Goal: Task Accomplishment & Management: Use online tool/utility

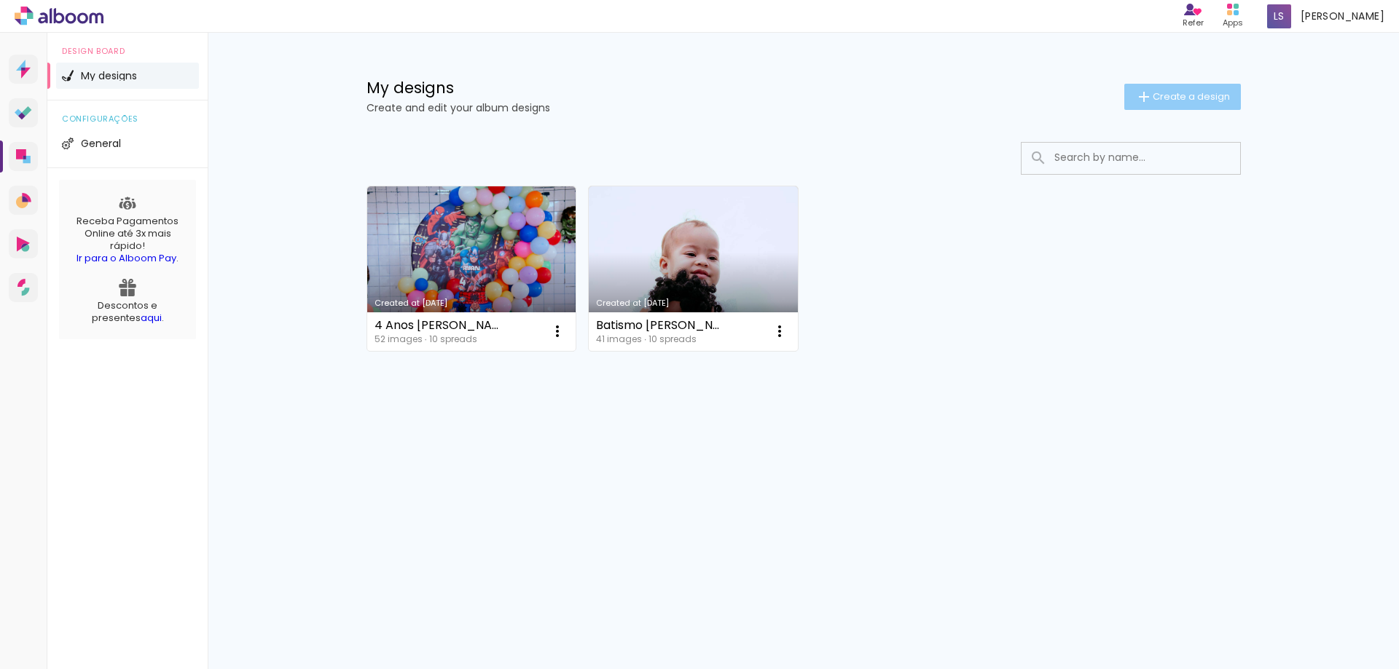
click at [1180, 95] on span "Create a design" at bounding box center [1190, 96] width 77 height 9
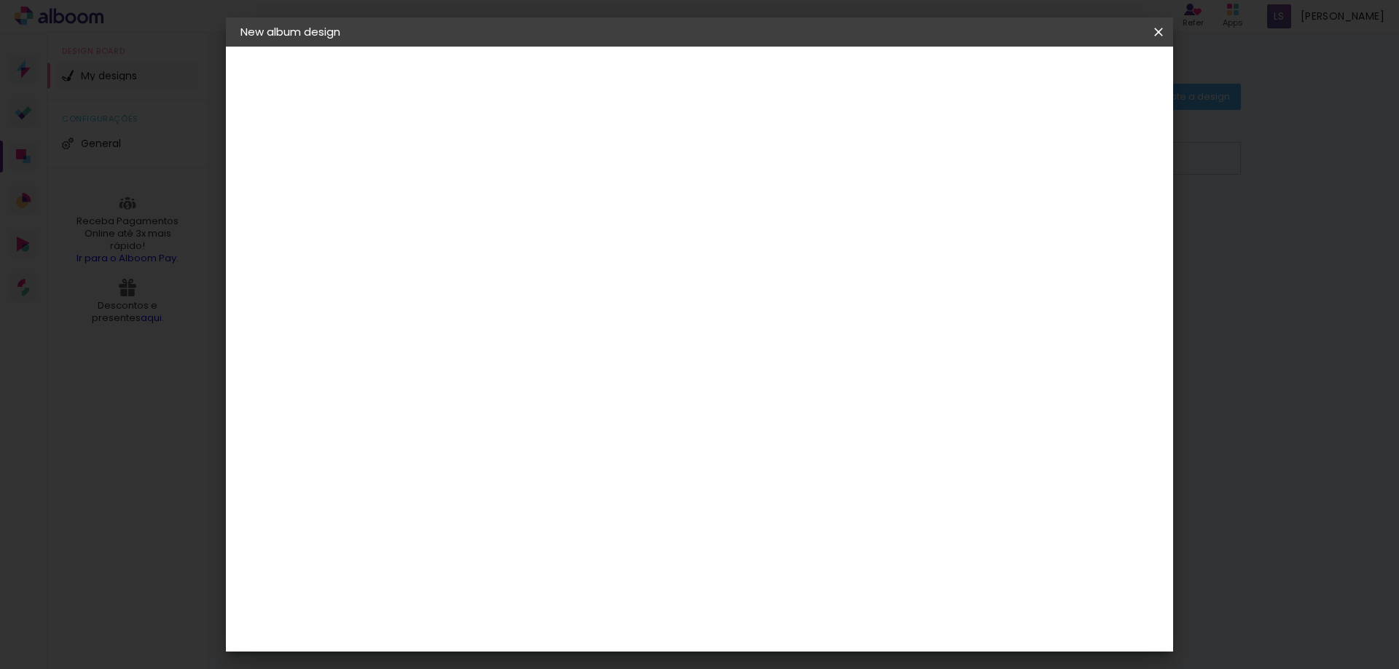
click at [484, 209] on paper-input-container "Album title" at bounding box center [478, 196] width 10 height 37
type input "1 Ano [PERSON_NAME]"
type paper-input "1 Ano [PERSON_NAME]"
click at [0, 0] on slot "Next" at bounding box center [0, 0] width 0 height 0
click at [496, 533] on div "Alplas" at bounding box center [486, 539] width 35 height 12
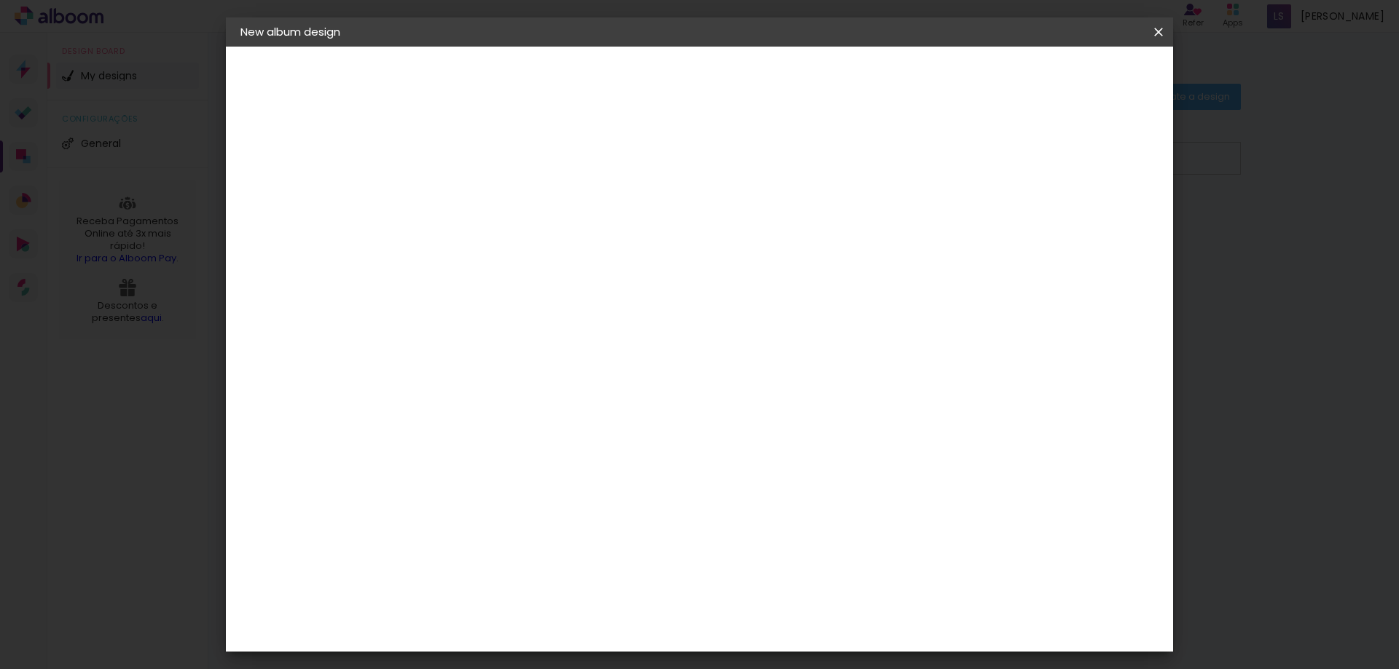
click at [0, 0] on slot "Free Size" at bounding box center [0, 0] width 0 height 0
click at [493, 533] on div "Alplas" at bounding box center [486, 539] width 35 height 12
click at [0, 0] on slot "Next" at bounding box center [0, 0] width 0 height 0
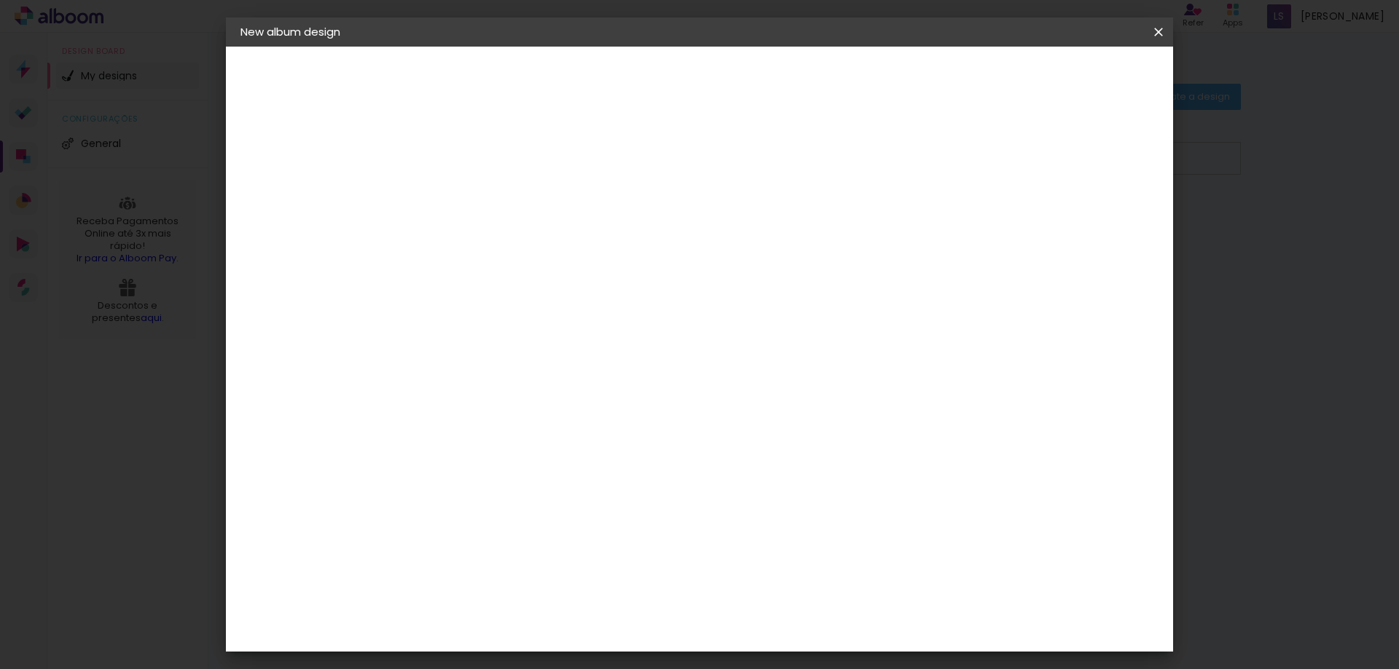
click at [1067, 74] on span "Start design" at bounding box center [1036, 77] width 61 height 10
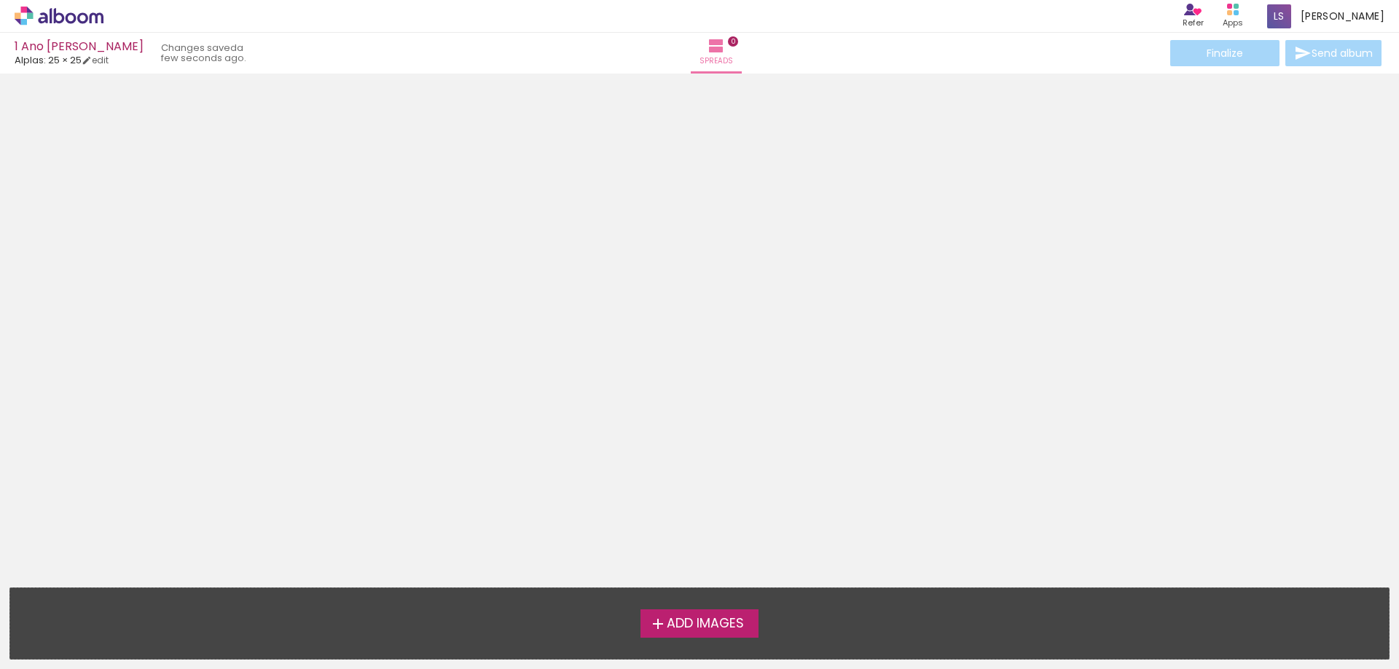
click at [691, 629] on span "Add Images" at bounding box center [705, 624] width 77 height 13
click at [0, 0] on input "file" at bounding box center [0, 0] width 0 height 0
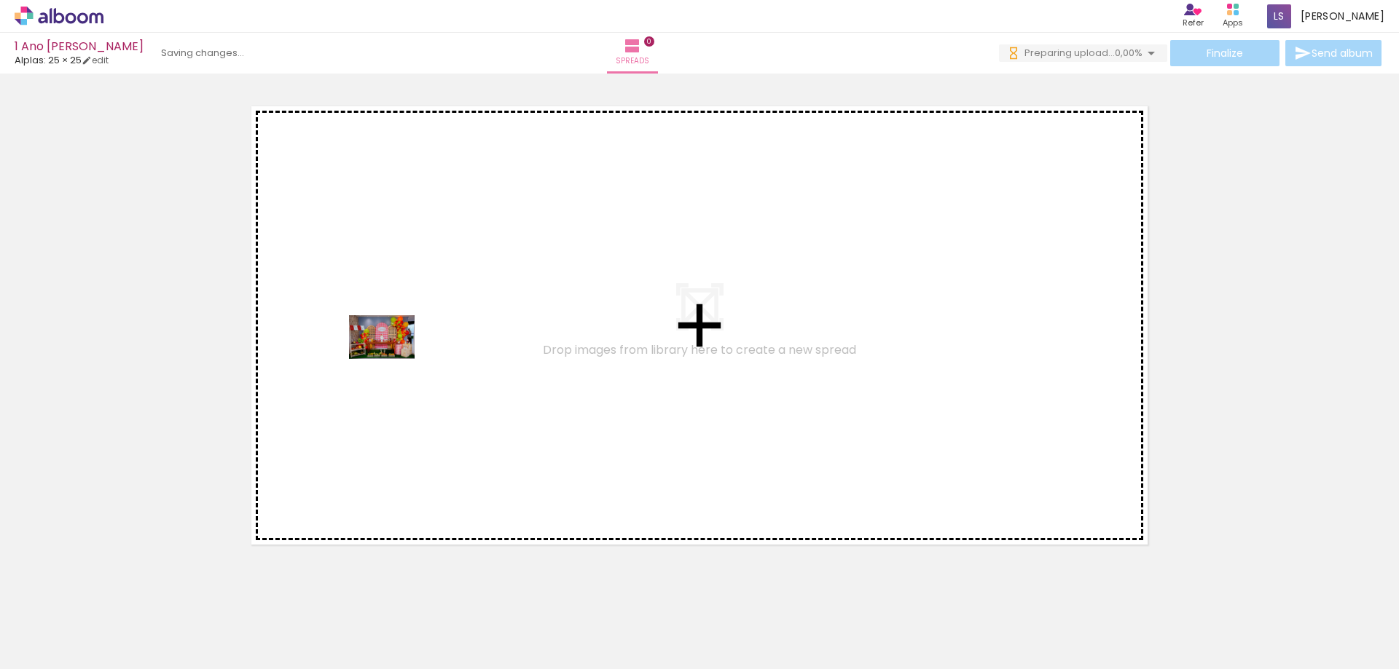
drag, startPoint x: 137, startPoint y: 632, endPoint x: 393, endPoint y: 358, distance: 374.2
click at [393, 358] on quentale-workspace at bounding box center [699, 334] width 1399 height 669
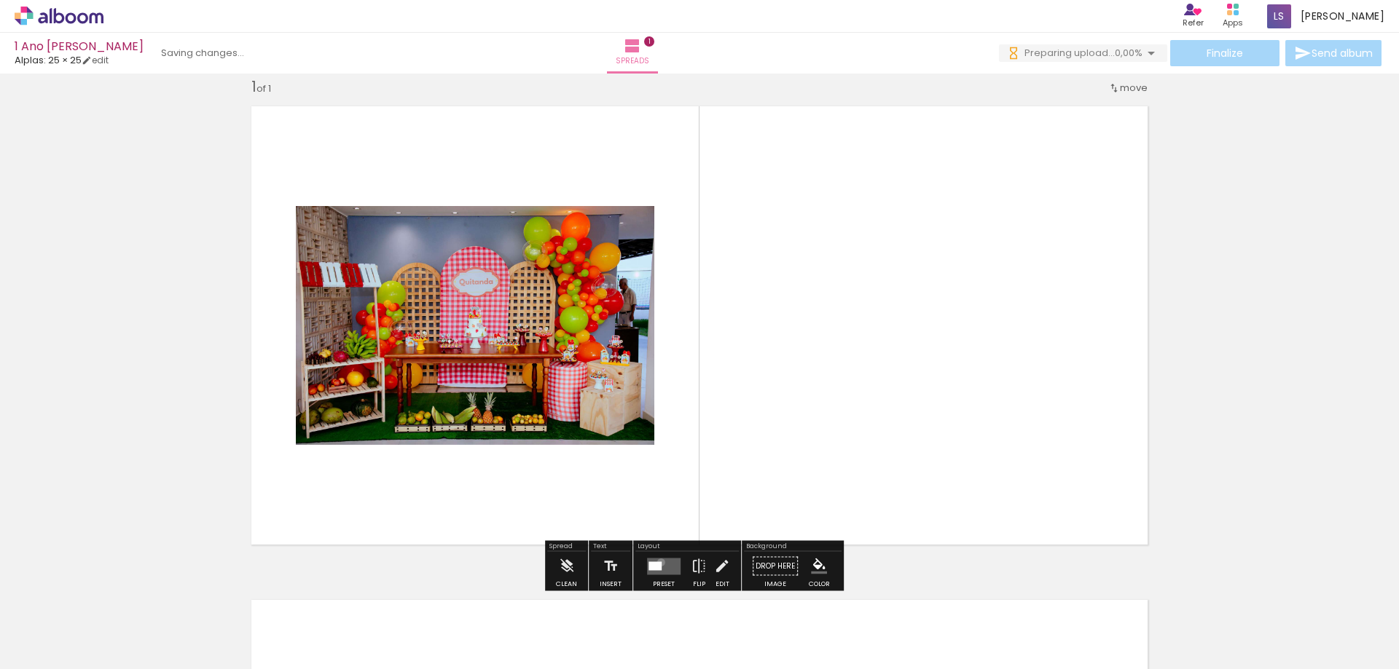
click at [659, 562] on div at bounding box center [654, 566] width 13 height 9
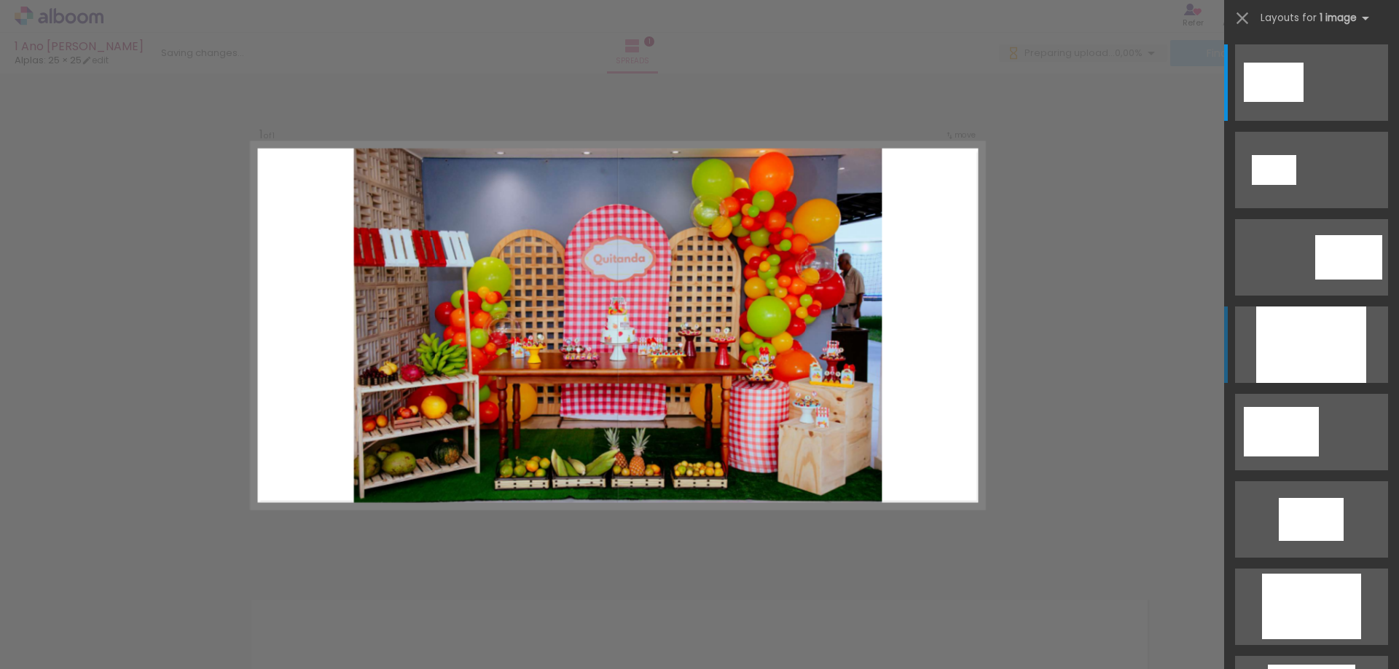
click at [1321, 354] on div at bounding box center [1311, 345] width 110 height 76
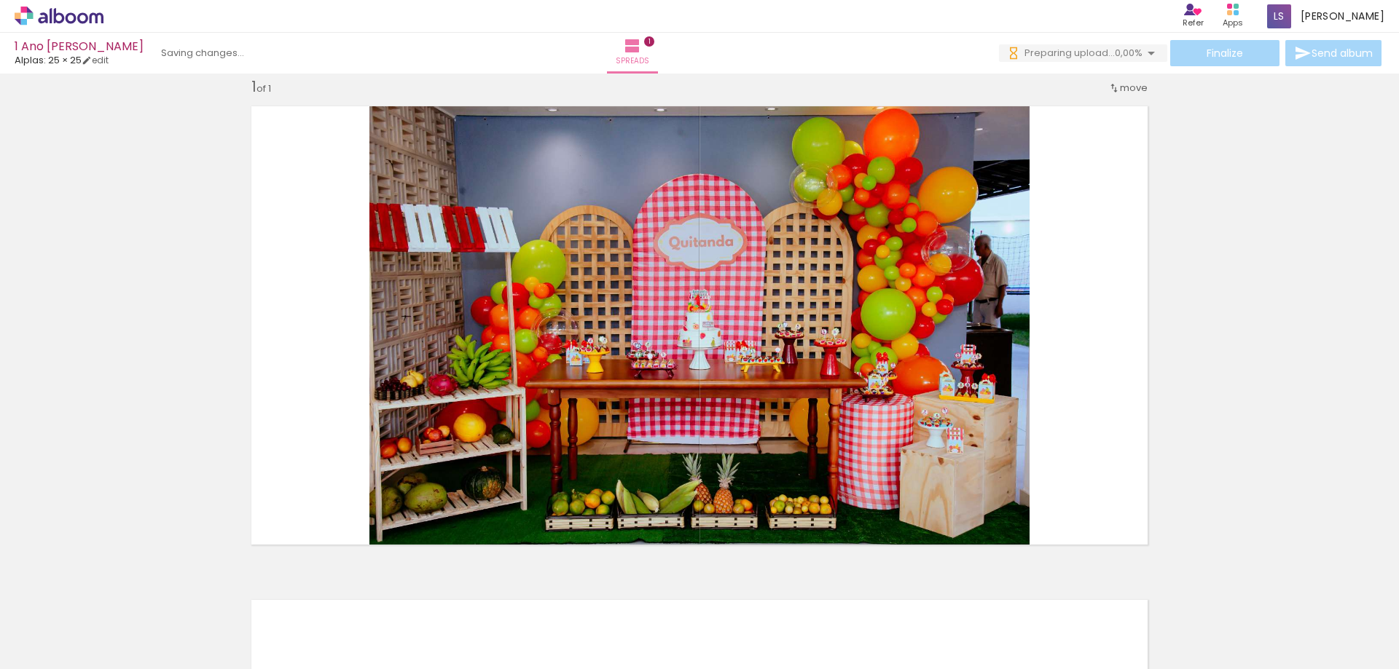
click at [1242, 322] on div "Add spread 1 of 1" at bounding box center [699, 554] width 1399 height 988
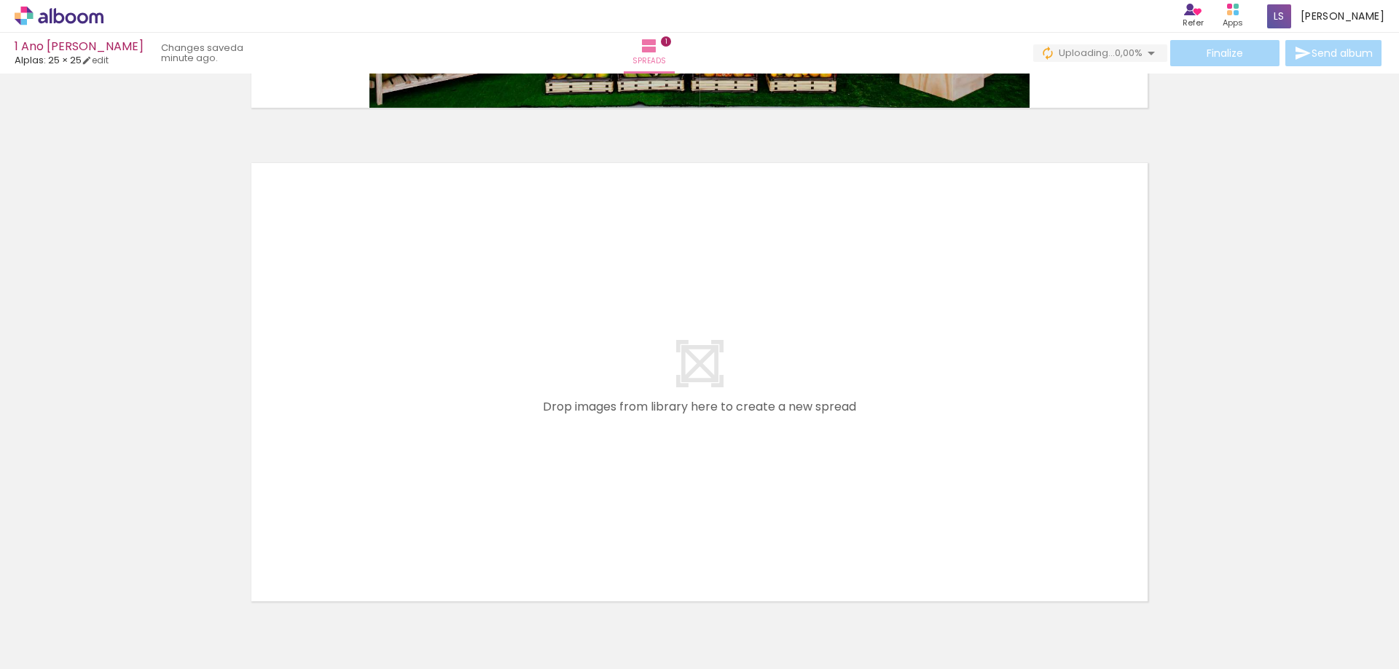
scroll to position [0, 324]
click at [320, 629] on div at bounding box center [298, 620] width 72 height 48
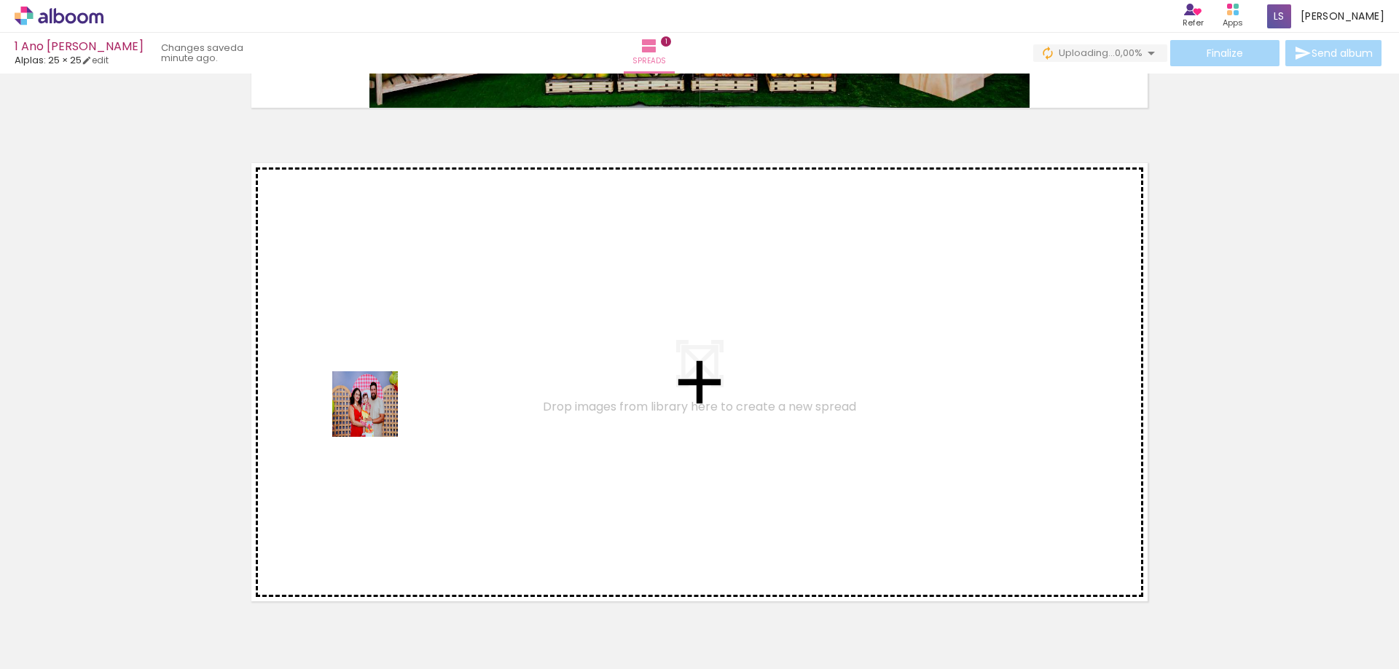
drag, startPoint x: 320, startPoint y: 629, endPoint x: 376, endPoint y: 414, distance: 222.8
click at [376, 414] on quentale-workspace at bounding box center [699, 334] width 1399 height 669
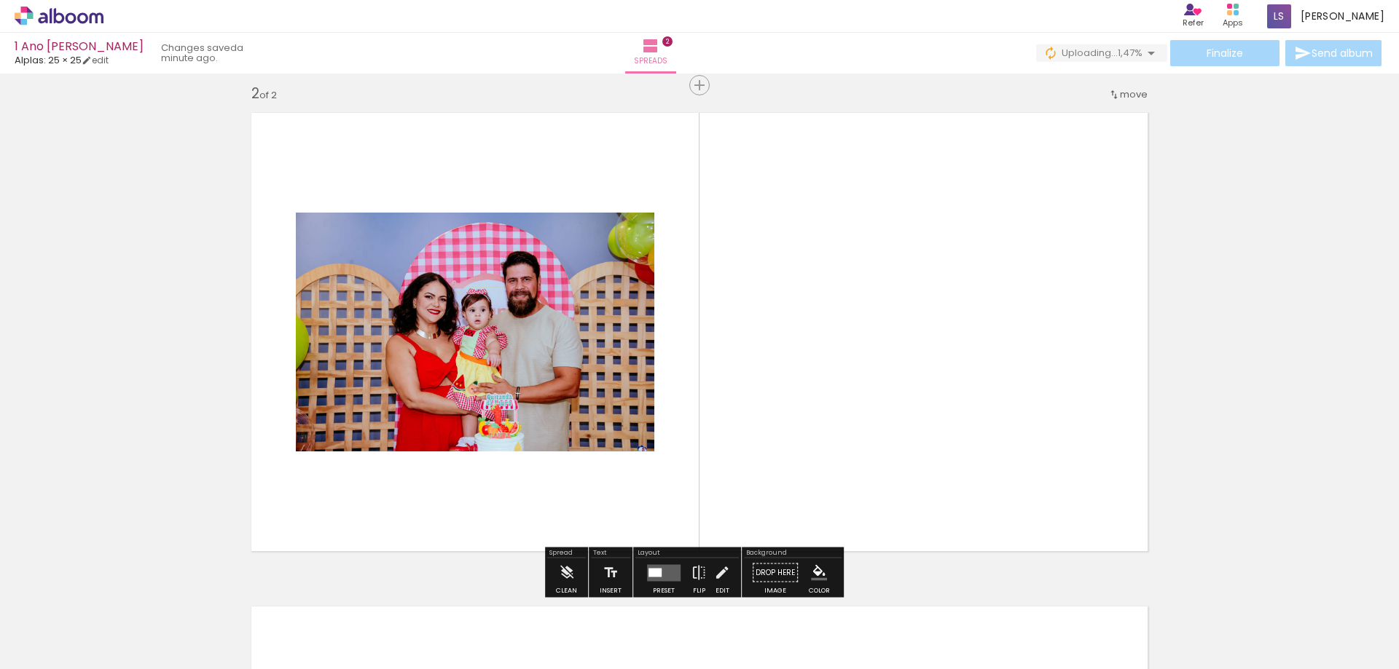
scroll to position [513, 0]
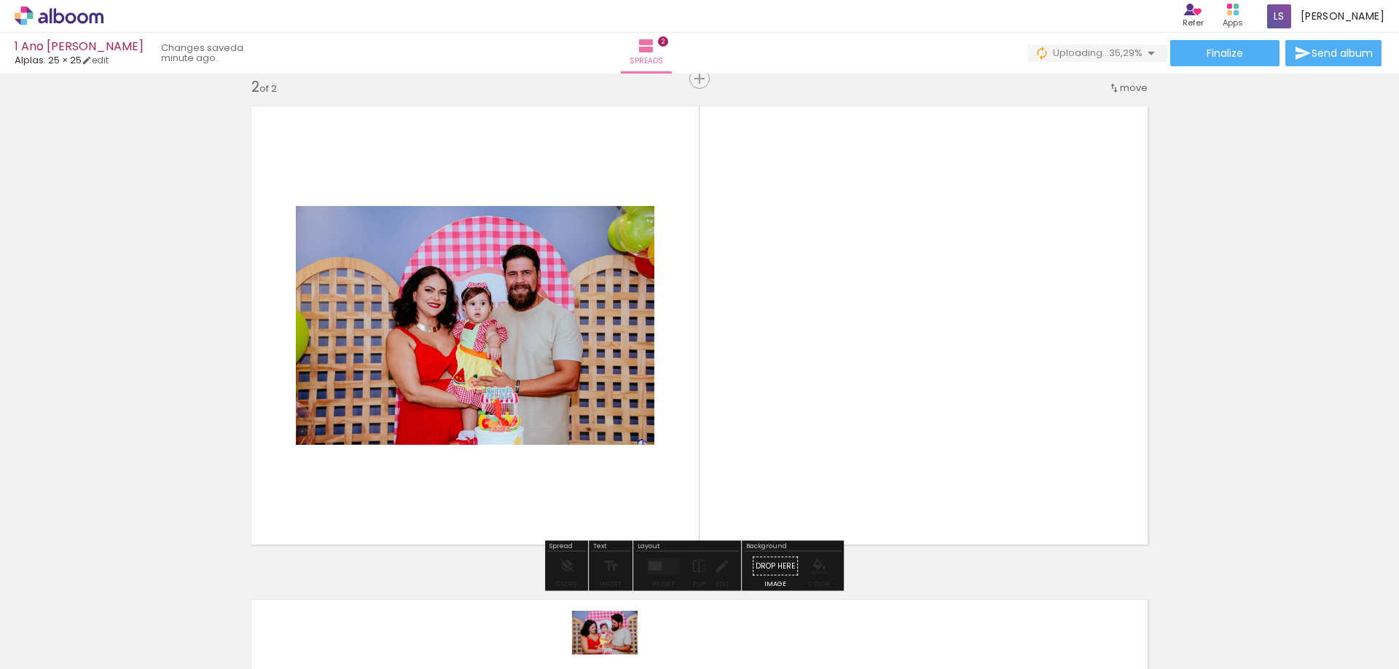
drag, startPoint x: 649, startPoint y: 627, endPoint x: 629, endPoint y: 646, distance: 27.3
click at [629, 644] on div at bounding box center [625, 620] width 72 height 48
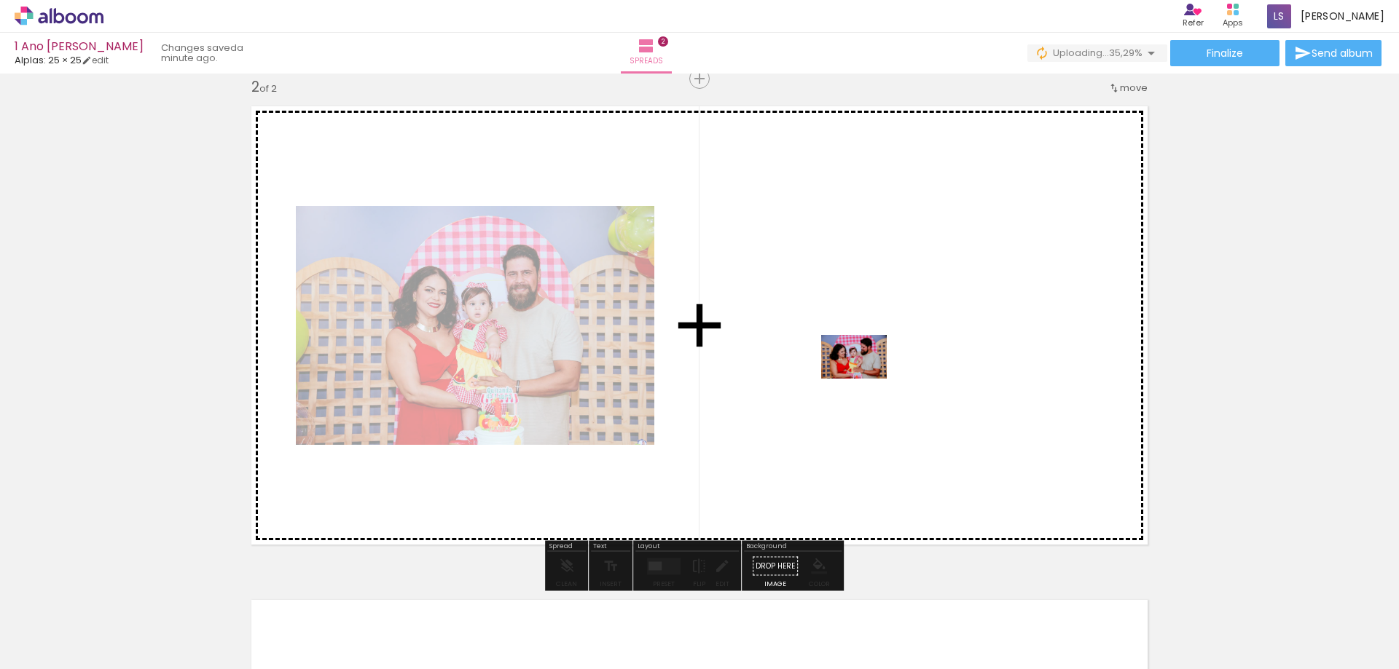
drag, startPoint x: 648, startPoint y: 630, endPoint x: 866, endPoint y: 376, distance: 334.8
click at [866, 376] on quentale-workspace at bounding box center [699, 334] width 1399 height 669
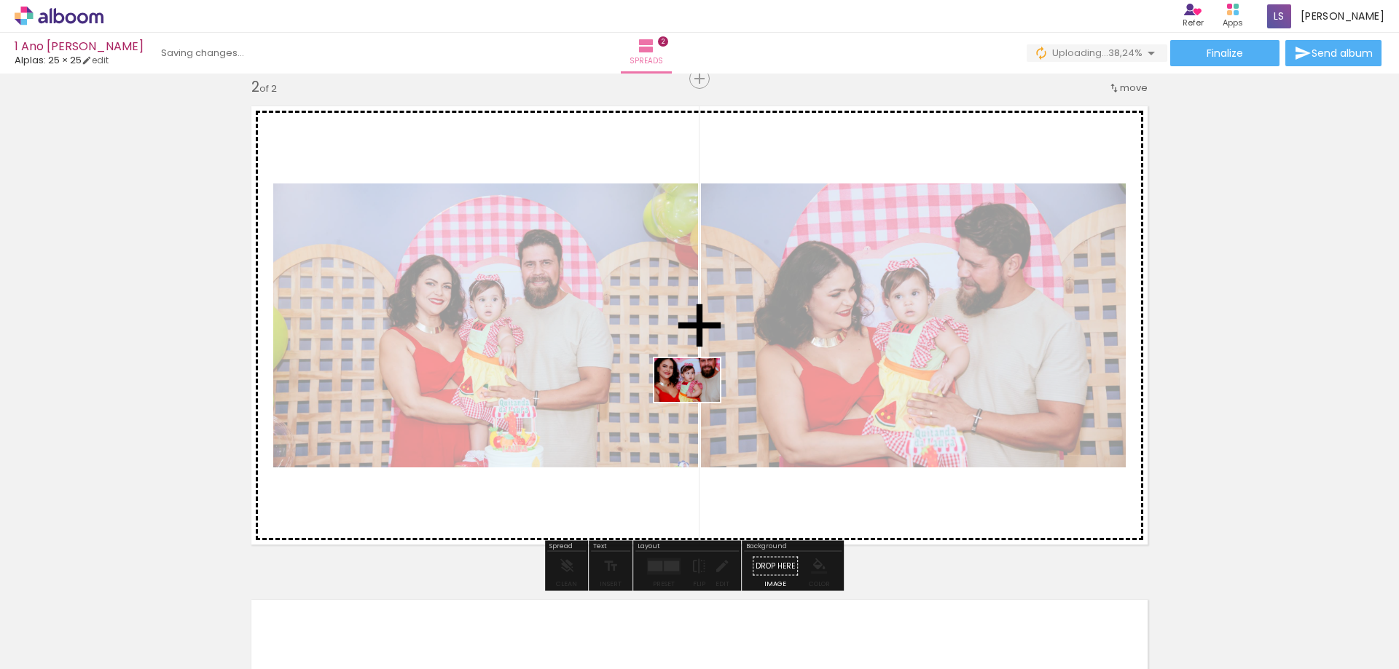
drag, startPoint x: 410, startPoint y: 629, endPoint x: 699, endPoint y: 397, distance: 371.0
click at [699, 397] on quentale-workspace at bounding box center [699, 334] width 1399 height 669
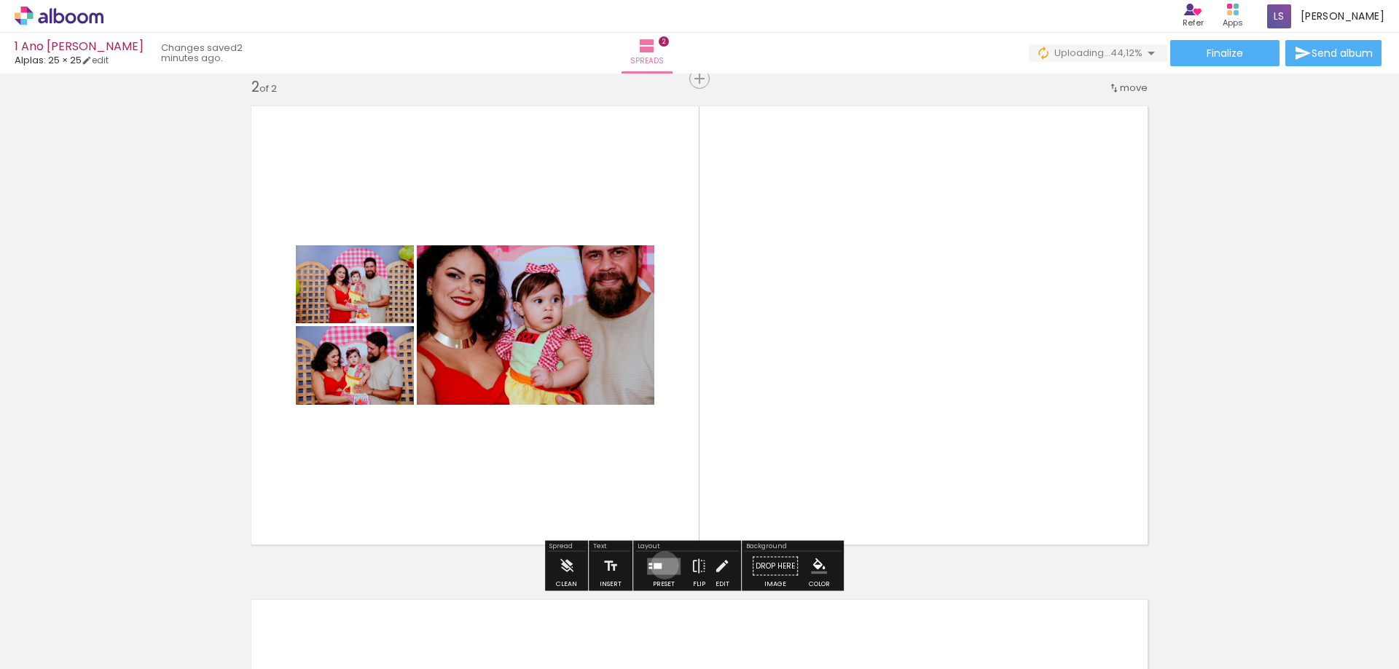
click at [664, 565] on quentale-layouter at bounding box center [664, 566] width 34 height 17
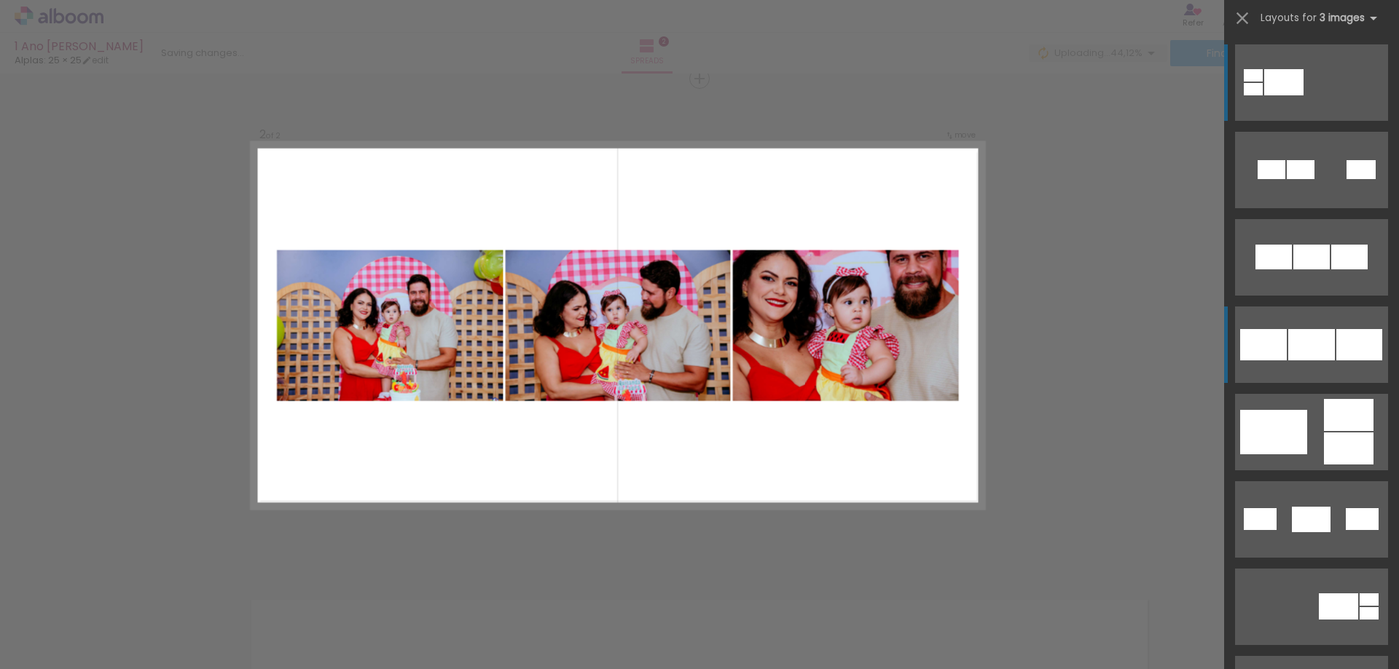
click at [1303, 333] on div at bounding box center [1311, 344] width 47 height 31
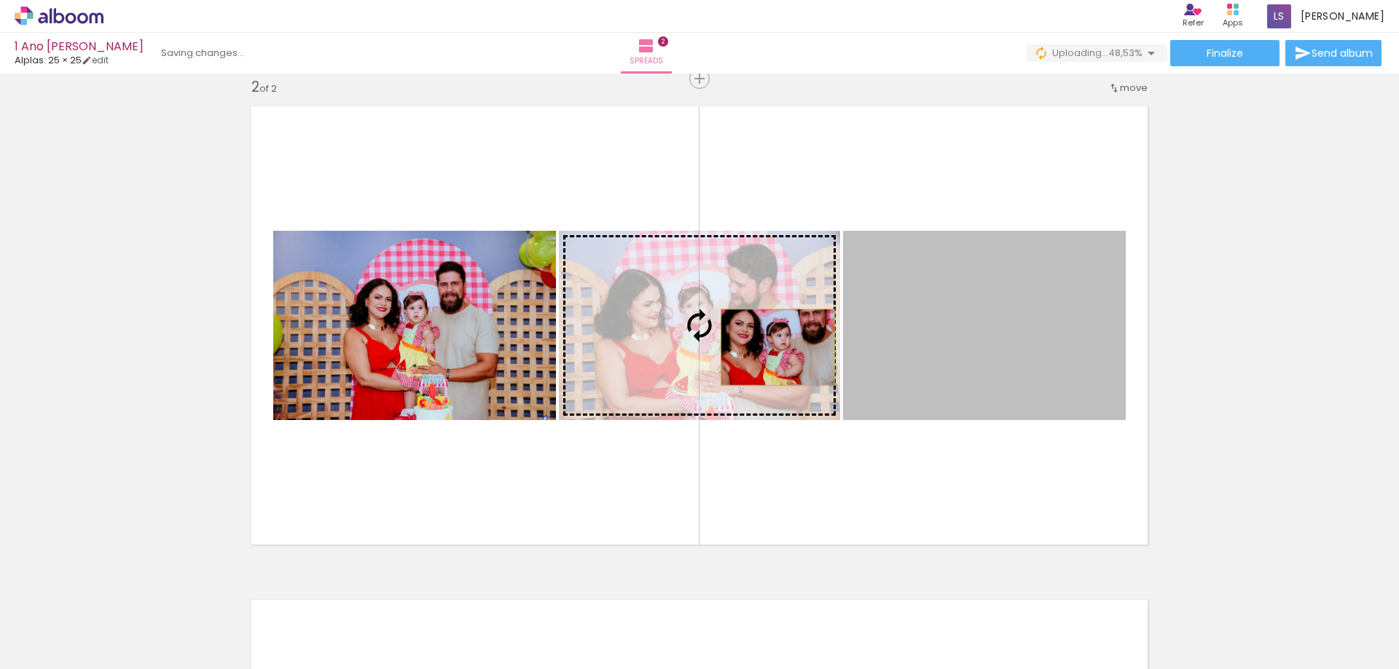
drag, startPoint x: 978, startPoint y: 355, endPoint x: 772, endPoint y: 347, distance: 206.3
click at [0, 0] on slot at bounding box center [0, 0] width 0 height 0
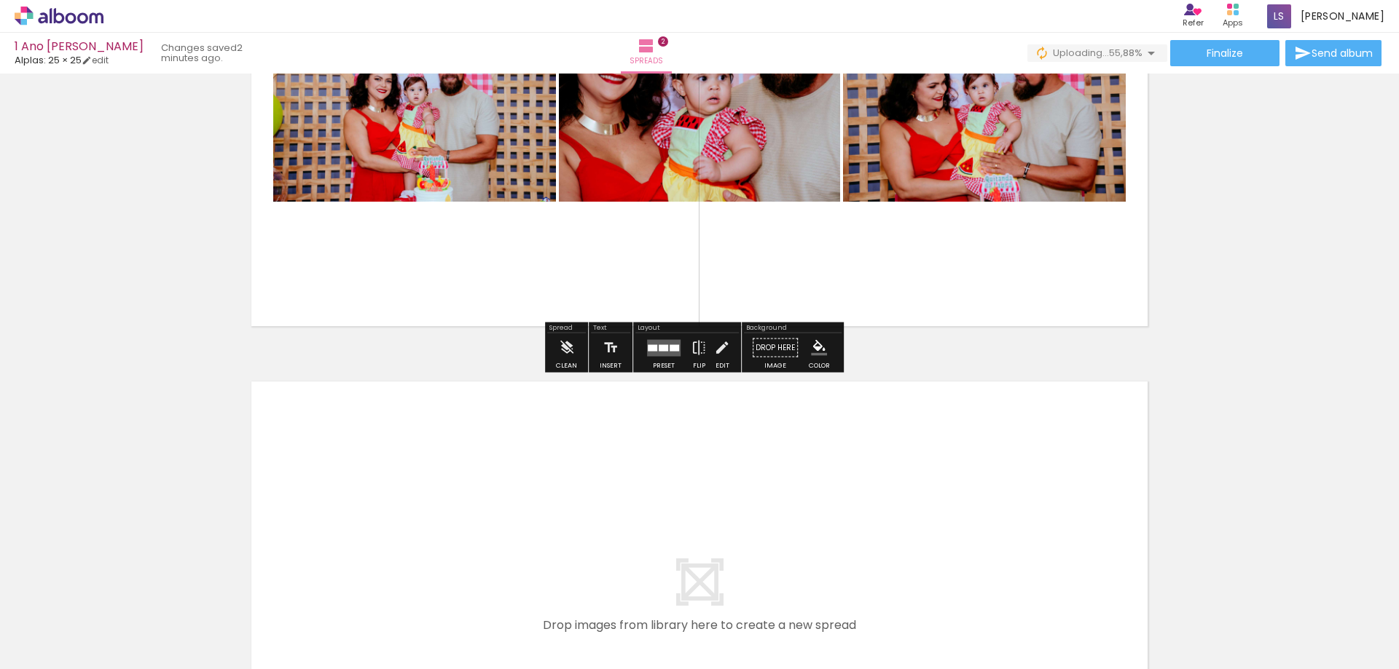
scroll to position [877, 0]
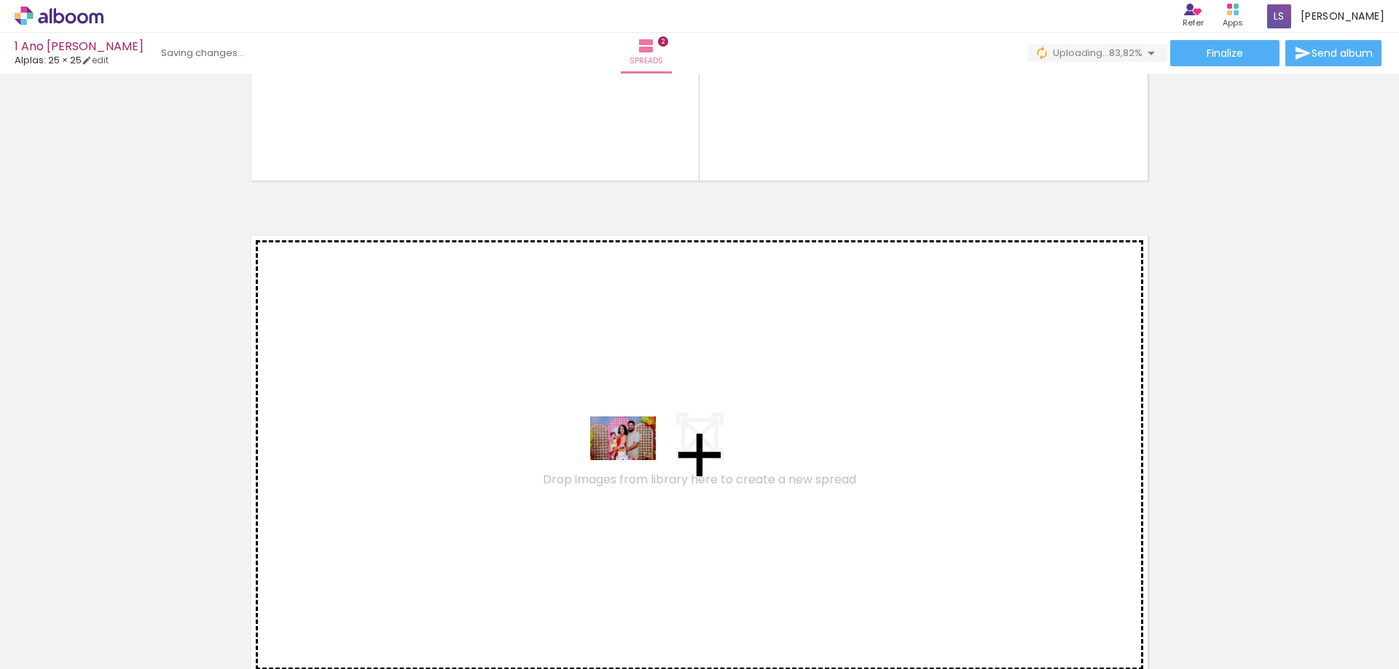
drag, startPoint x: 733, startPoint y: 631, endPoint x: 634, endPoint y: 460, distance: 197.2
click at [634, 460] on quentale-workspace at bounding box center [699, 334] width 1399 height 669
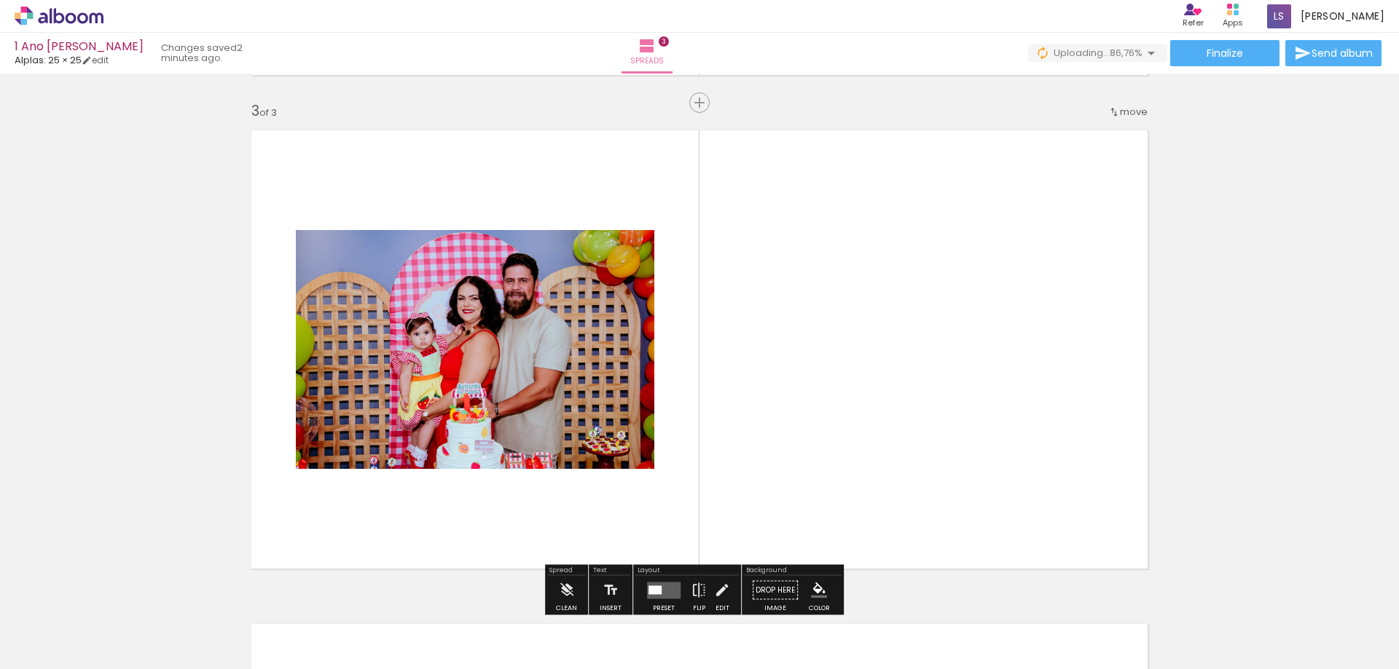
scroll to position [1007, 0]
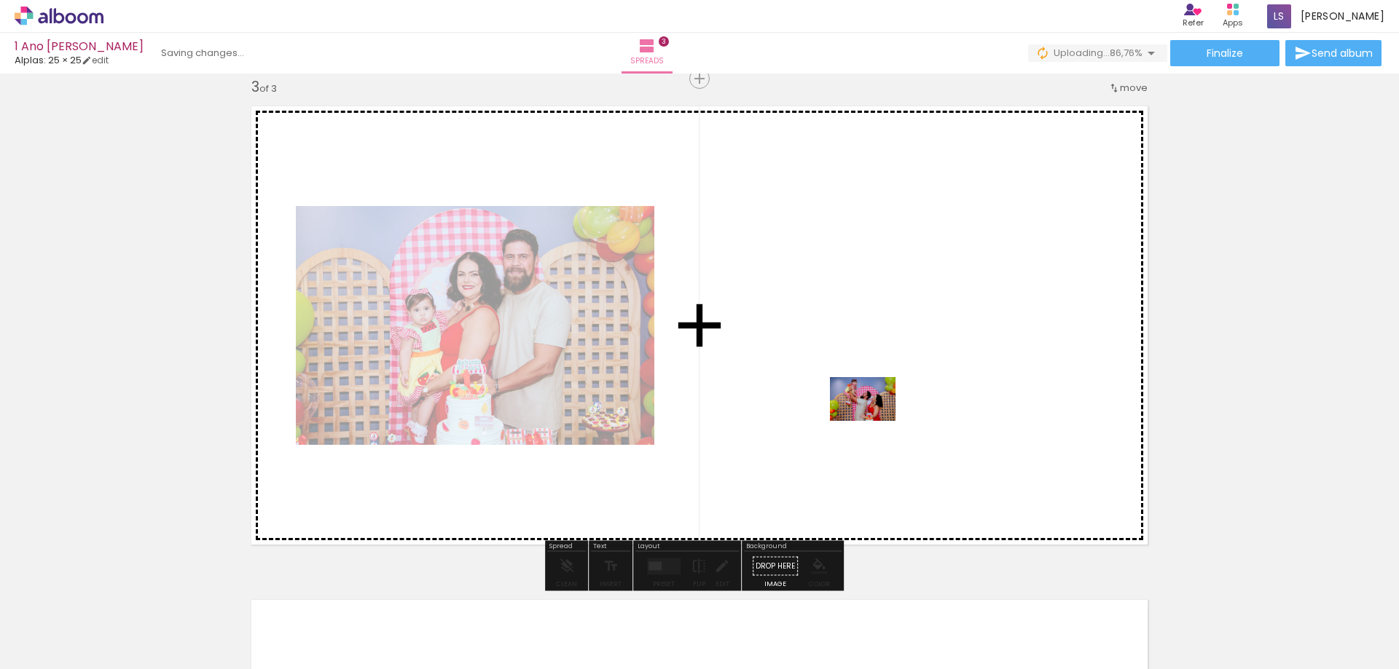
drag, startPoint x: 970, startPoint y: 625, endPoint x: 873, endPoint y: 420, distance: 227.4
click at [873, 420] on quentale-workspace at bounding box center [699, 334] width 1399 height 669
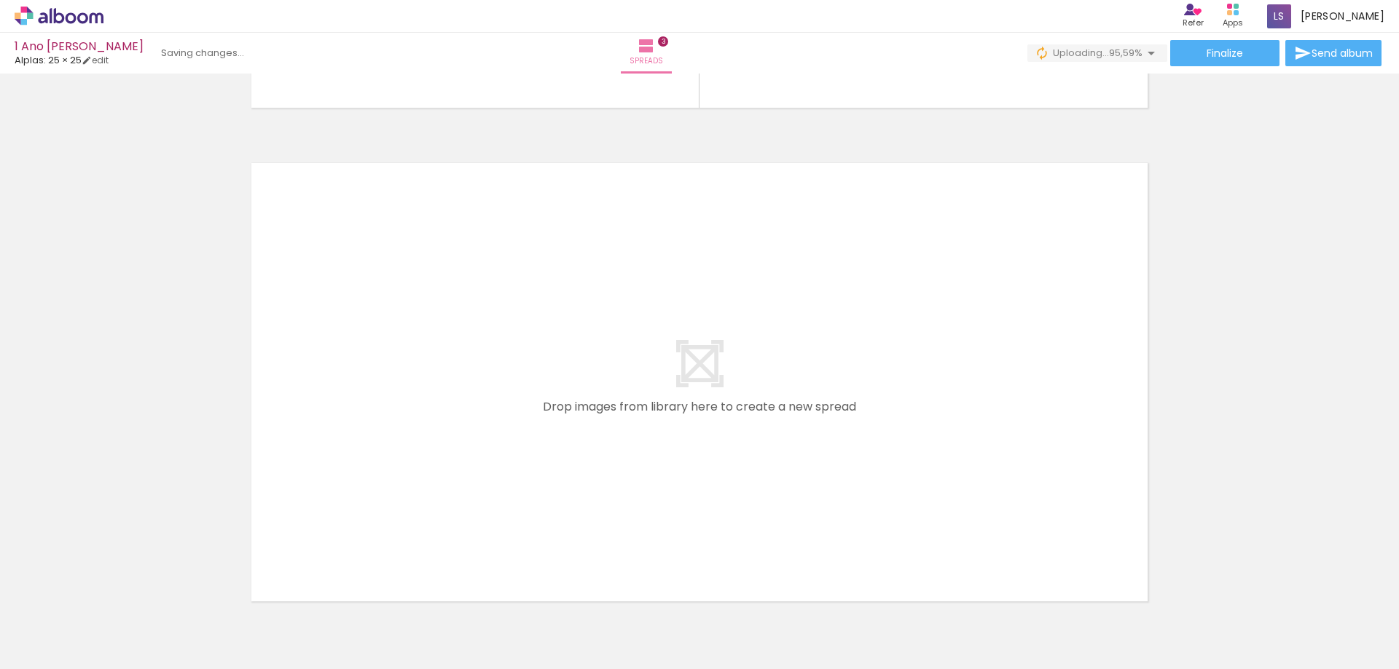
scroll to position [0, 3402]
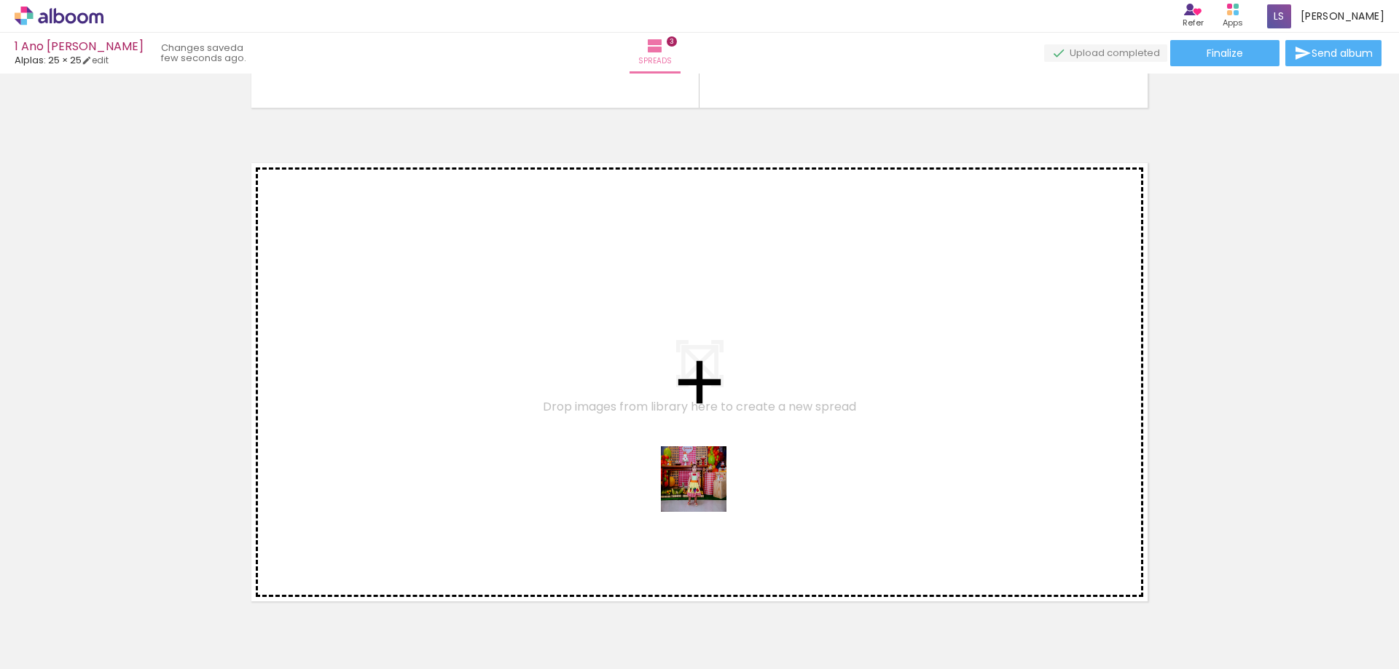
drag, startPoint x: 833, startPoint y: 635, endPoint x: 677, endPoint y: 452, distance: 240.3
click at [677, 452] on quentale-workspace at bounding box center [699, 334] width 1399 height 669
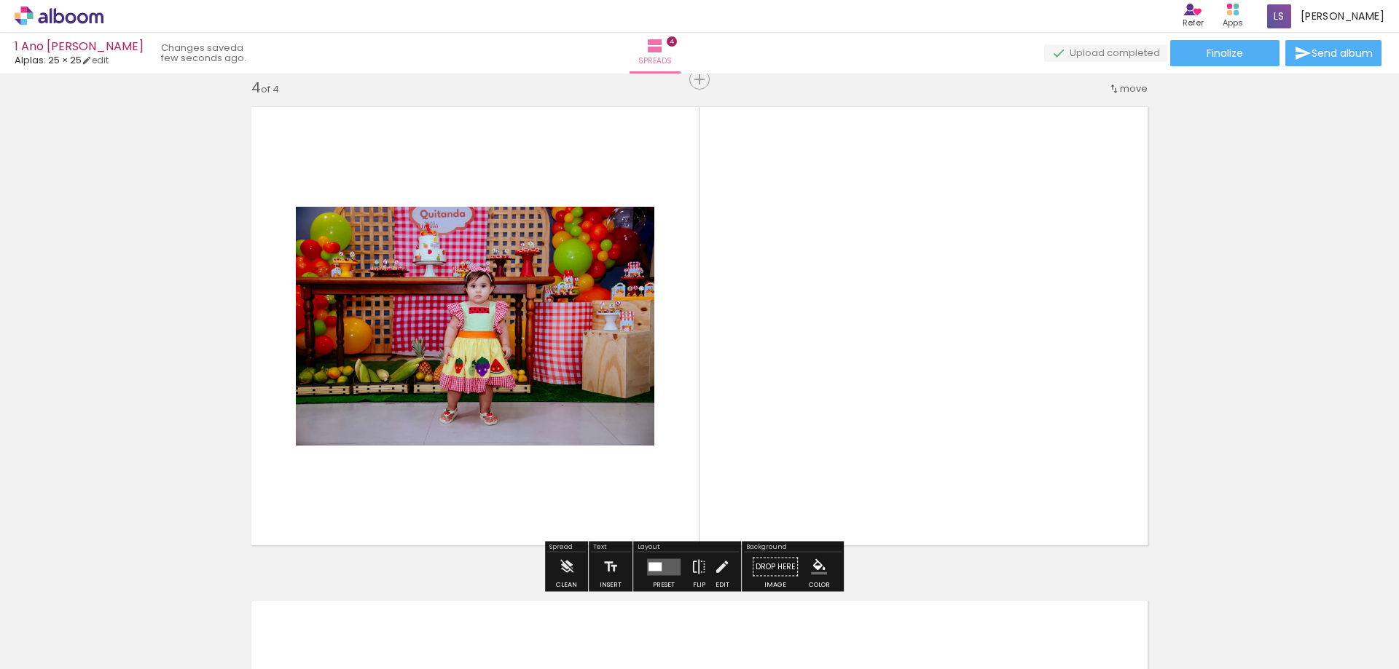
scroll to position [1501, 0]
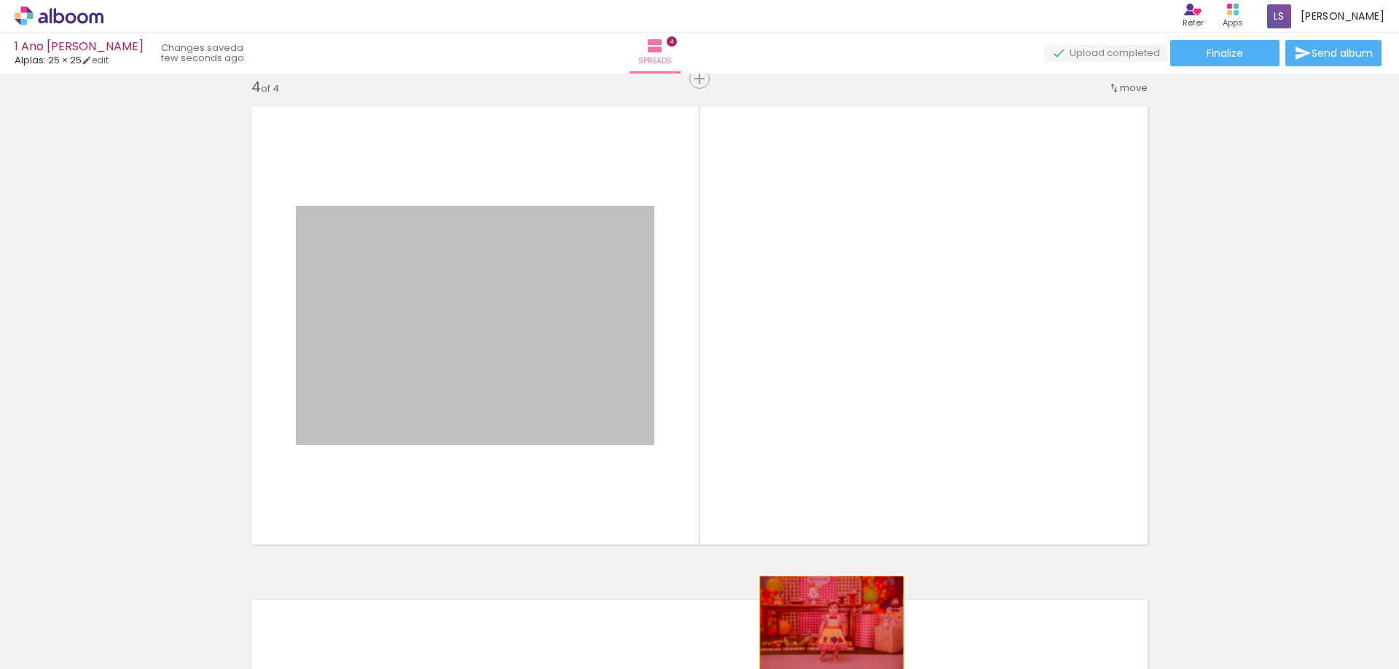
drag, startPoint x: 575, startPoint y: 372, endPoint x: 823, endPoint y: 629, distance: 357.5
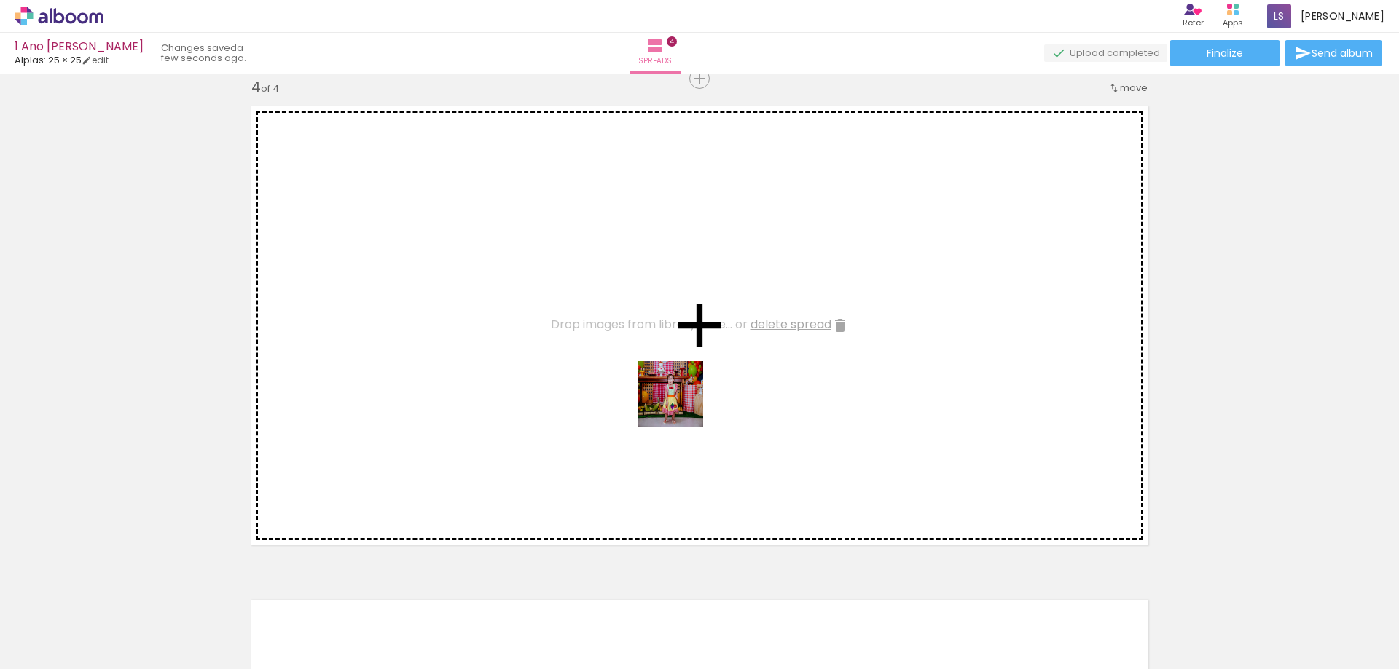
drag, startPoint x: 747, startPoint y: 627, endPoint x: 662, endPoint y: 363, distance: 277.1
click at [662, 363] on quentale-workspace at bounding box center [699, 334] width 1399 height 669
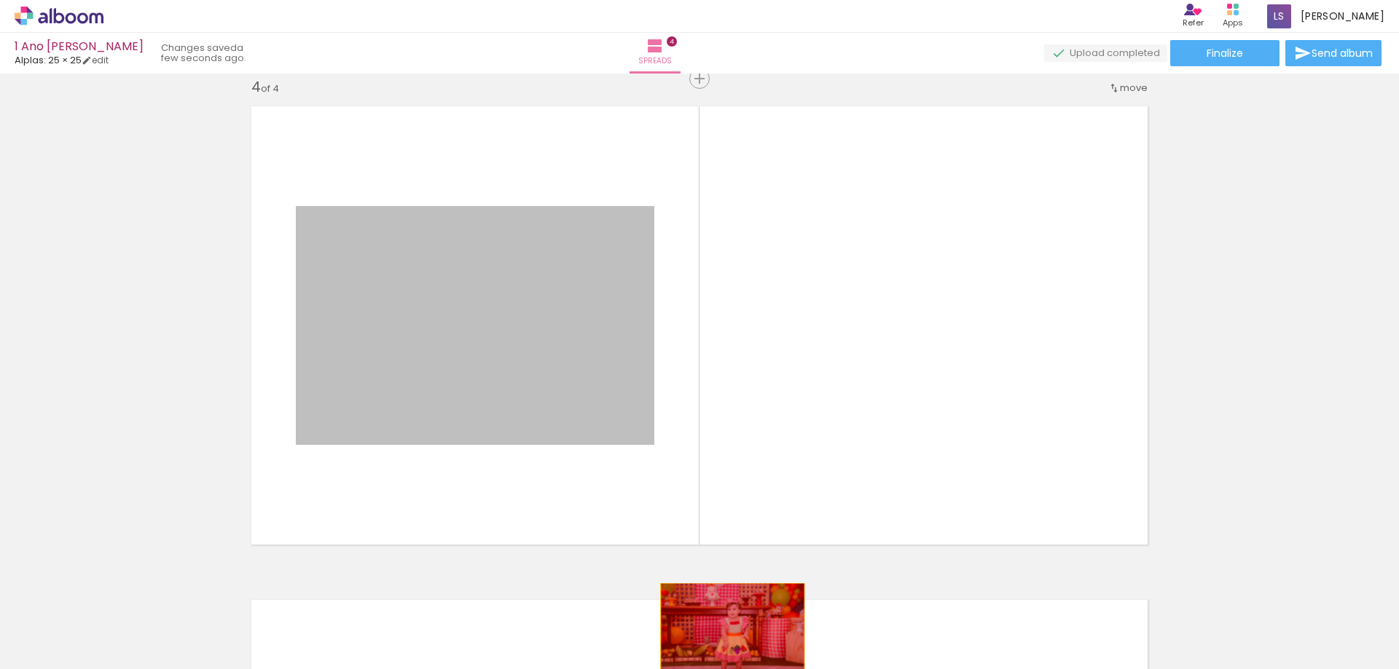
drag, startPoint x: 527, startPoint y: 361, endPoint x: 727, endPoint y: 632, distance: 336.4
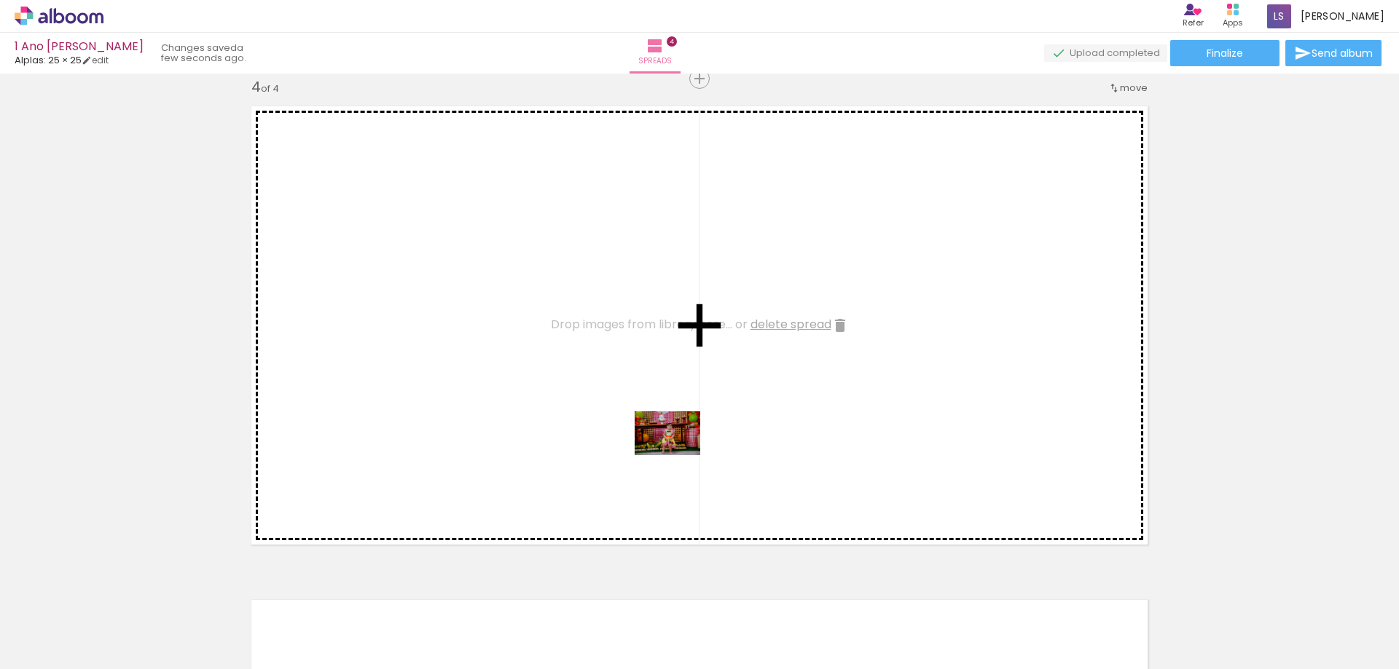
drag, startPoint x: 522, startPoint y: 626, endPoint x: 678, endPoint y: 455, distance: 231.0
click at [678, 455] on quentale-workspace at bounding box center [699, 334] width 1399 height 669
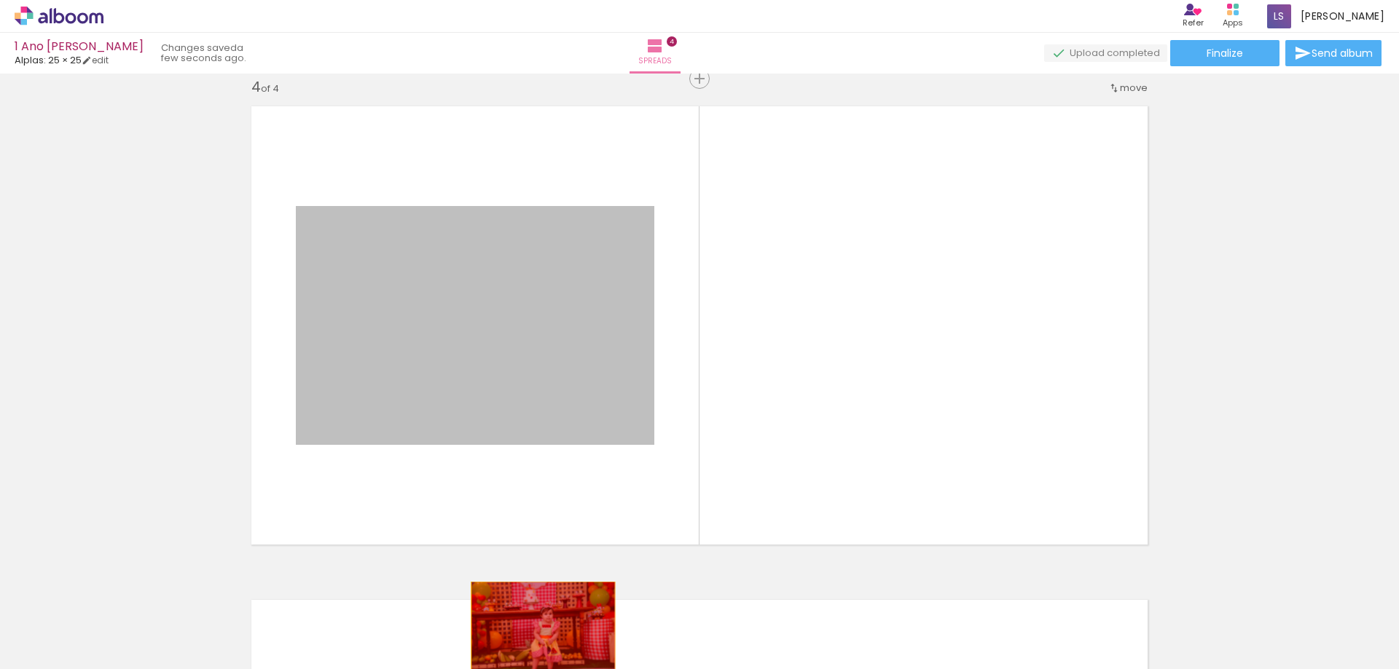
drag, startPoint x: 552, startPoint y: 332, endPoint x: 530, endPoint y: 630, distance: 298.7
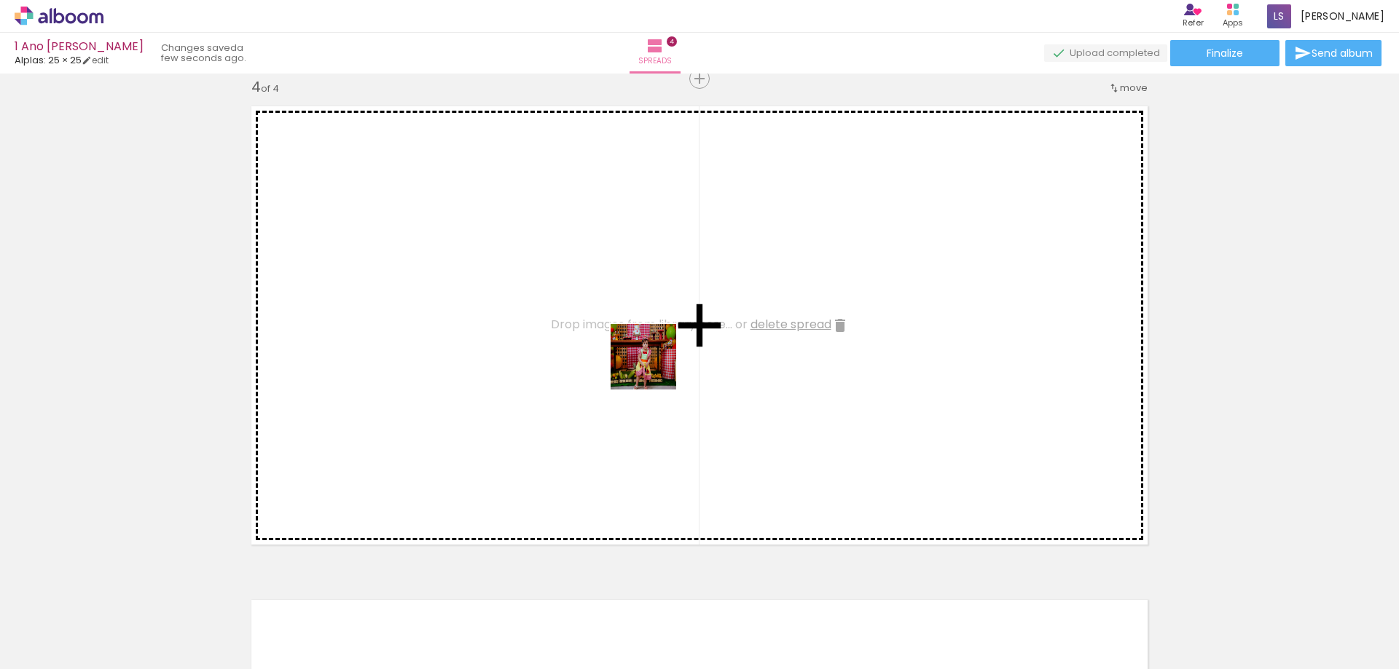
drag, startPoint x: 580, startPoint y: 625, endPoint x: 654, endPoint y: 366, distance: 269.1
click at [654, 366] on quentale-workspace at bounding box center [699, 334] width 1399 height 669
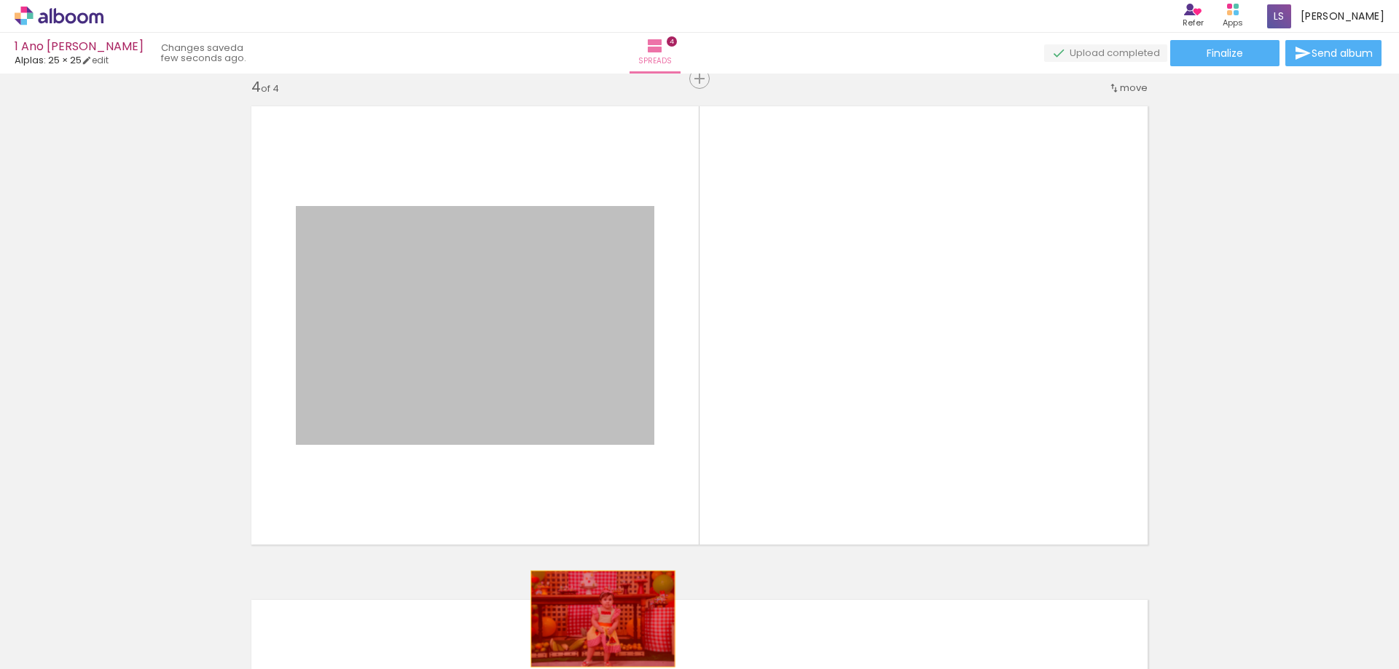
drag, startPoint x: 559, startPoint y: 357, endPoint x: 592, endPoint y: 627, distance: 272.2
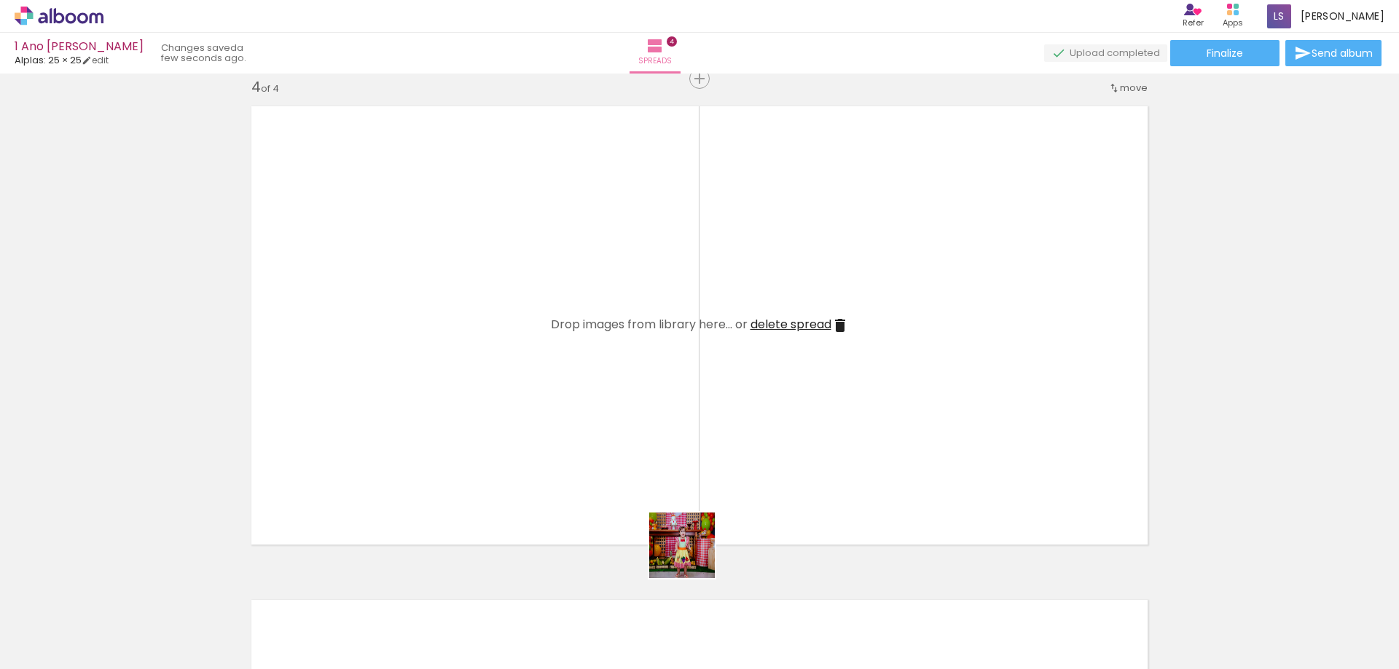
drag, startPoint x: 676, startPoint y: 629, endPoint x: 725, endPoint y: 363, distance: 270.3
click at [725, 363] on quentale-workspace at bounding box center [699, 334] width 1399 height 669
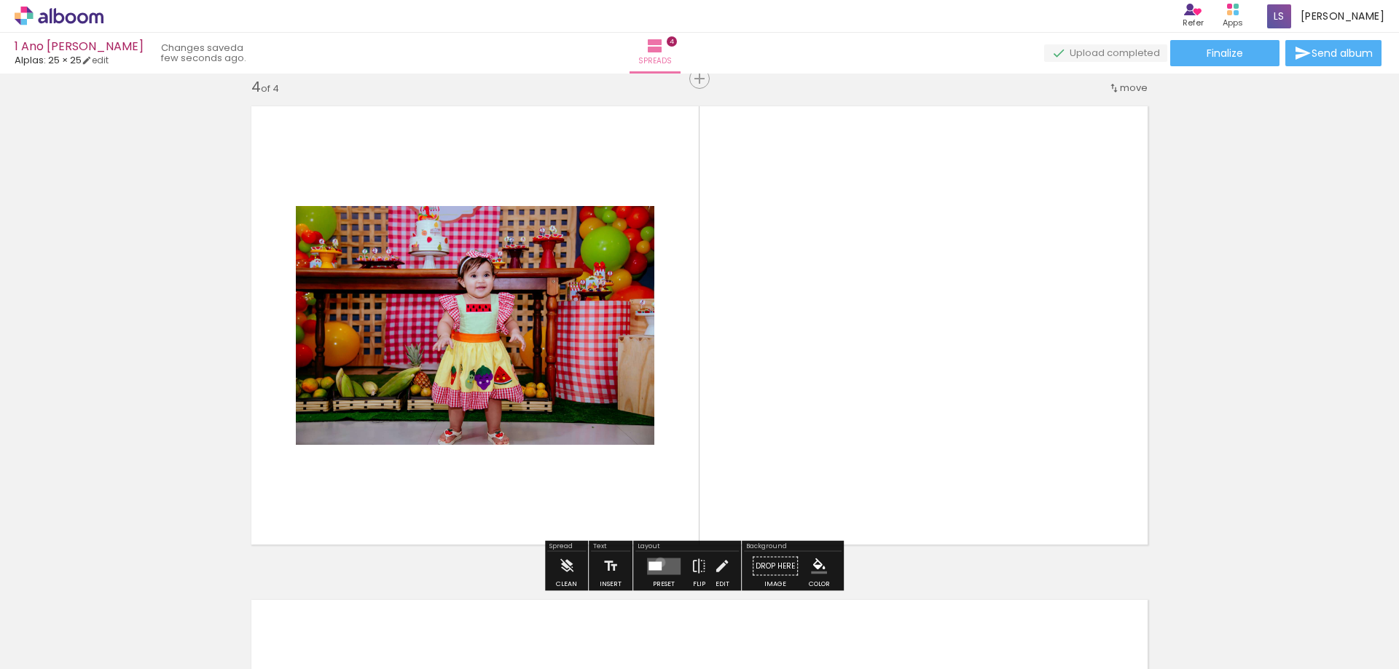
click at [659, 562] on div at bounding box center [654, 566] width 13 height 9
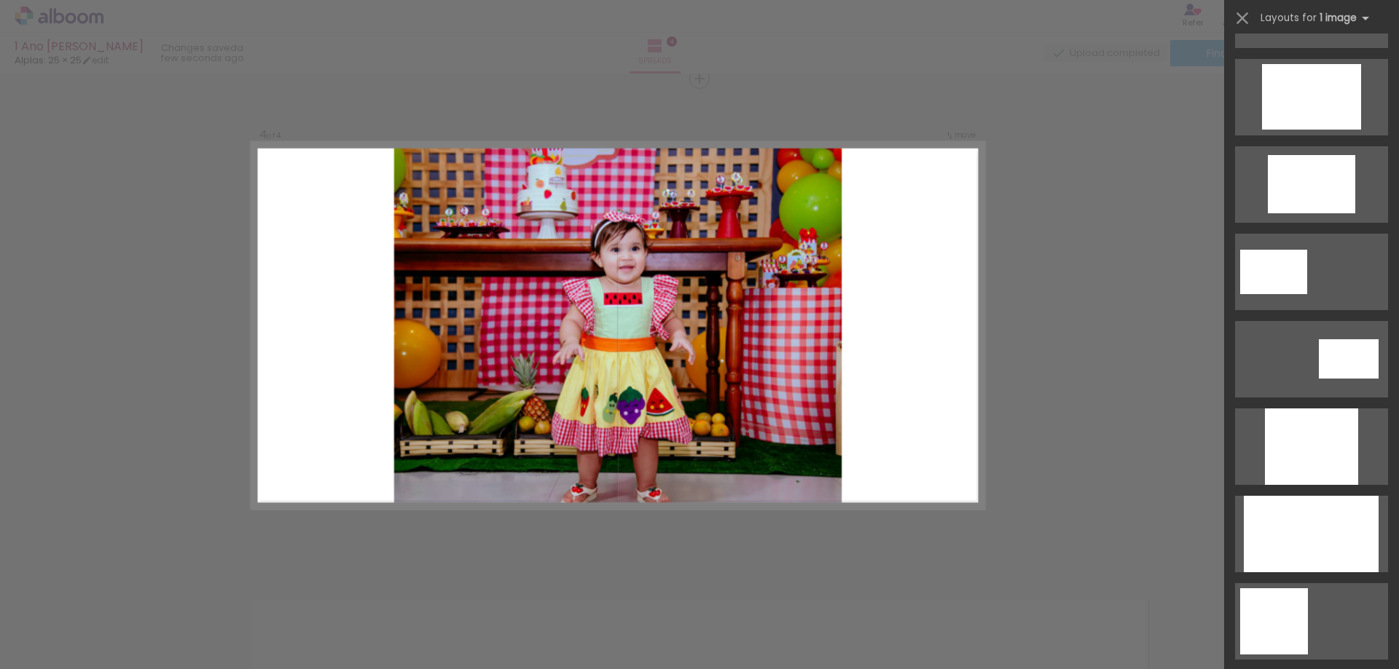
scroll to position [656, 0]
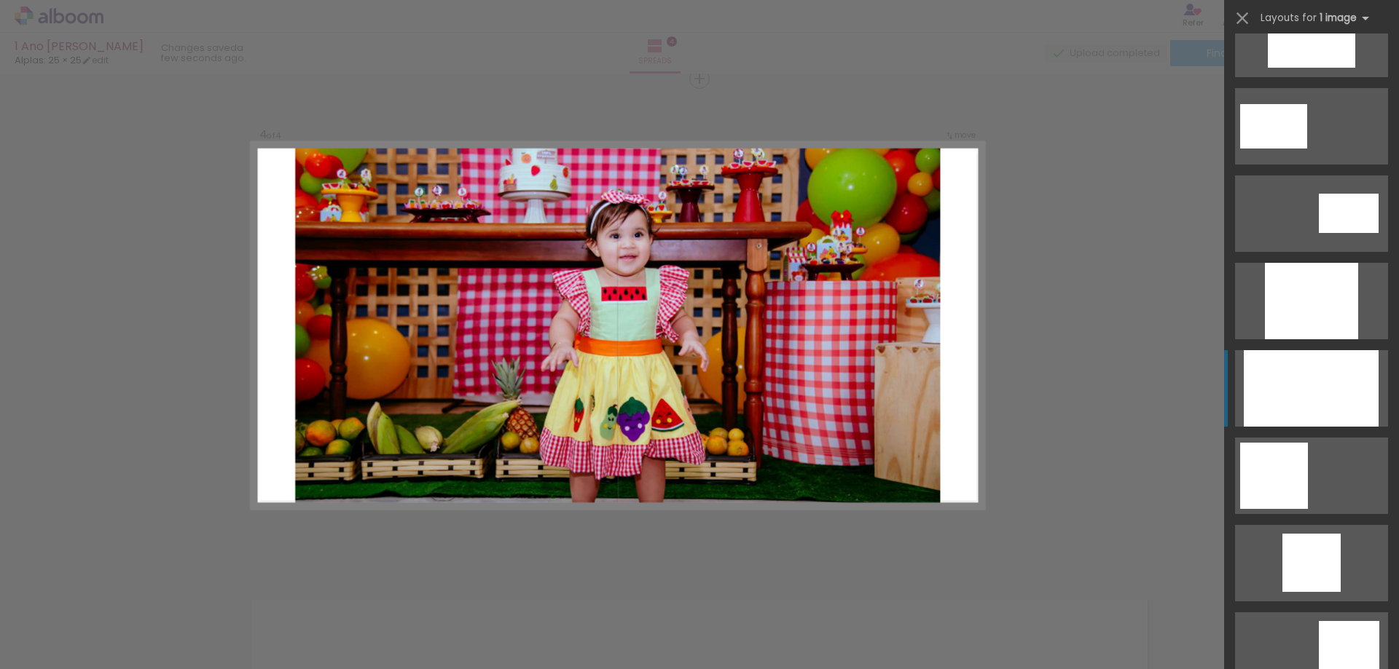
click at [1331, 417] on div at bounding box center [1310, 388] width 135 height 76
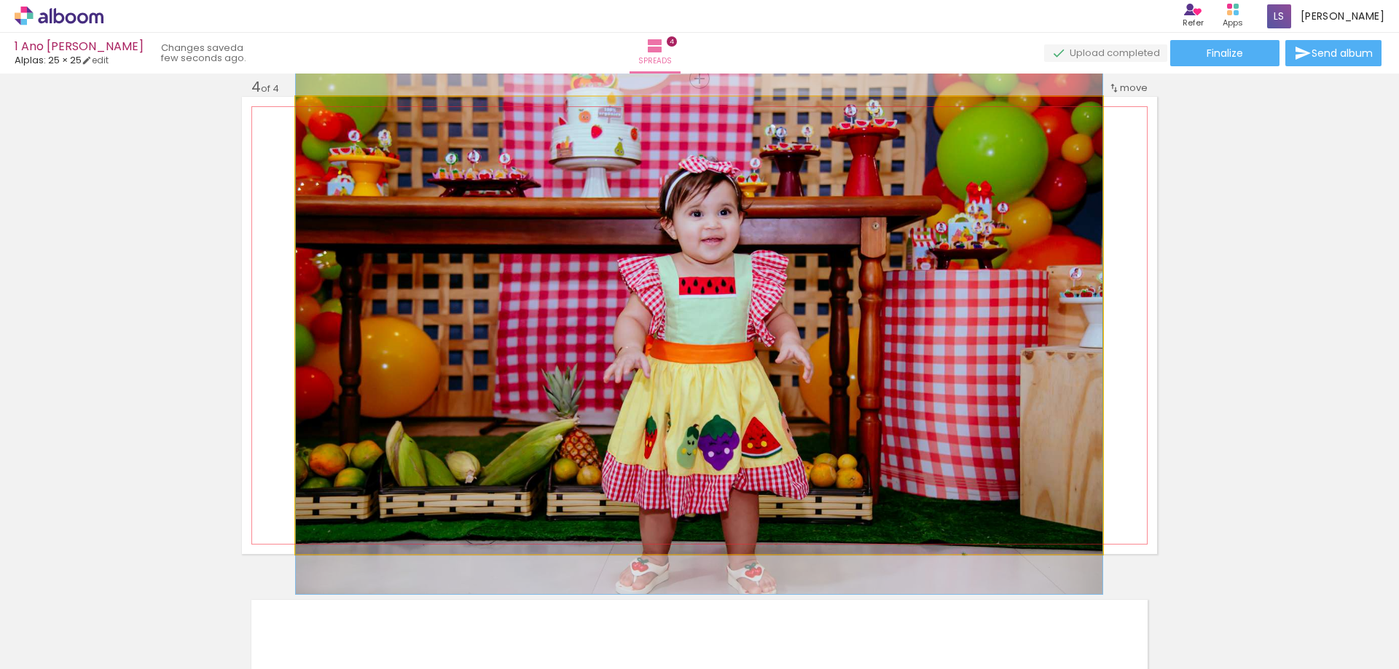
click at [717, 343] on quentale-photo at bounding box center [699, 325] width 806 height 457
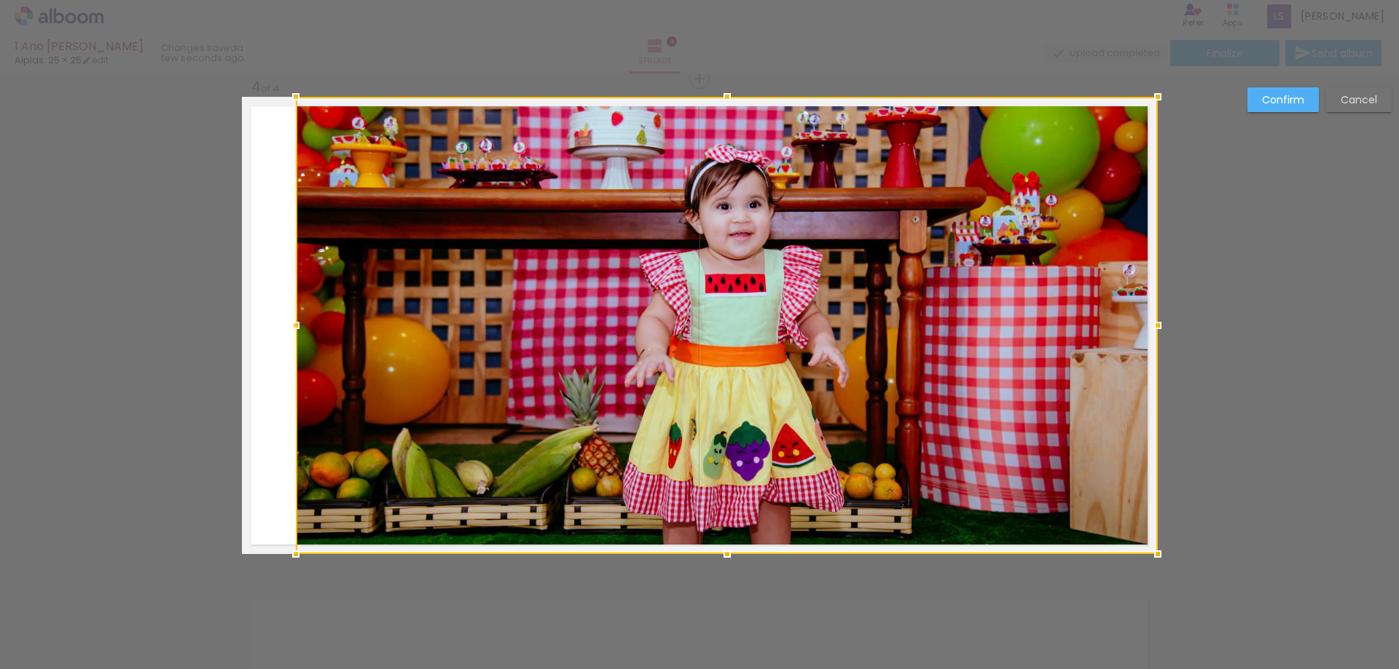
drag, startPoint x: 1097, startPoint y: 325, endPoint x: 1142, endPoint y: 327, distance: 45.2
click at [1143, 327] on div at bounding box center [1157, 325] width 29 height 29
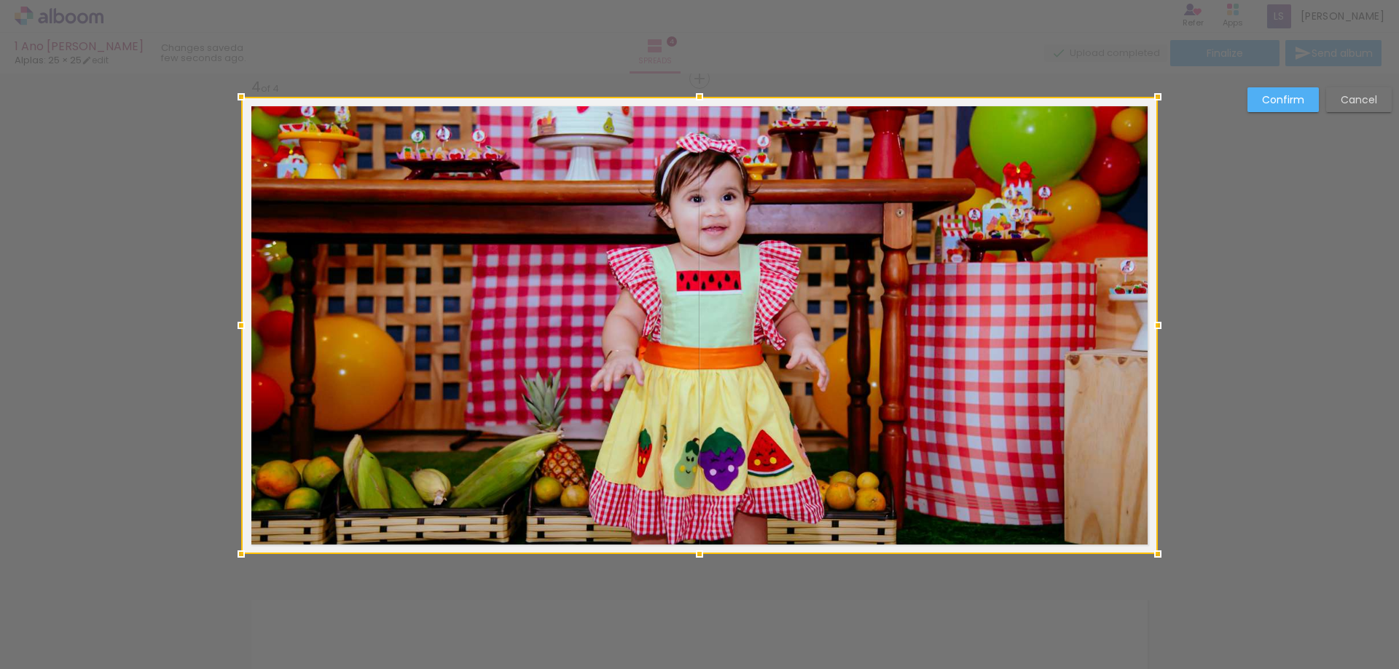
drag, startPoint x: 294, startPoint y: 325, endPoint x: 248, endPoint y: 321, distance: 46.1
click at [248, 321] on div at bounding box center [241, 325] width 29 height 29
click at [0, 0] on slot "Confirm" at bounding box center [0, 0] width 0 height 0
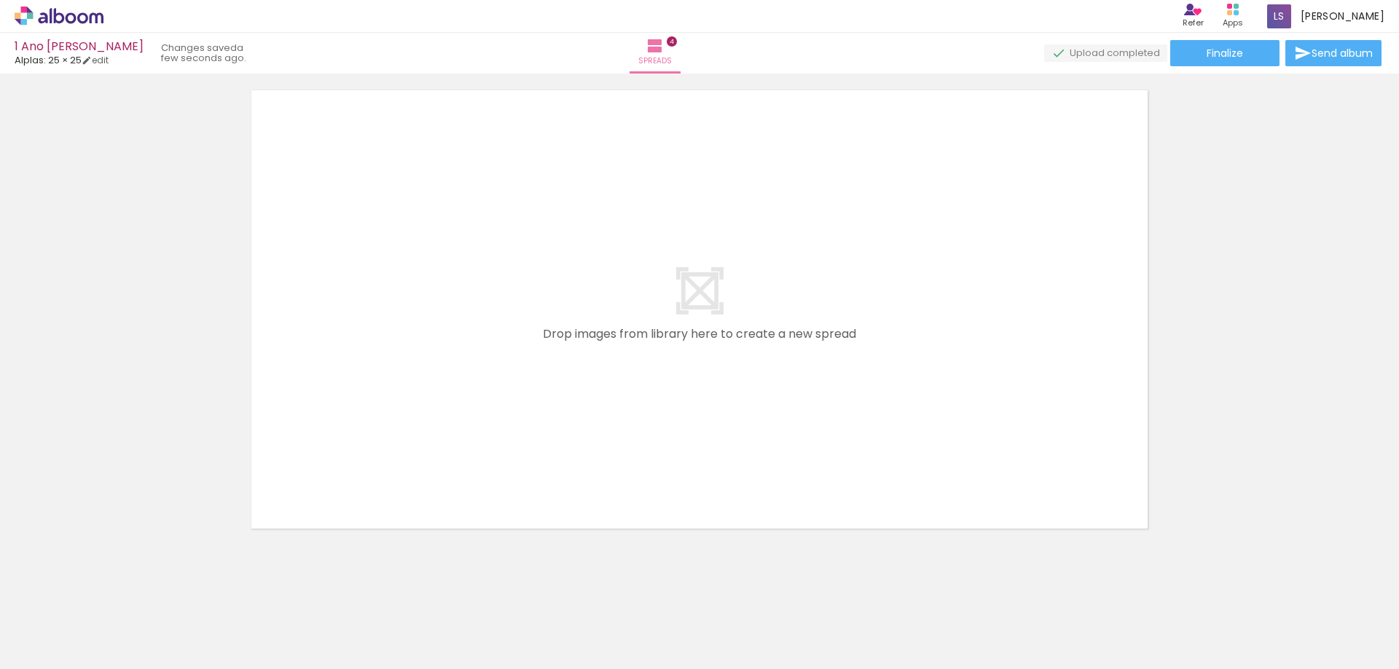
scroll to position [0, 1300]
drag, startPoint x: 731, startPoint y: 621, endPoint x: 785, endPoint y: 422, distance: 205.5
click at [785, 422] on quentale-workspace at bounding box center [699, 334] width 1399 height 669
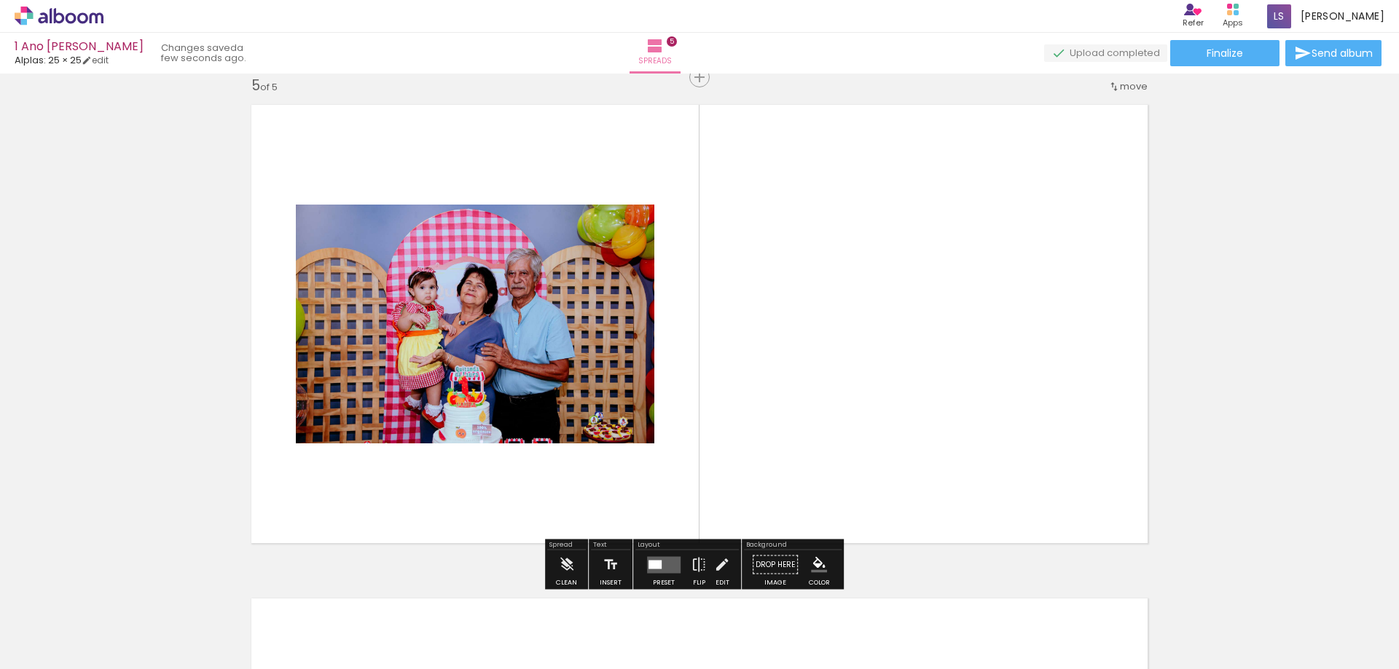
scroll to position [1994, 0]
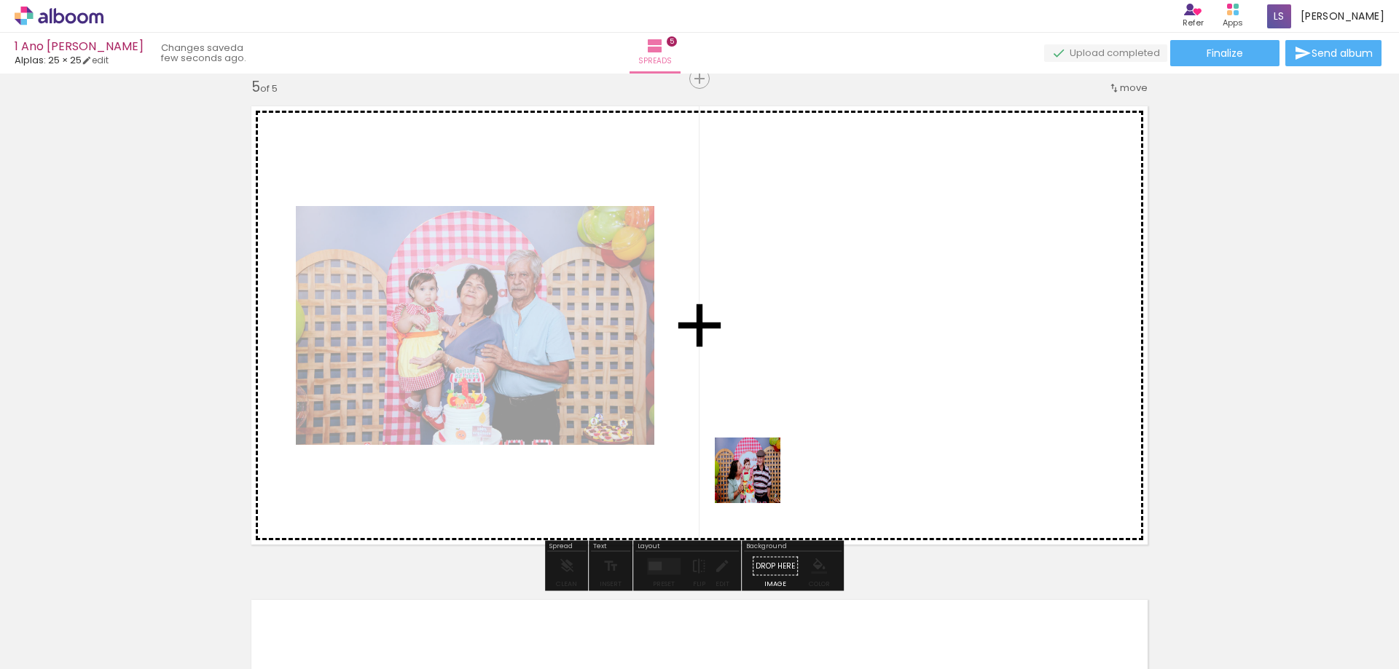
drag, startPoint x: 698, startPoint y: 572, endPoint x: 794, endPoint y: 415, distance: 183.8
click at [794, 415] on quentale-workspace at bounding box center [699, 334] width 1399 height 669
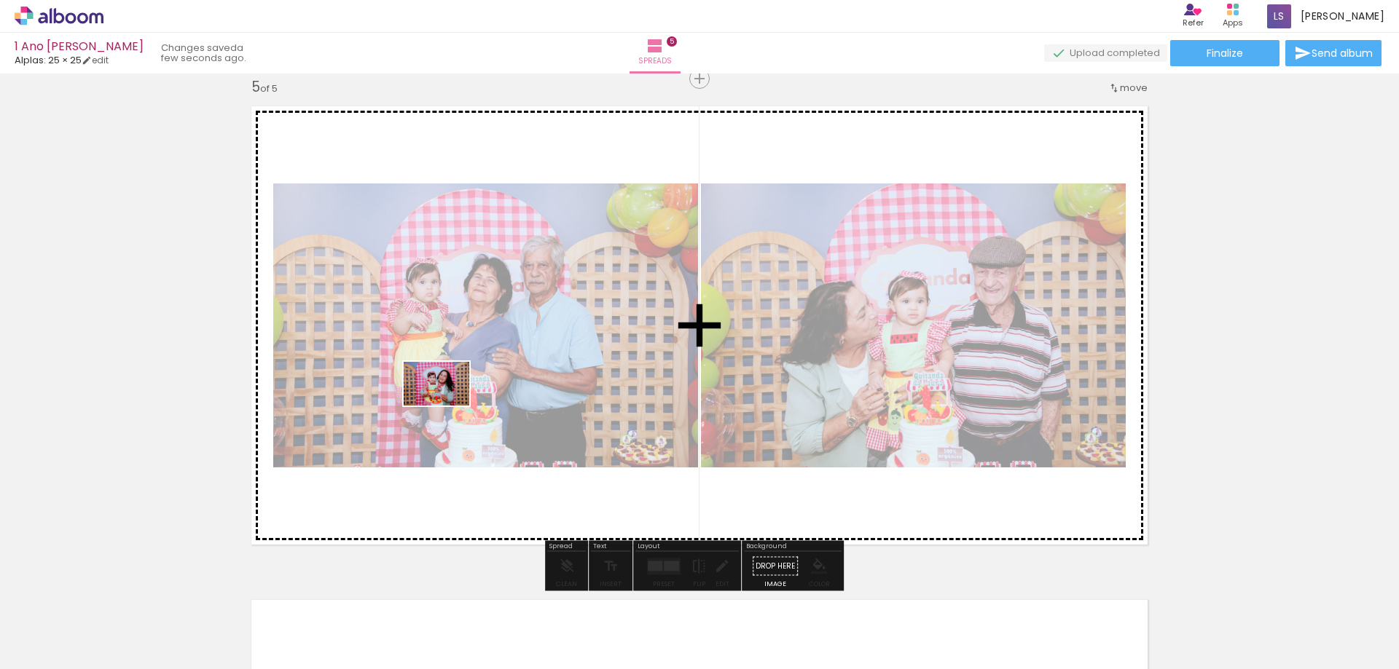
drag, startPoint x: 498, startPoint y: 627, endPoint x: 487, endPoint y: 441, distance: 186.1
click at [446, 403] on quentale-workspace at bounding box center [699, 334] width 1399 height 669
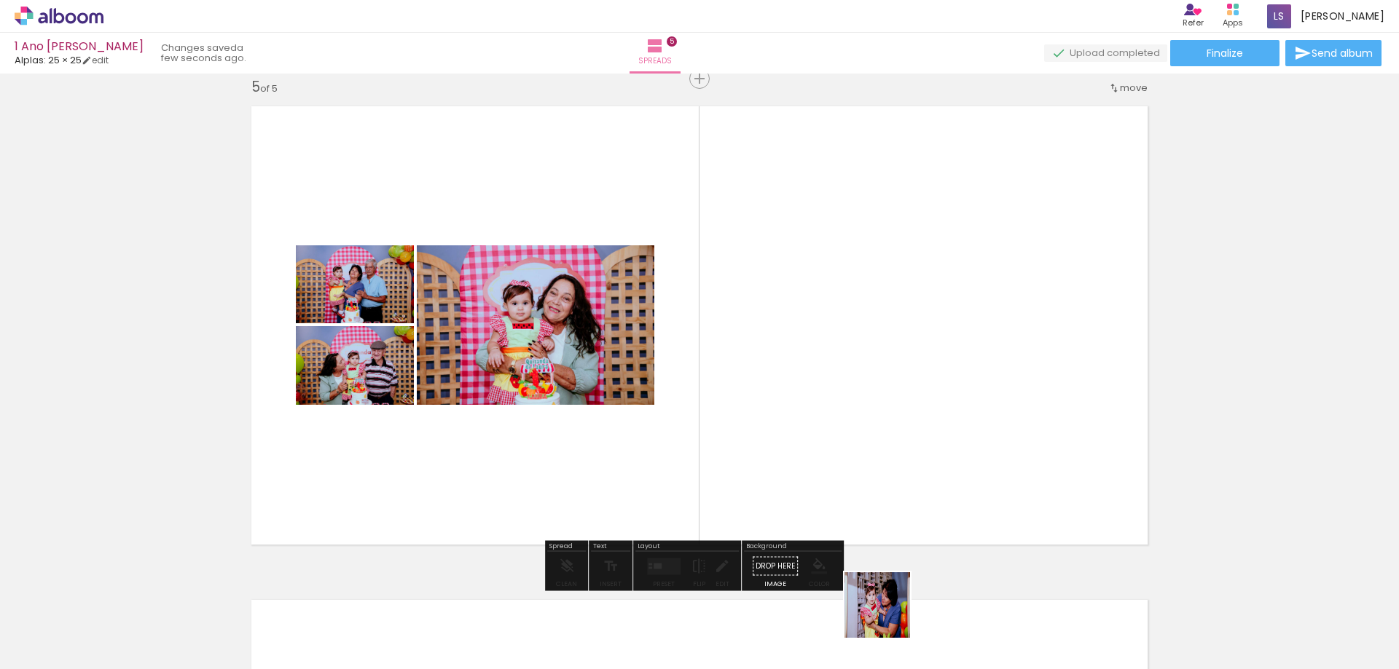
drag, startPoint x: 888, startPoint y: 616, endPoint x: 848, endPoint y: 398, distance: 222.2
click at [848, 398] on quentale-workspace at bounding box center [699, 334] width 1399 height 669
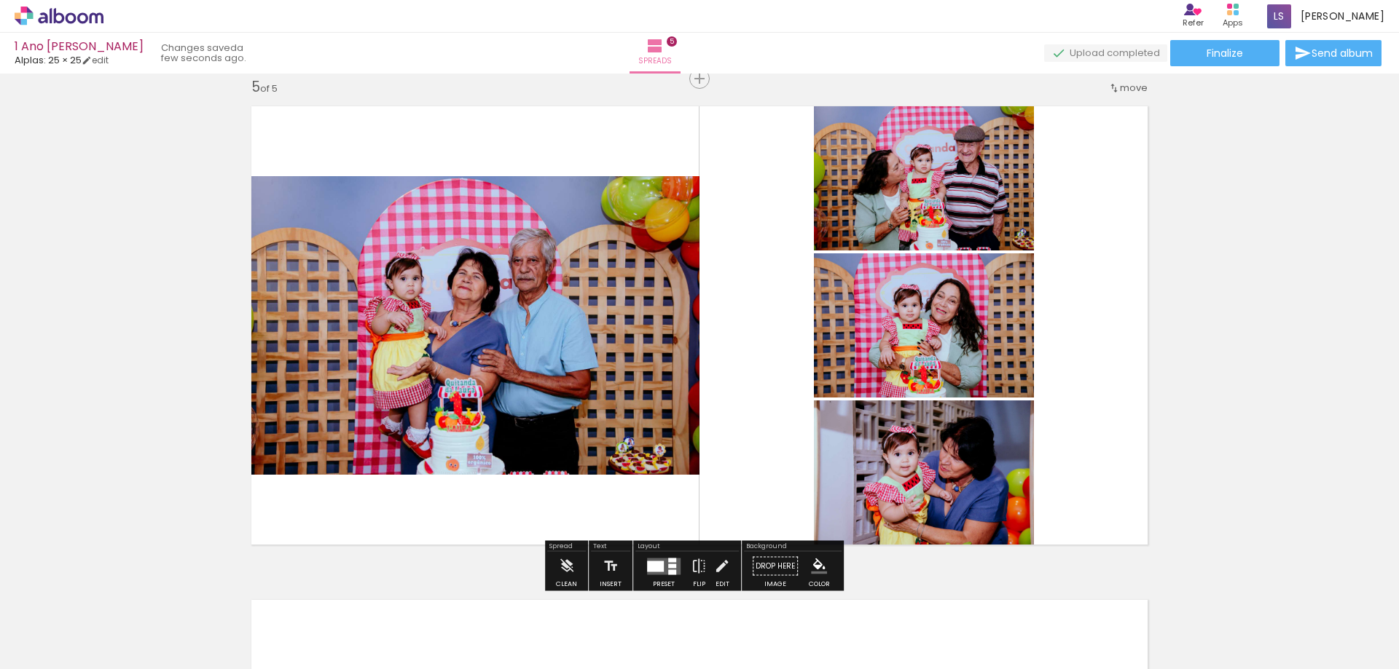
click at [659, 559] on quentale-layouter at bounding box center [664, 566] width 34 height 17
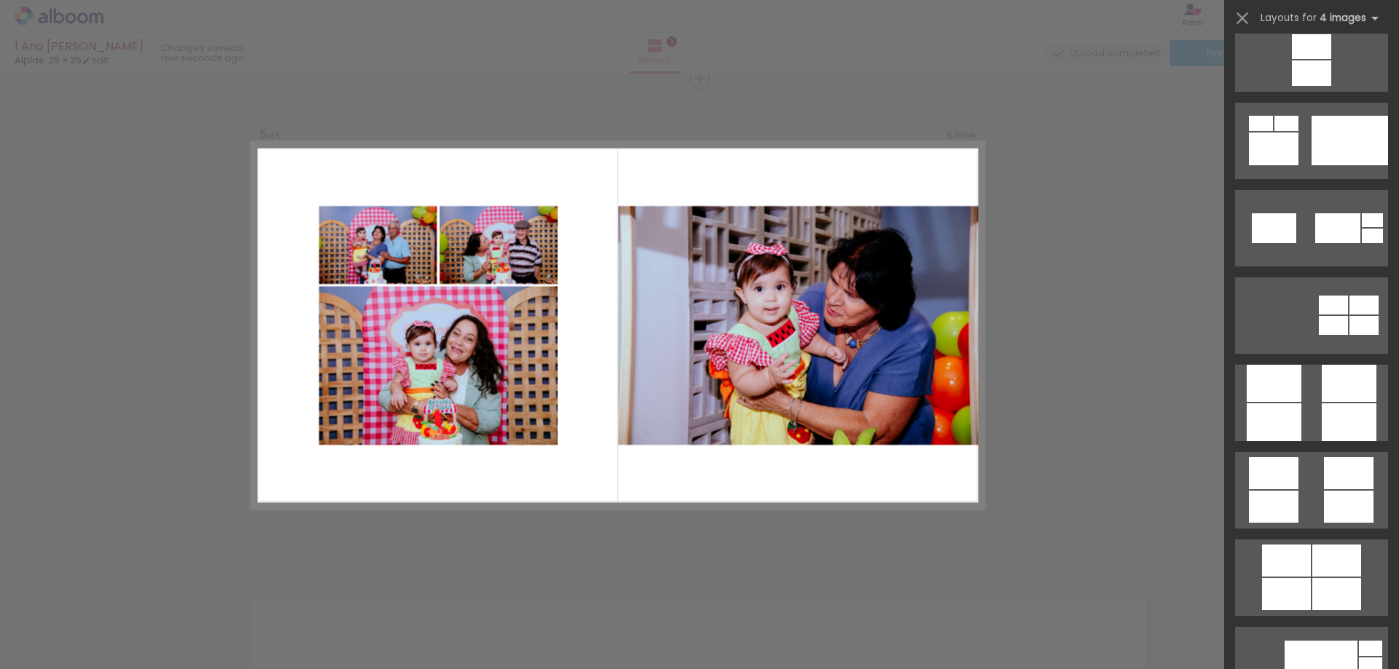
scroll to position [3934, 0]
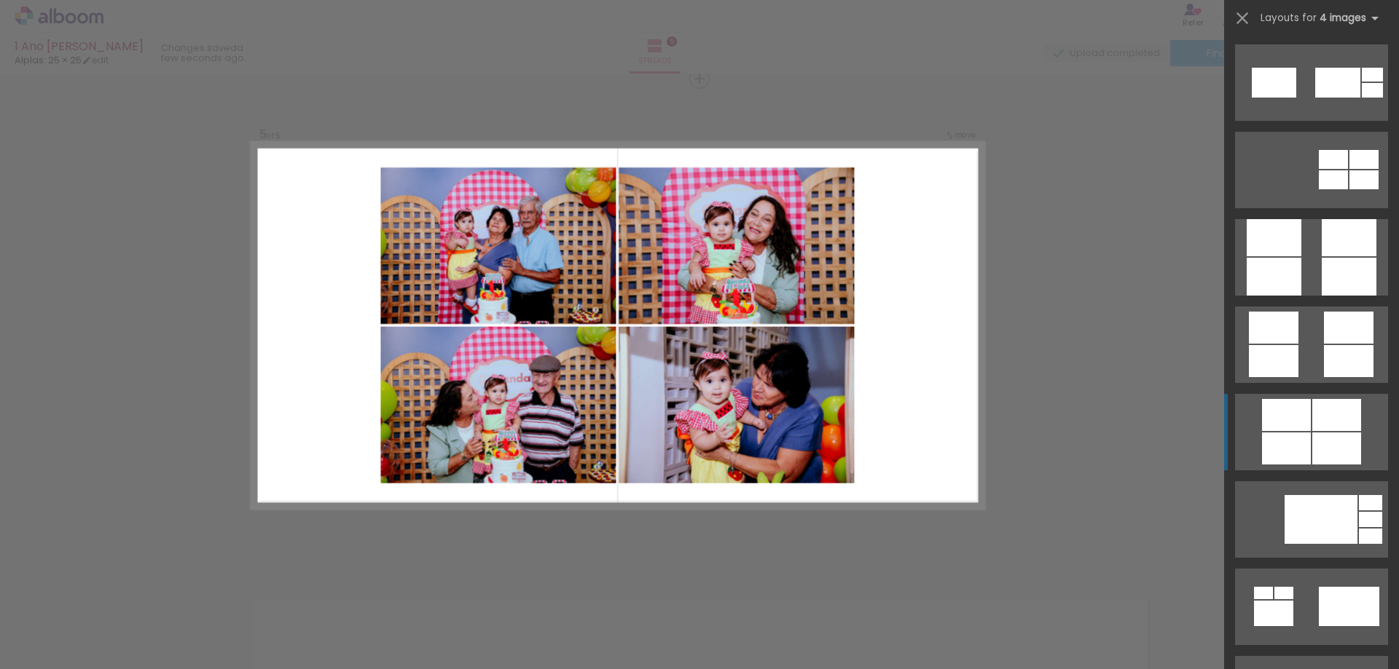
click at [1312, 428] on div at bounding box center [1336, 415] width 49 height 32
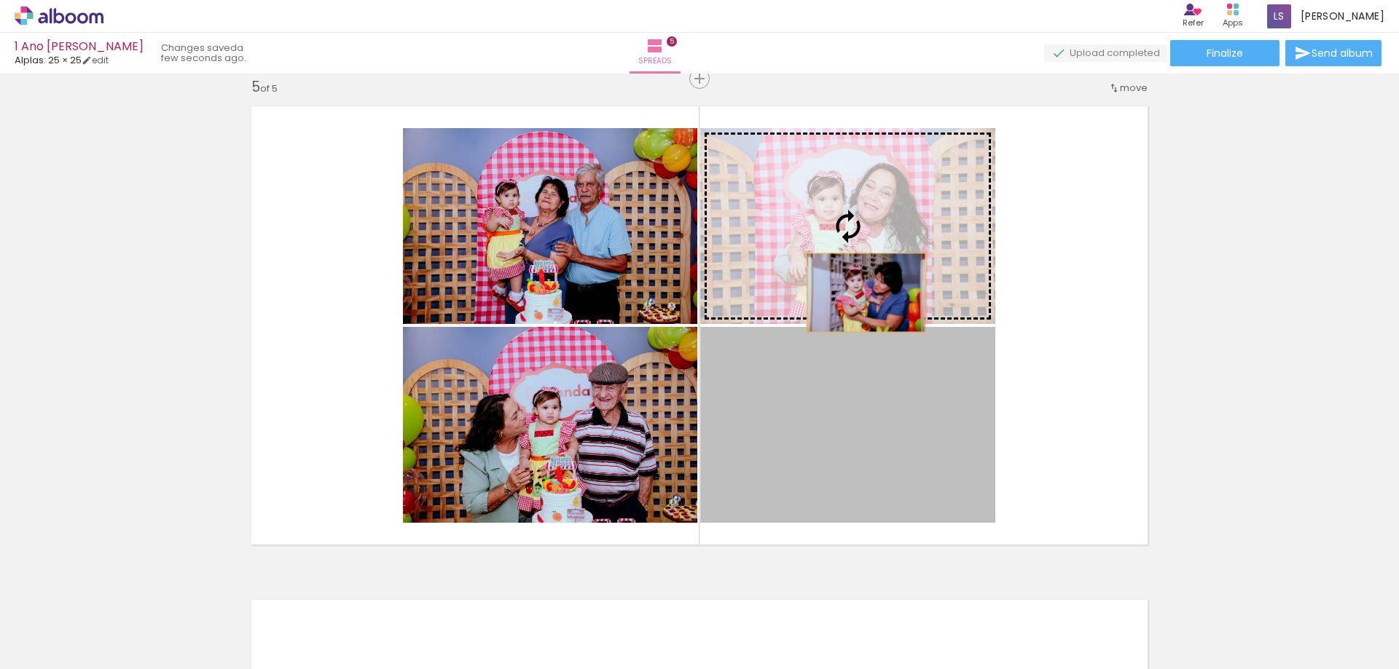
drag, startPoint x: 862, startPoint y: 468, endPoint x: 860, endPoint y: 288, distance: 180.7
click at [0, 0] on slot at bounding box center [0, 0] width 0 height 0
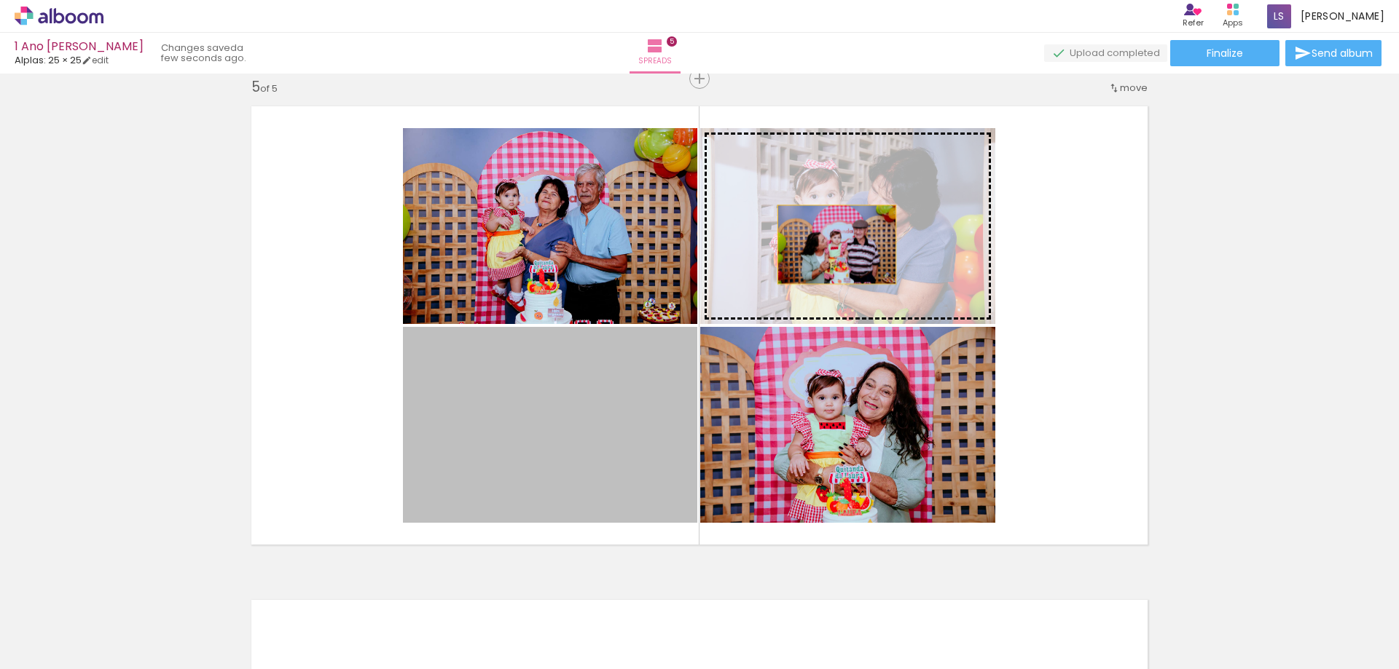
drag, startPoint x: 604, startPoint y: 448, endPoint x: 831, endPoint y: 245, distance: 304.9
click at [0, 0] on slot at bounding box center [0, 0] width 0 height 0
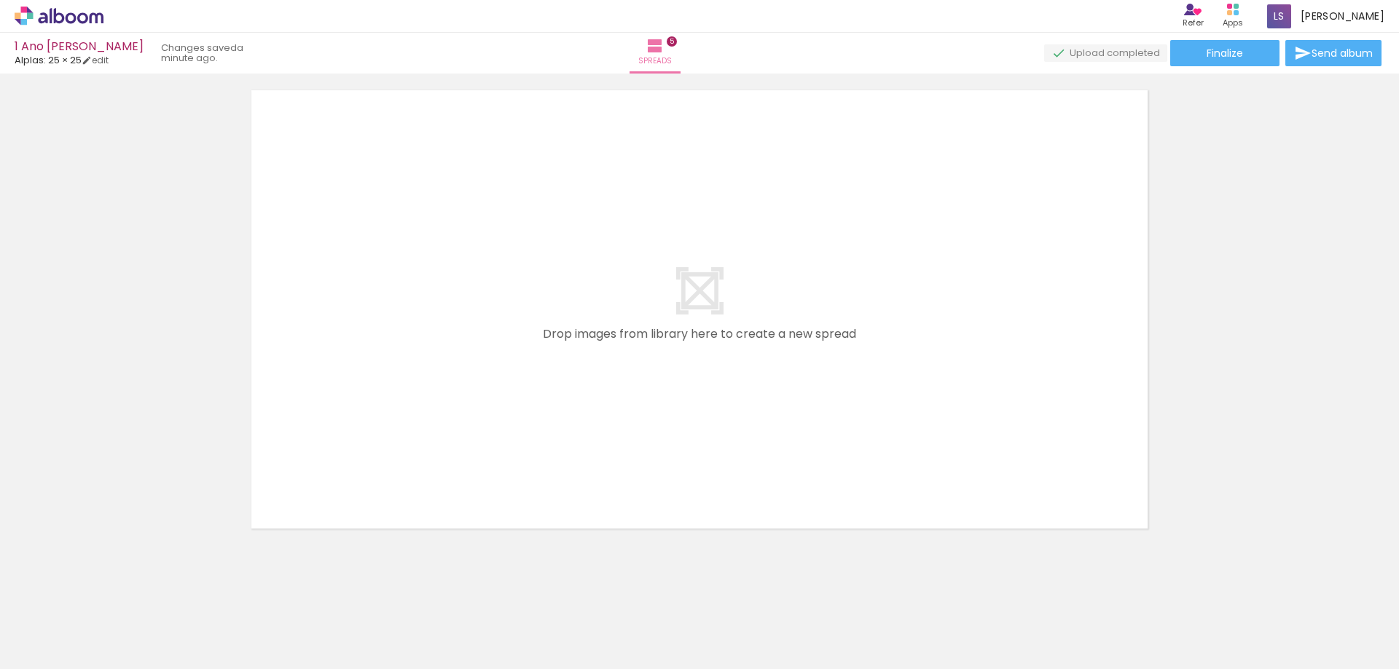
scroll to position [0, 1927]
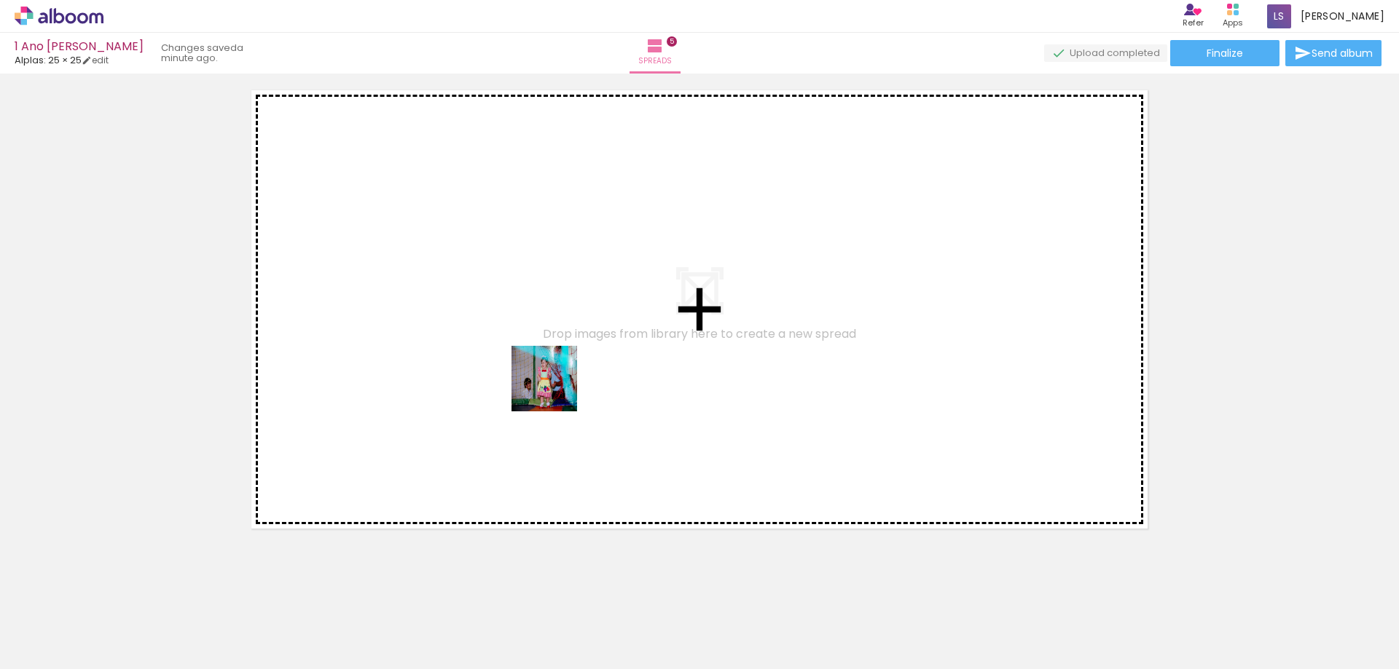
drag, startPoint x: 502, startPoint y: 625, endPoint x: 556, endPoint y: 381, distance: 249.9
click at [556, 381] on quentale-workspace at bounding box center [699, 334] width 1399 height 669
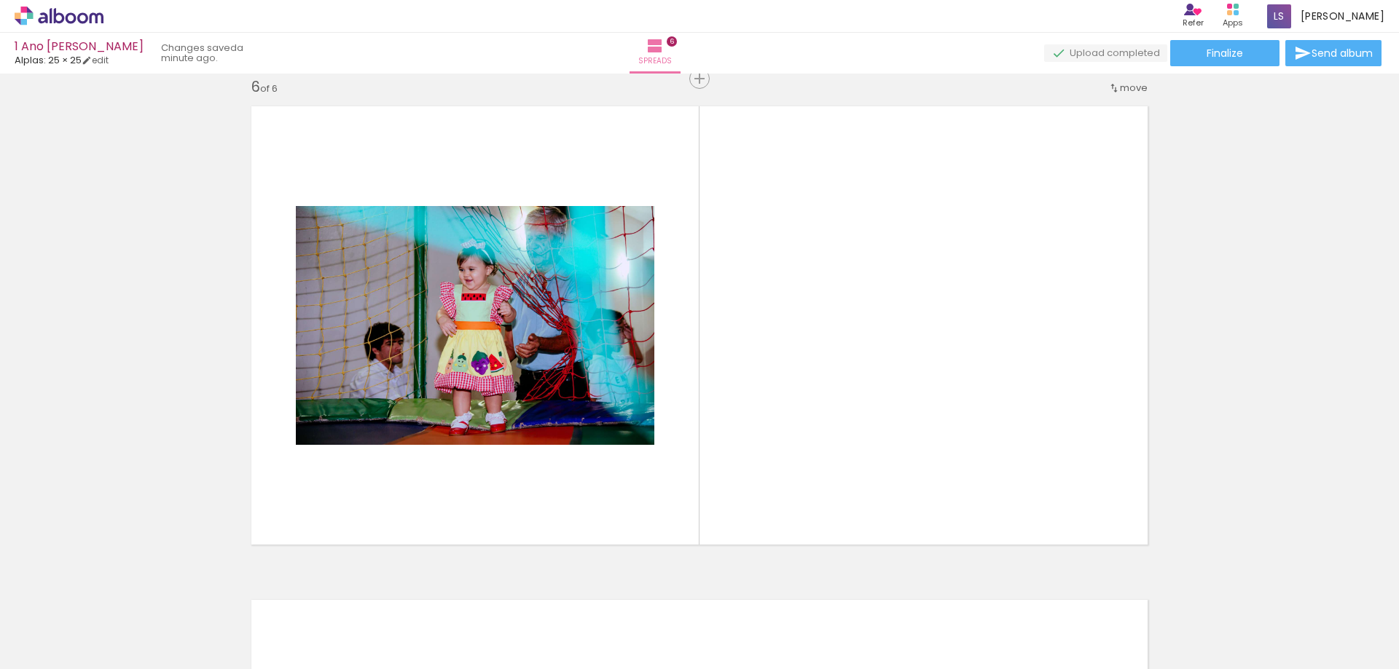
scroll to position [0, 2206]
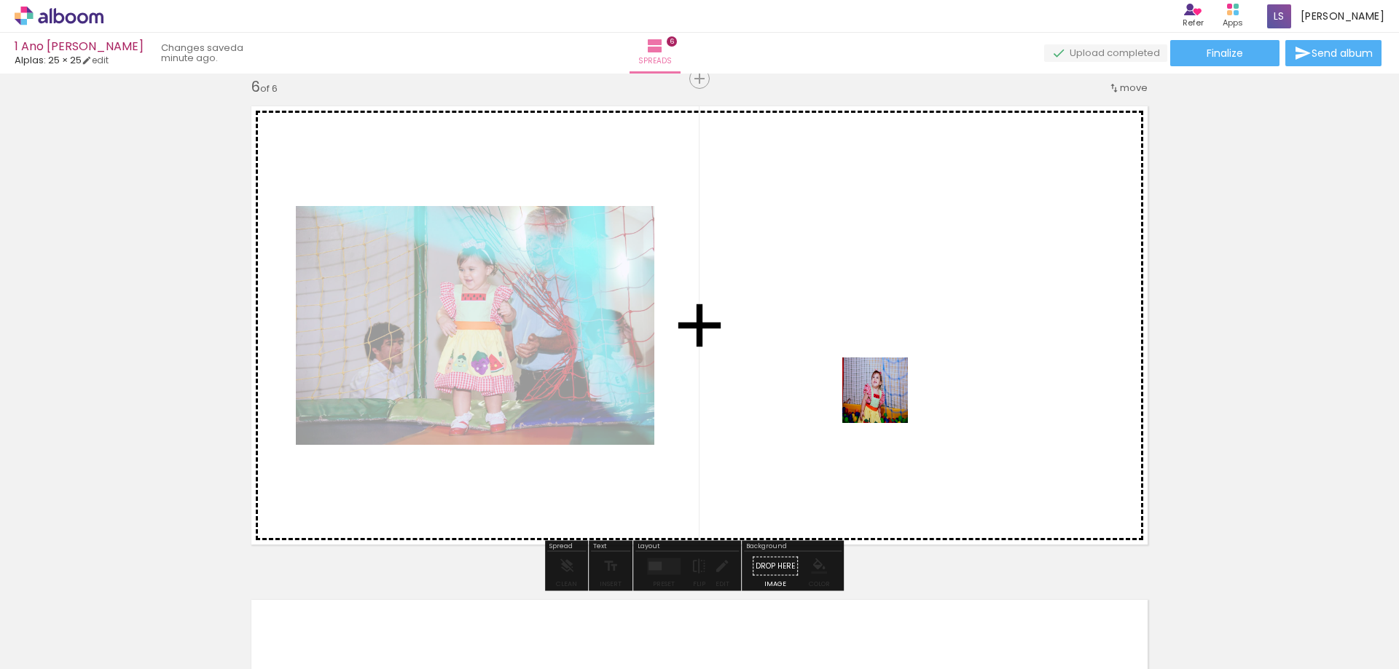
drag, startPoint x: 959, startPoint y: 620, endPoint x: 885, endPoint y: 401, distance: 231.3
click at [885, 401] on quentale-workspace at bounding box center [699, 334] width 1399 height 669
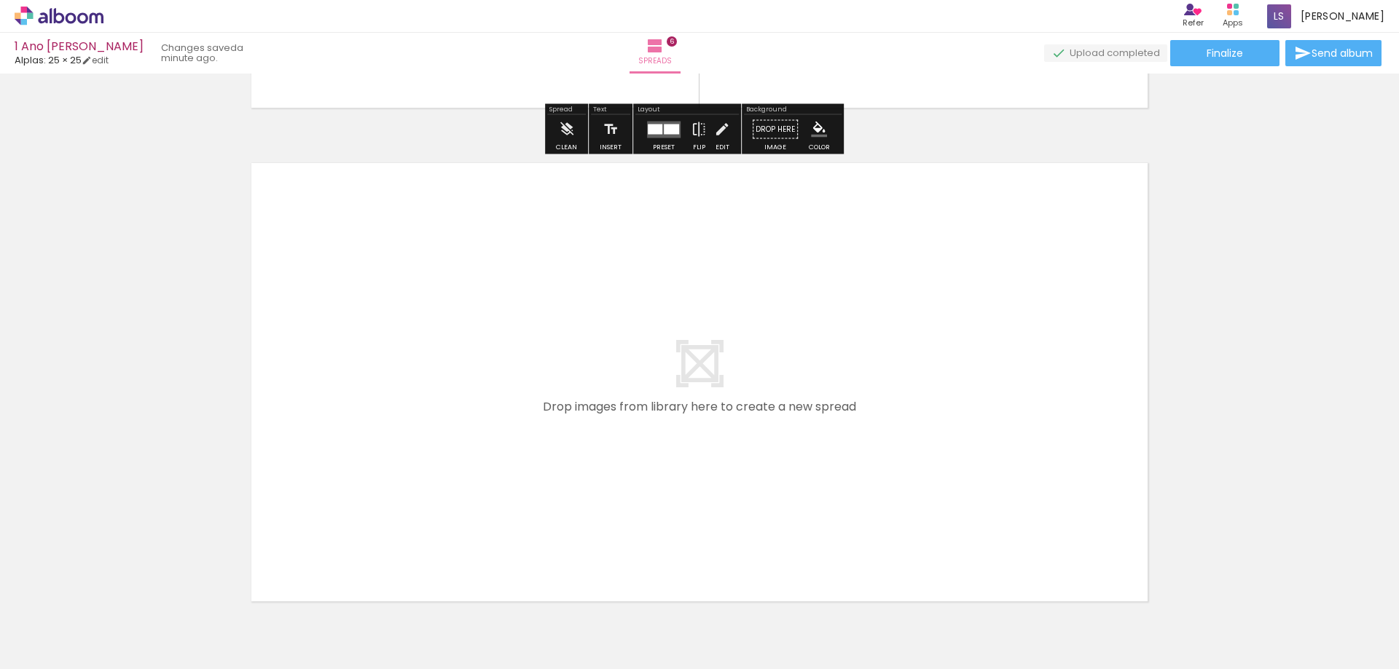
scroll to position [2998, 0]
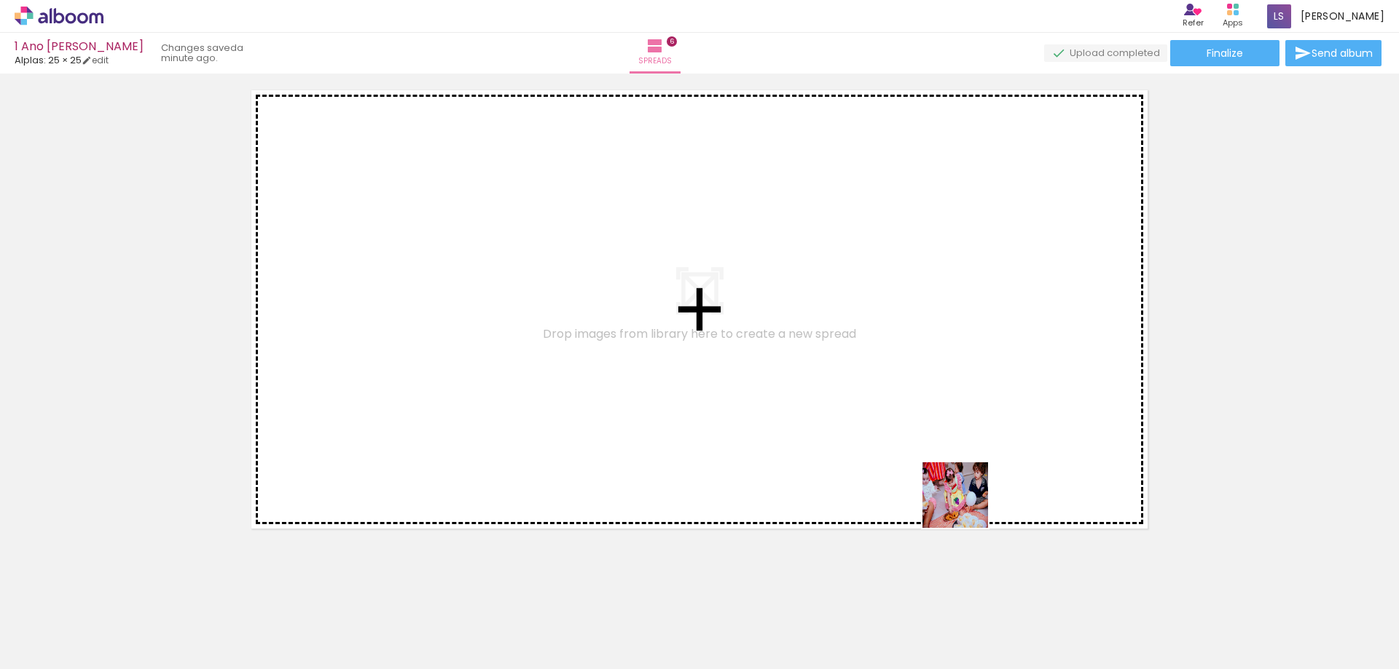
drag, startPoint x: 1364, startPoint y: 632, endPoint x: 841, endPoint y: 503, distance: 538.9
click at [632, 399] on quentale-workspace at bounding box center [699, 334] width 1399 height 669
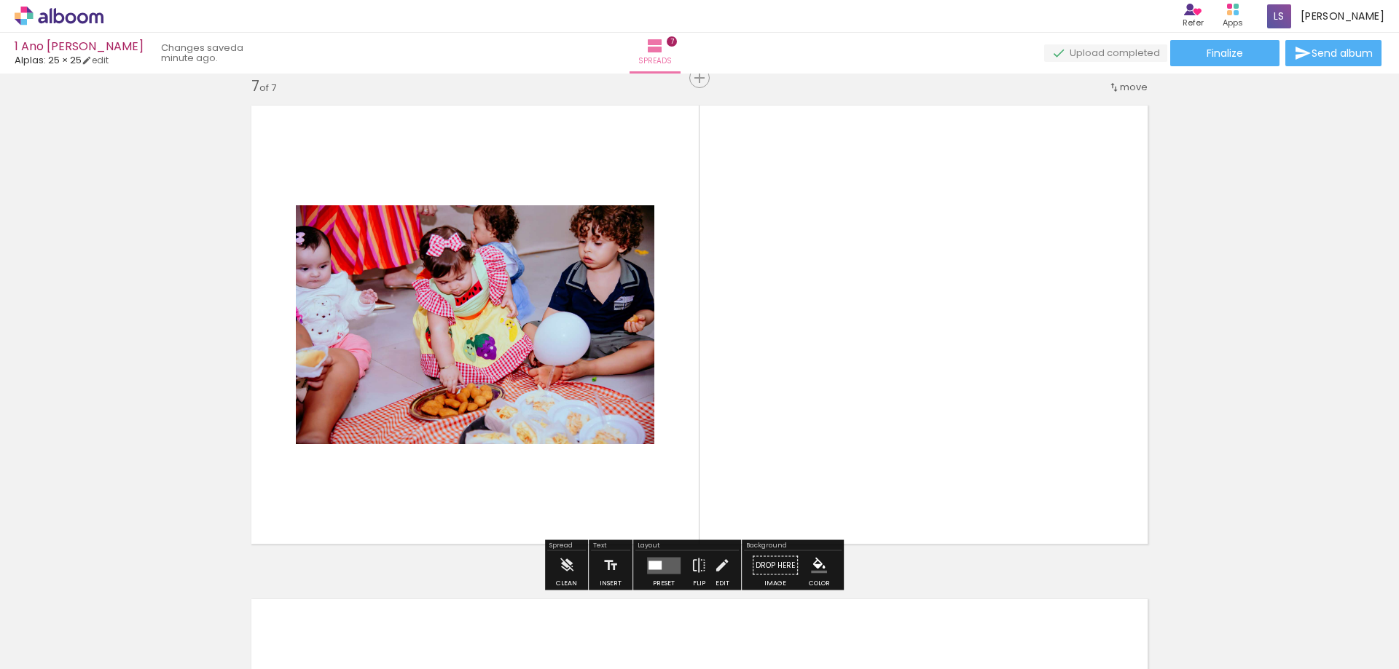
scroll to position [2982, 0]
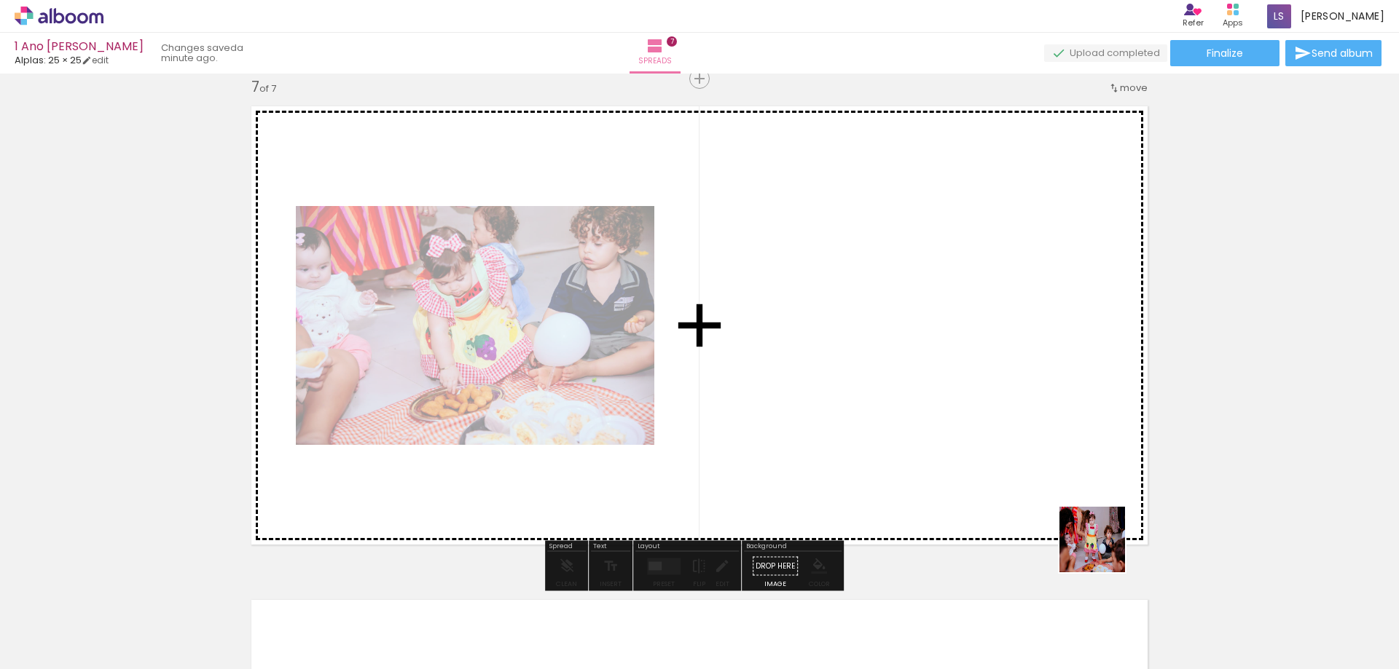
drag, startPoint x: 1200, startPoint y: 632, endPoint x: 896, endPoint y: 406, distance: 378.5
click at [896, 406] on quentale-workspace at bounding box center [699, 334] width 1399 height 669
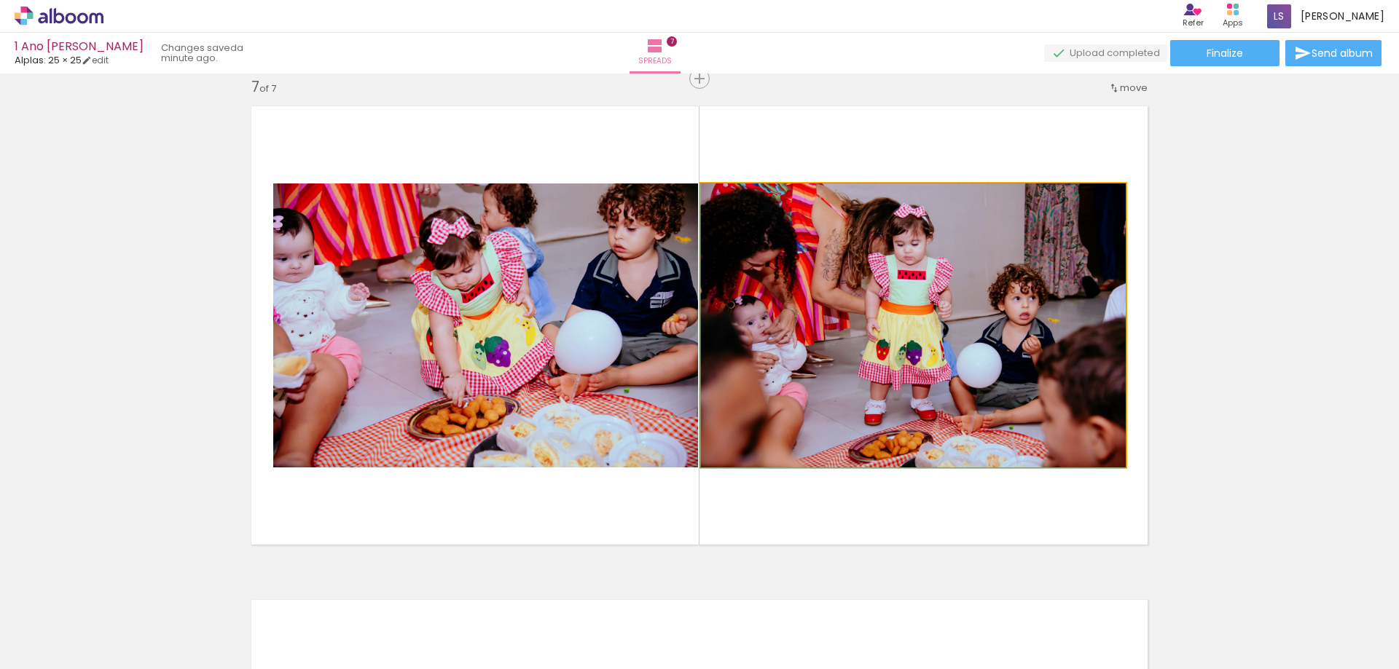
drag, startPoint x: 944, startPoint y: 365, endPoint x: 693, endPoint y: 374, distance: 250.7
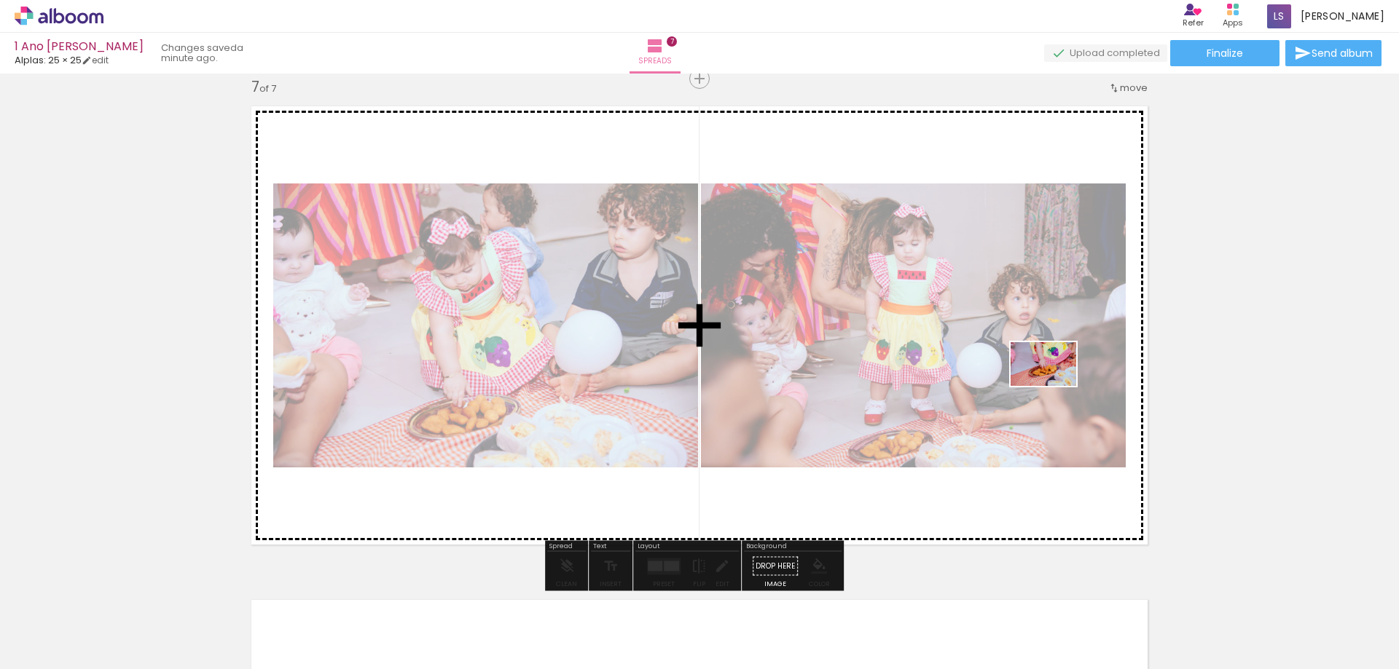
drag, startPoint x: 1292, startPoint y: 624, endPoint x: 1027, endPoint y: 375, distance: 363.8
click at [1027, 375] on quentale-workspace at bounding box center [699, 334] width 1399 height 669
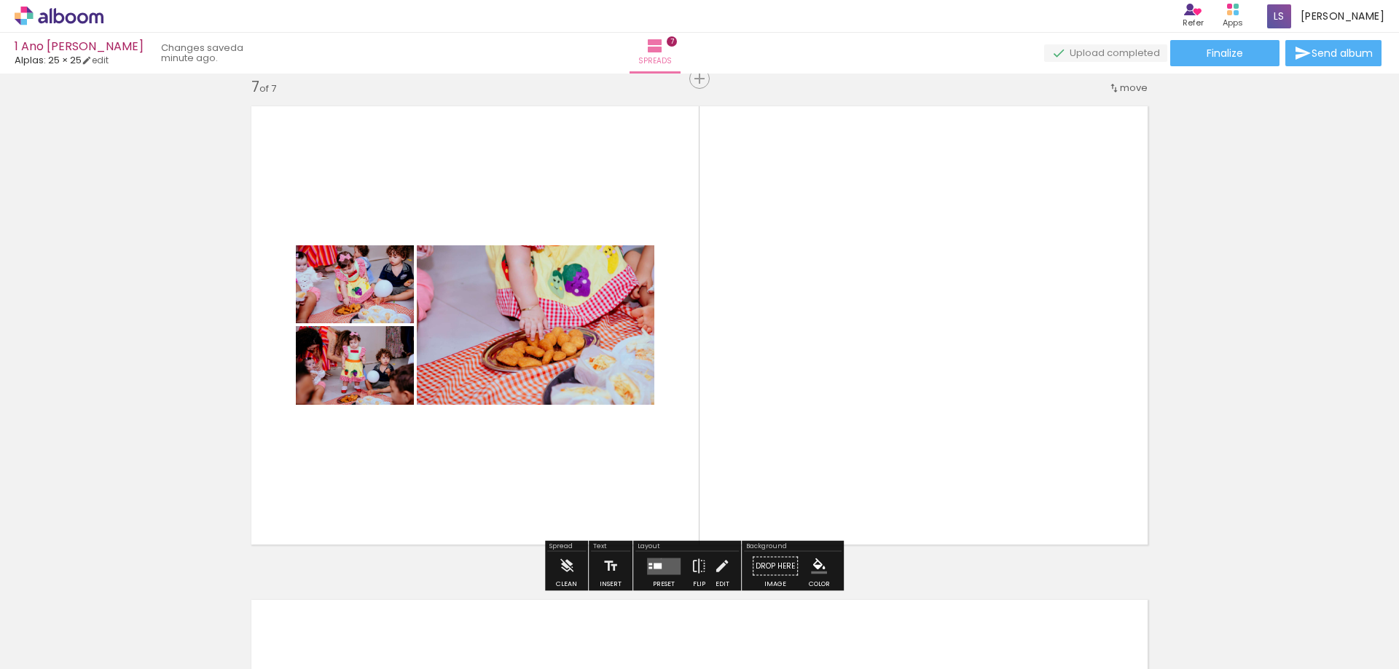
click at [659, 559] on quentale-layouter at bounding box center [664, 566] width 34 height 17
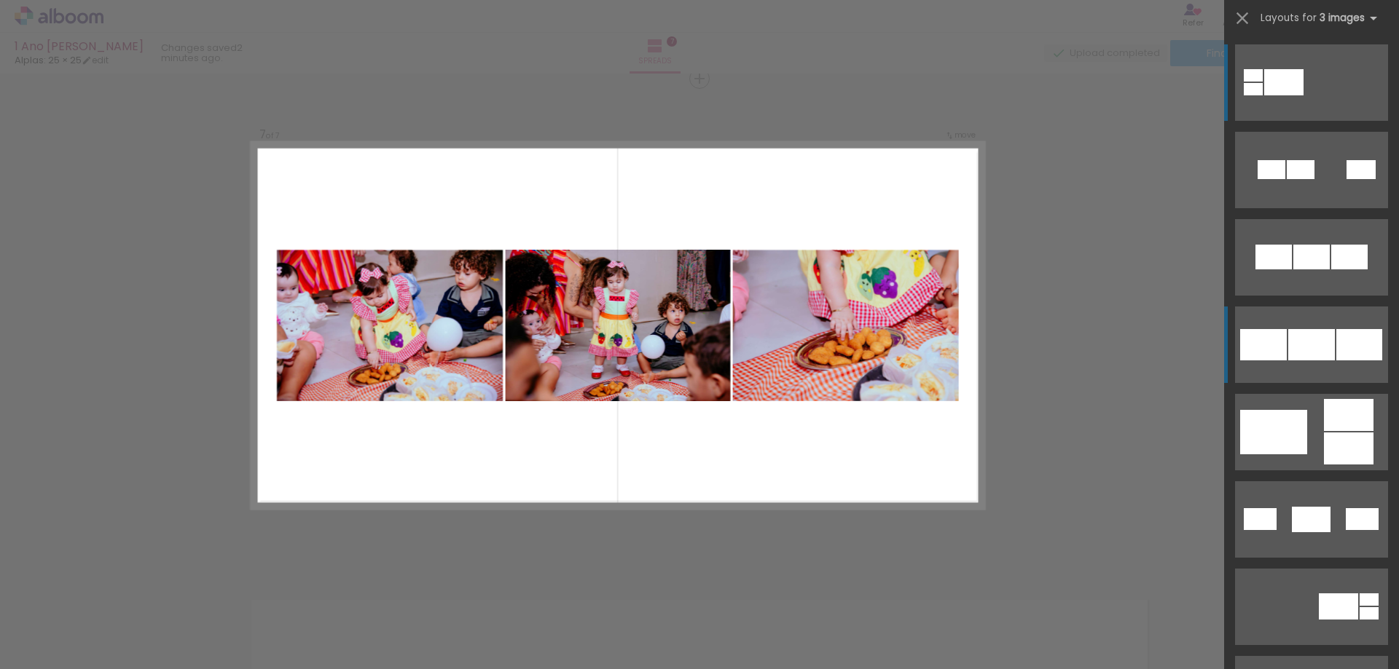
scroll to position [2981, 0]
click at [1306, 346] on div at bounding box center [1311, 344] width 47 height 31
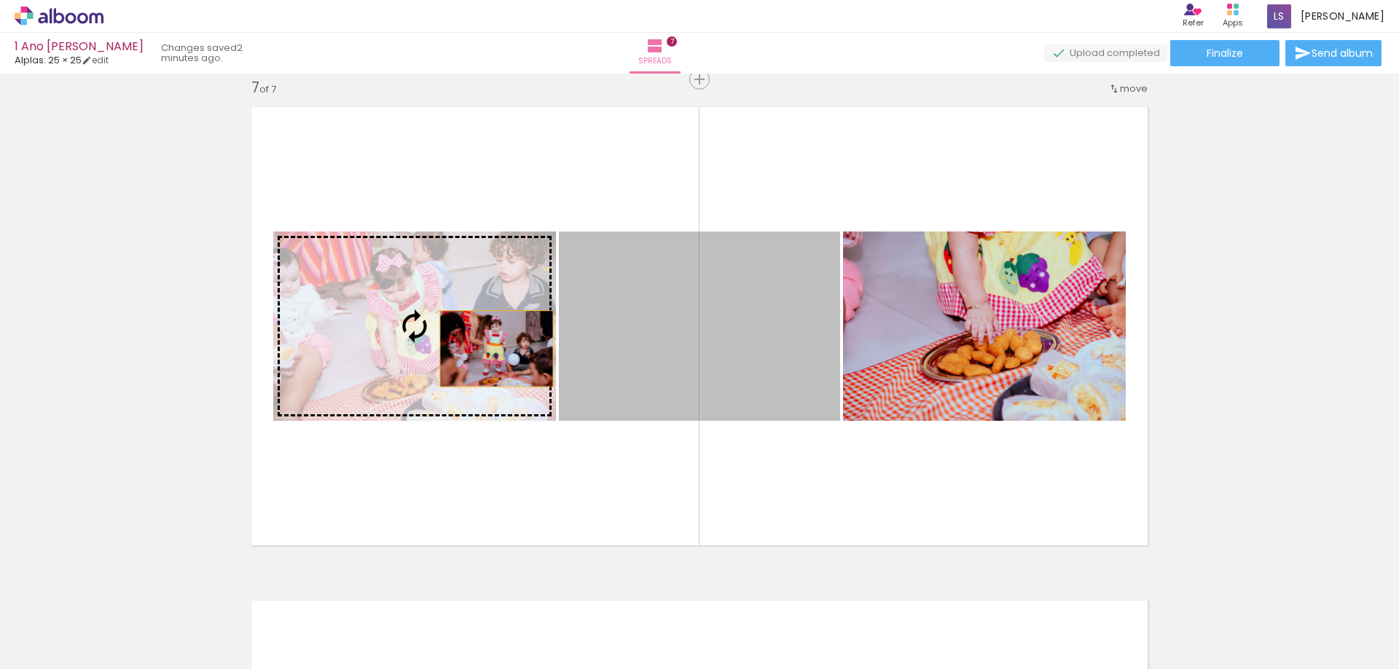
drag, startPoint x: 681, startPoint y: 342, endPoint x: 488, endPoint y: 349, distance: 193.1
click at [0, 0] on slot at bounding box center [0, 0] width 0 height 0
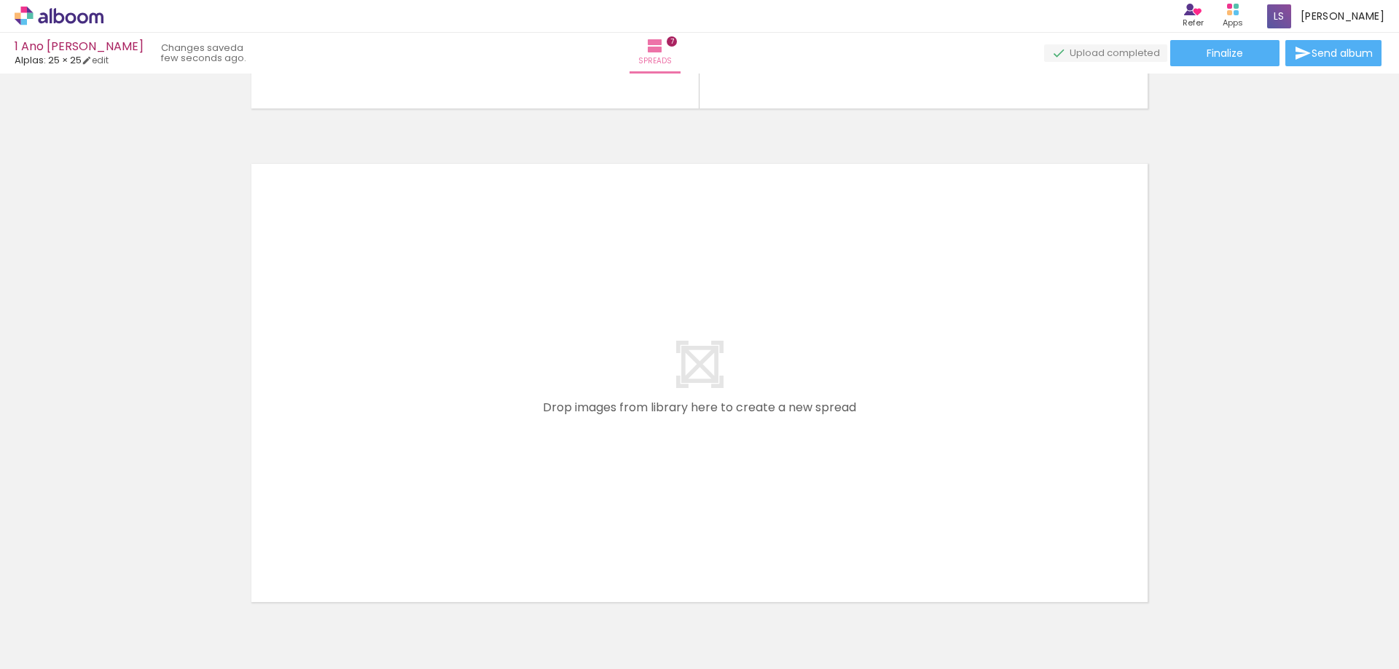
scroll to position [0, 4197]
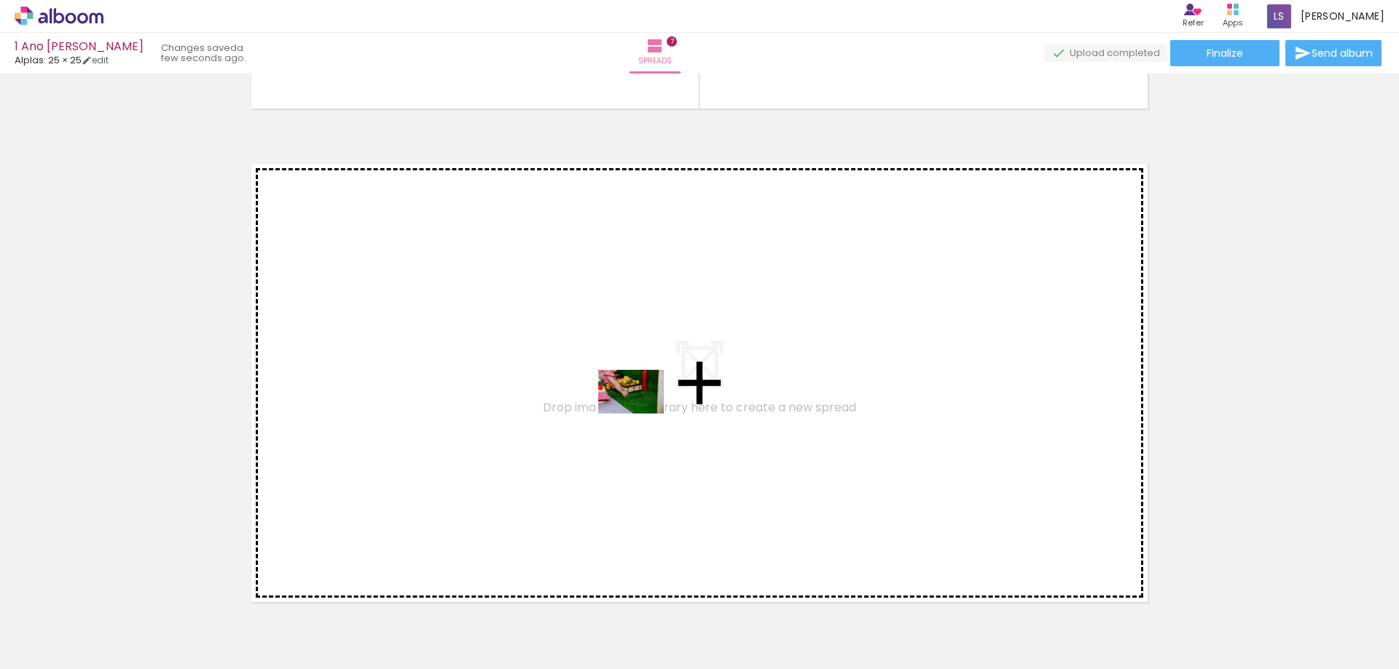
drag, startPoint x: 765, startPoint y: 628, endPoint x: 642, endPoint y: 414, distance: 247.0
click at [642, 414] on quentale-workspace at bounding box center [699, 334] width 1399 height 669
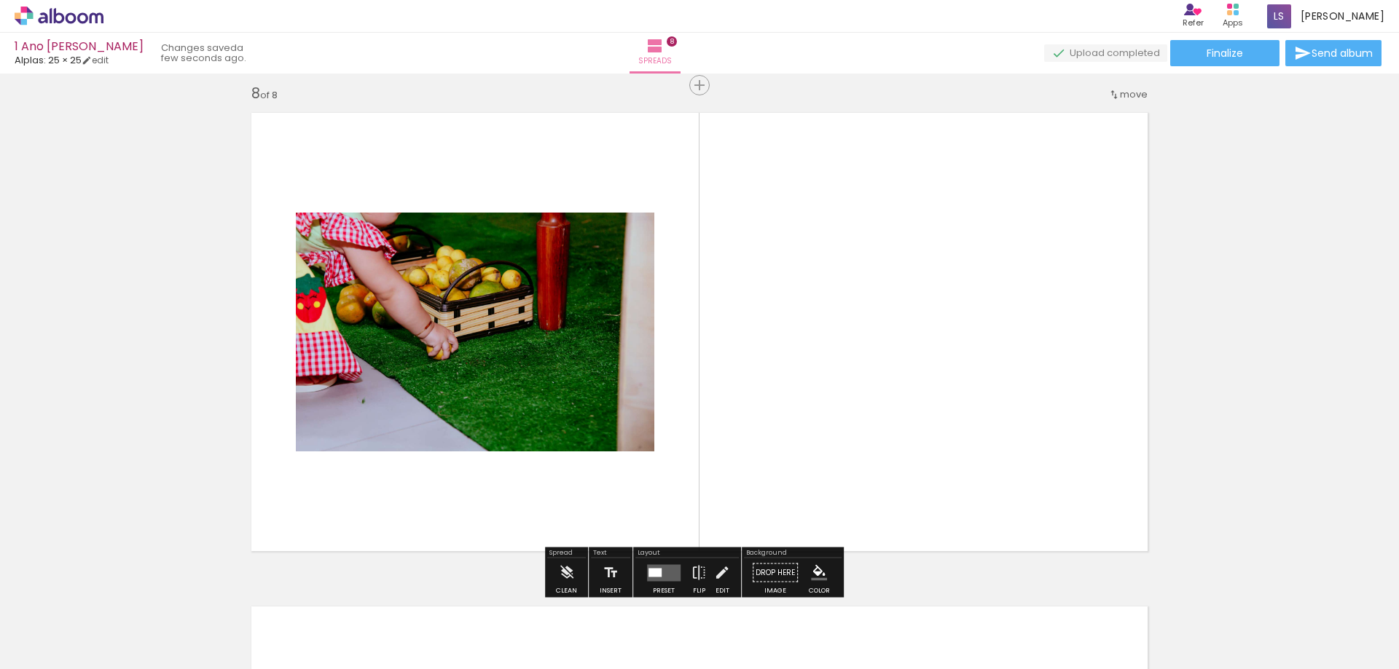
scroll to position [3476, 0]
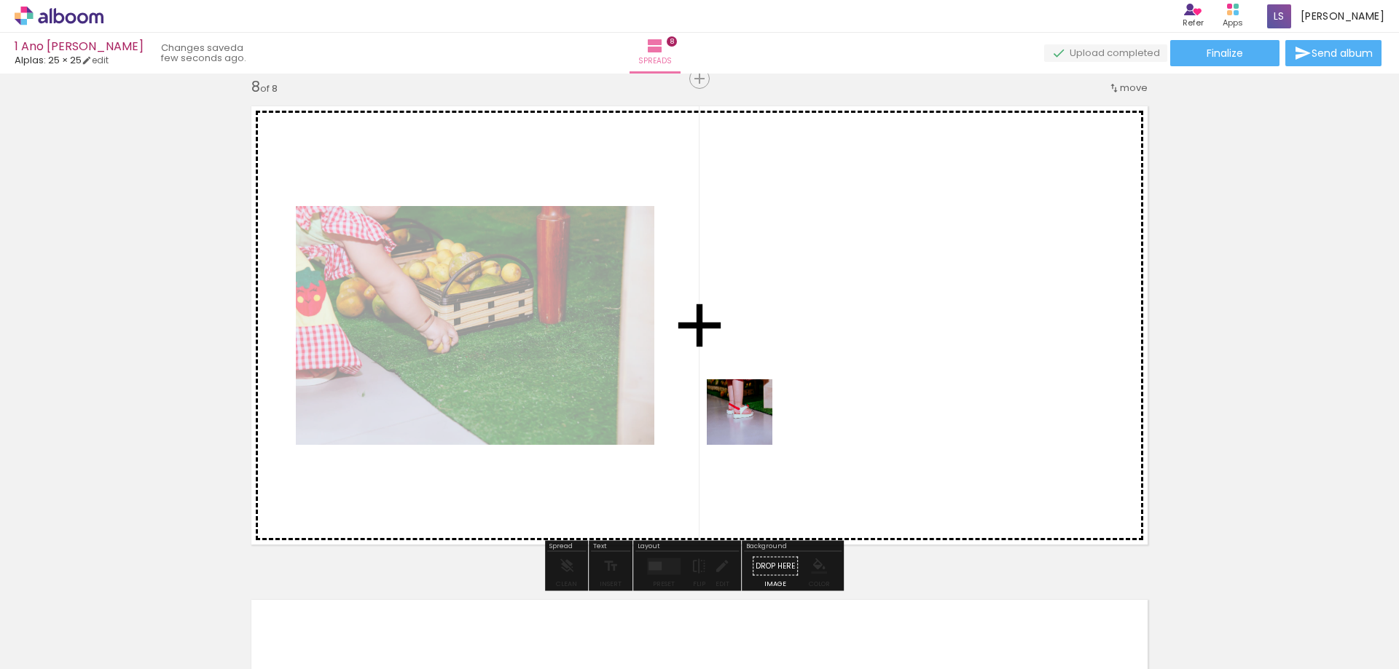
drag, startPoint x: 603, startPoint y: 622, endPoint x: 775, endPoint y: 388, distance: 290.2
click at [775, 388] on quentale-workspace at bounding box center [699, 334] width 1399 height 669
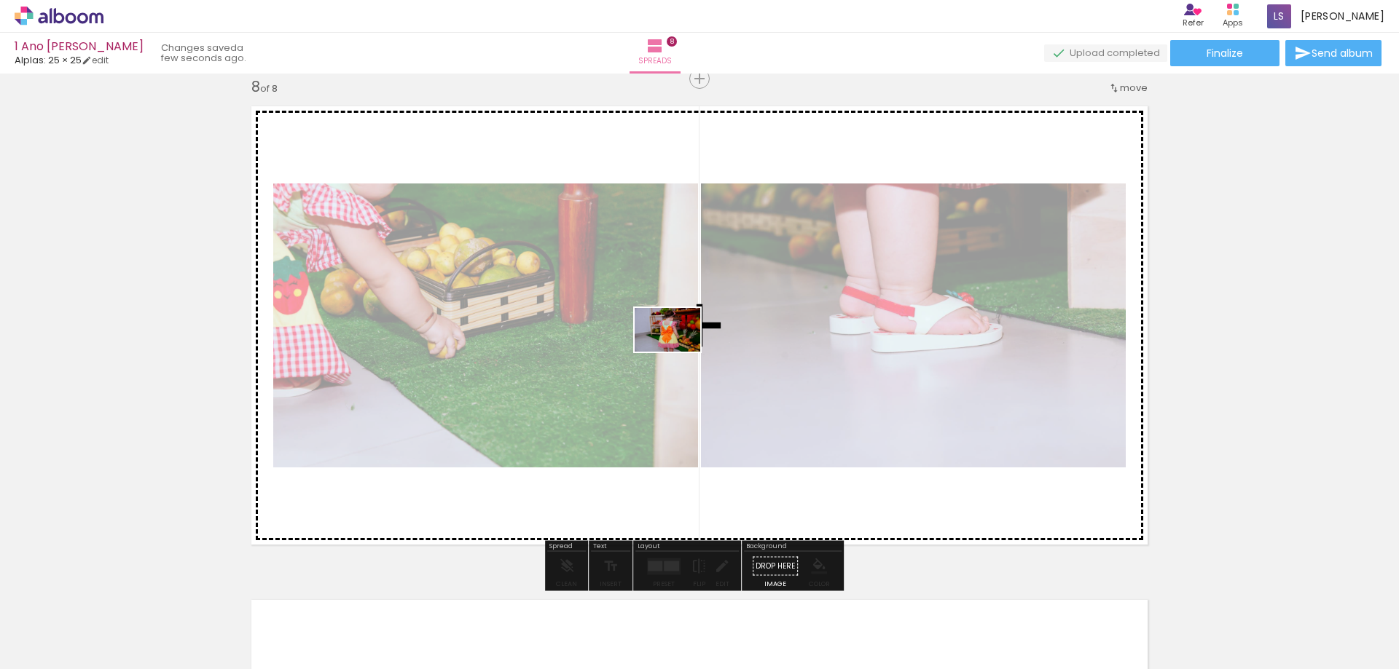
drag, startPoint x: 532, startPoint y: 624, endPoint x: 679, endPoint y: 352, distance: 308.6
click at [679, 352] on quentale-workspace at bounding box center [699, 334] width 1399 height 669
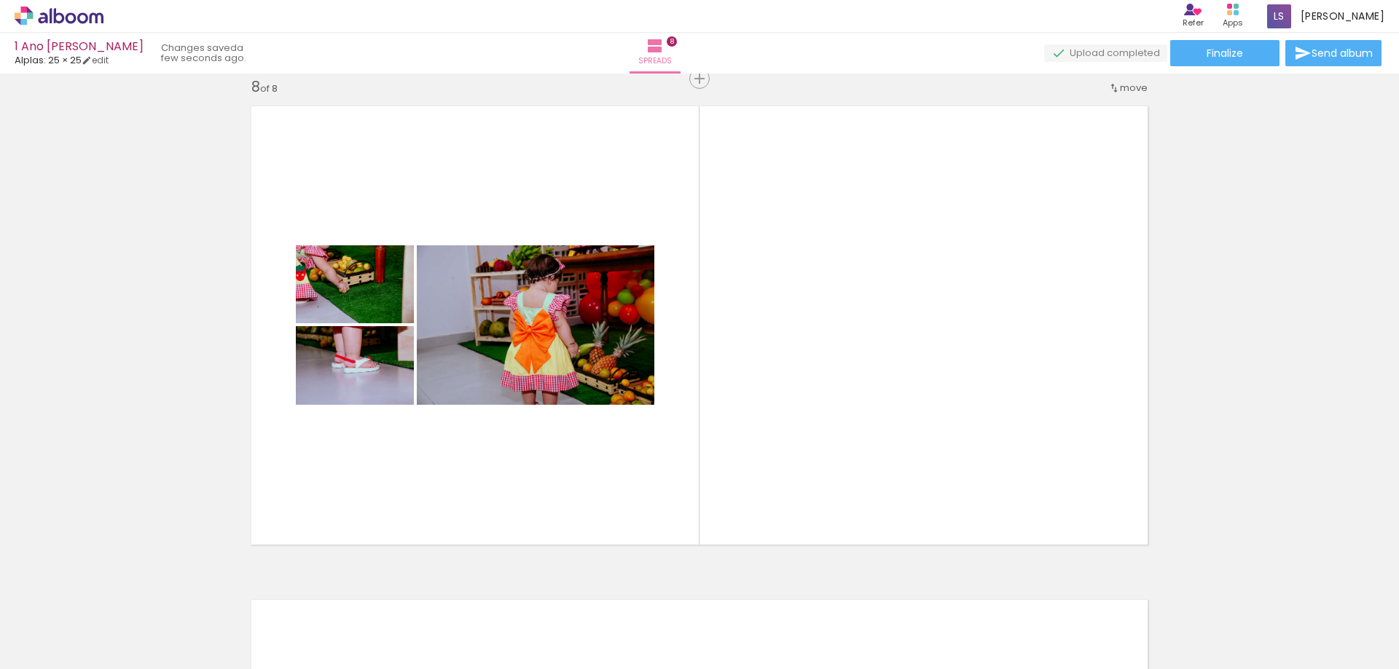
scroll to position [0, 2318]
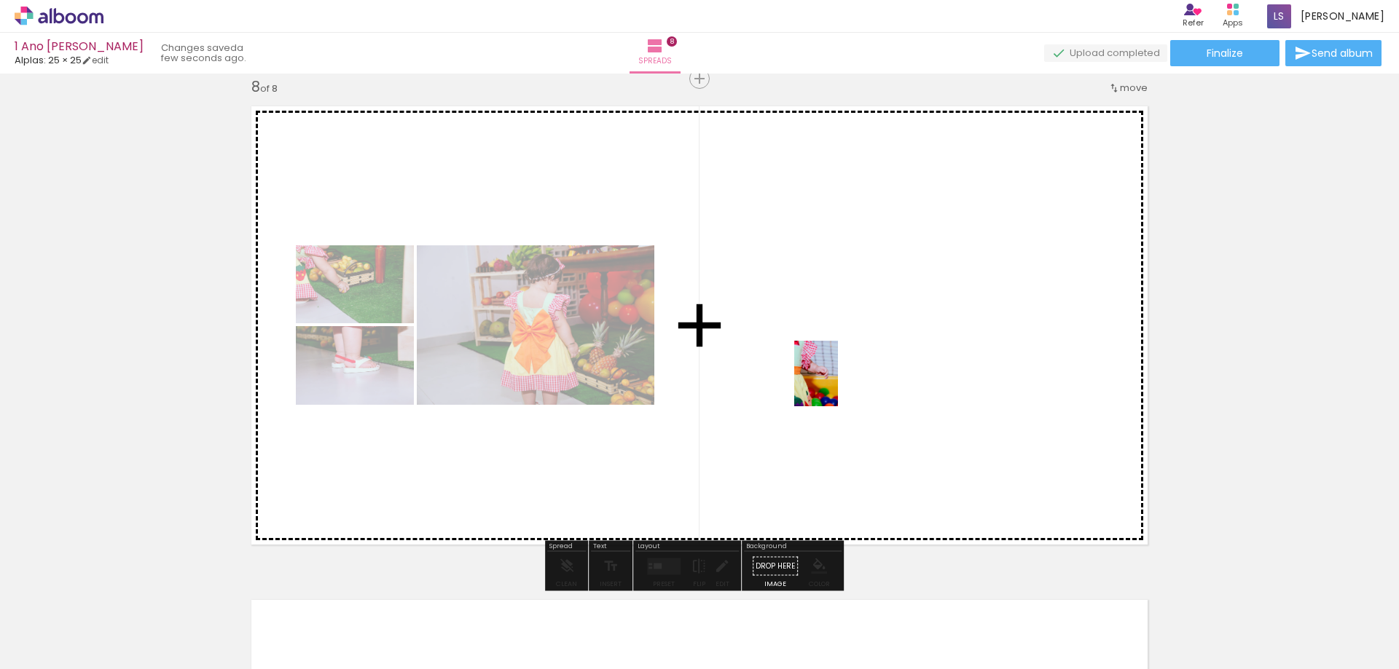
drag, startPoint x: 934, startPoint y: 624, endPoint x: 837, endPoint y: 382, distance: 260.5
click at [837, 382] on quentale-workspace at bounding box center [699, 334] width 1399 height 669
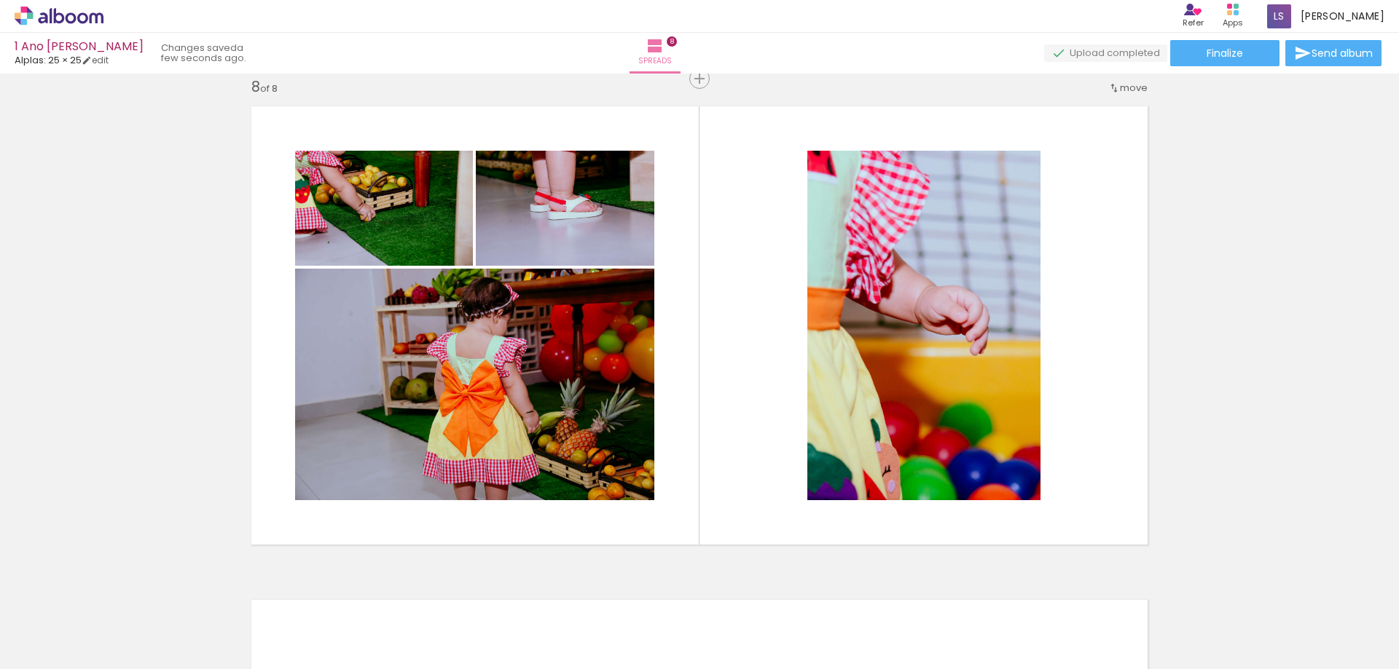
scroll to position [0, 1812]
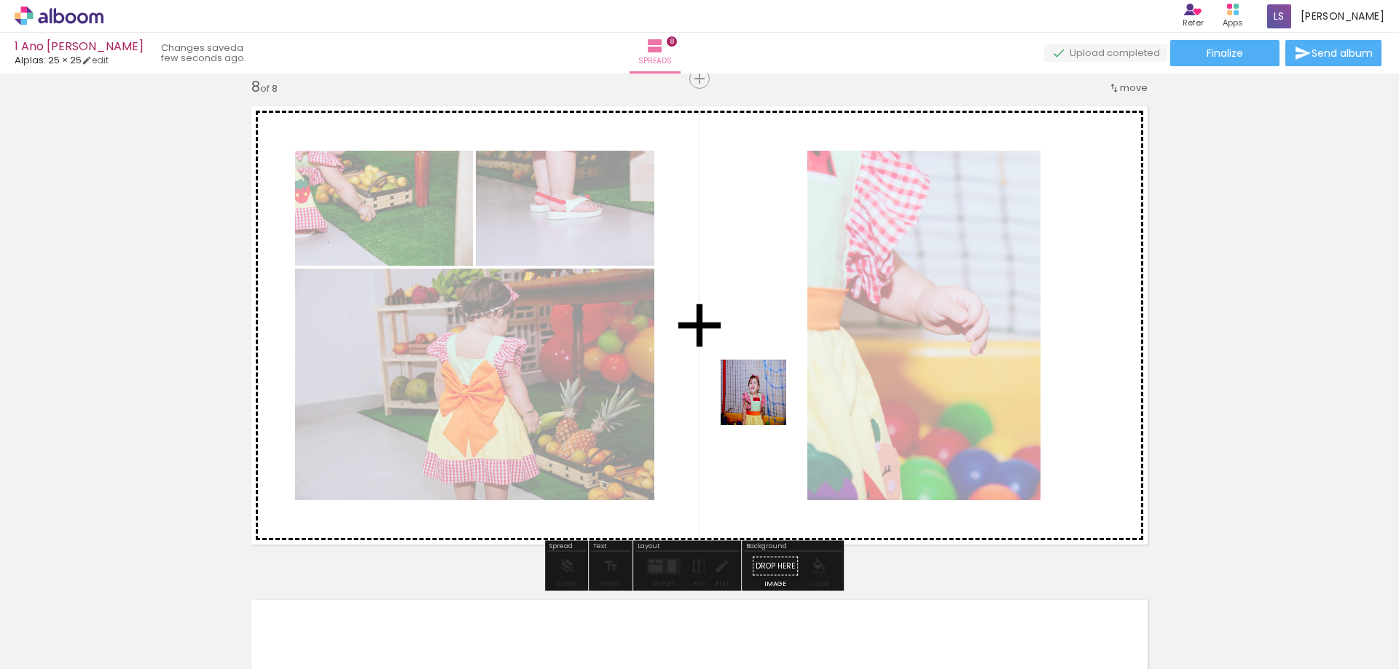
drag, startPoint x: 532, startPoint y: 626, endPoint x: 771, endPoint y: 393, distance: 334.3
click at [771, 393] on quentale-workspace at bounding box center [699, 334] width 1399 height 669
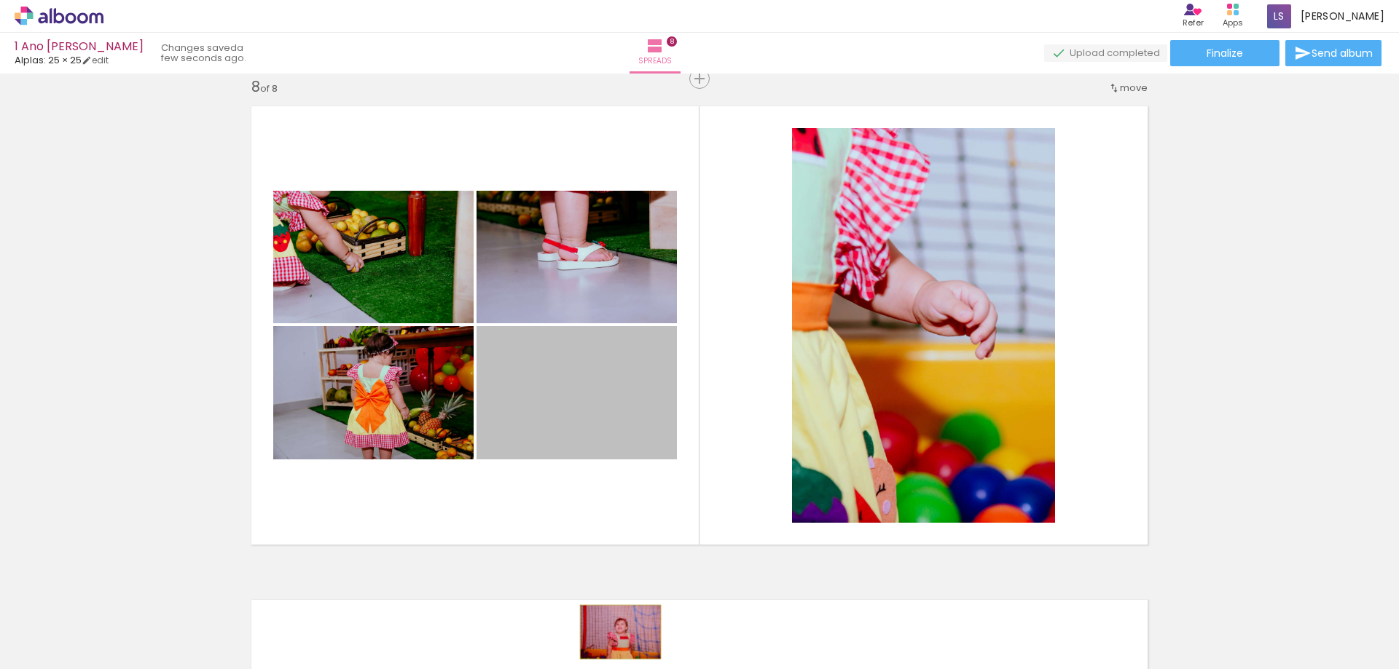
drag, startPoint x: 572, startPoint y: 391, endPoint x: 615, endPoint y: 632, distance: 244.9
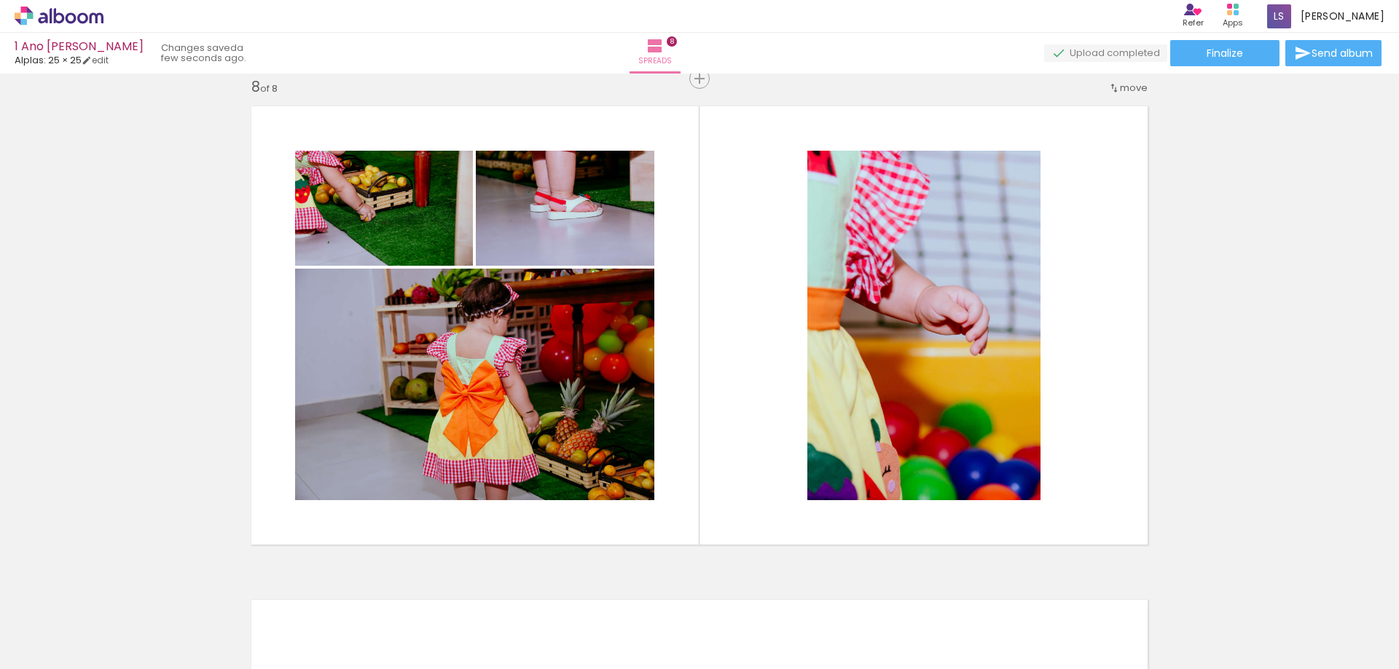
scroll to position [0, 3033]
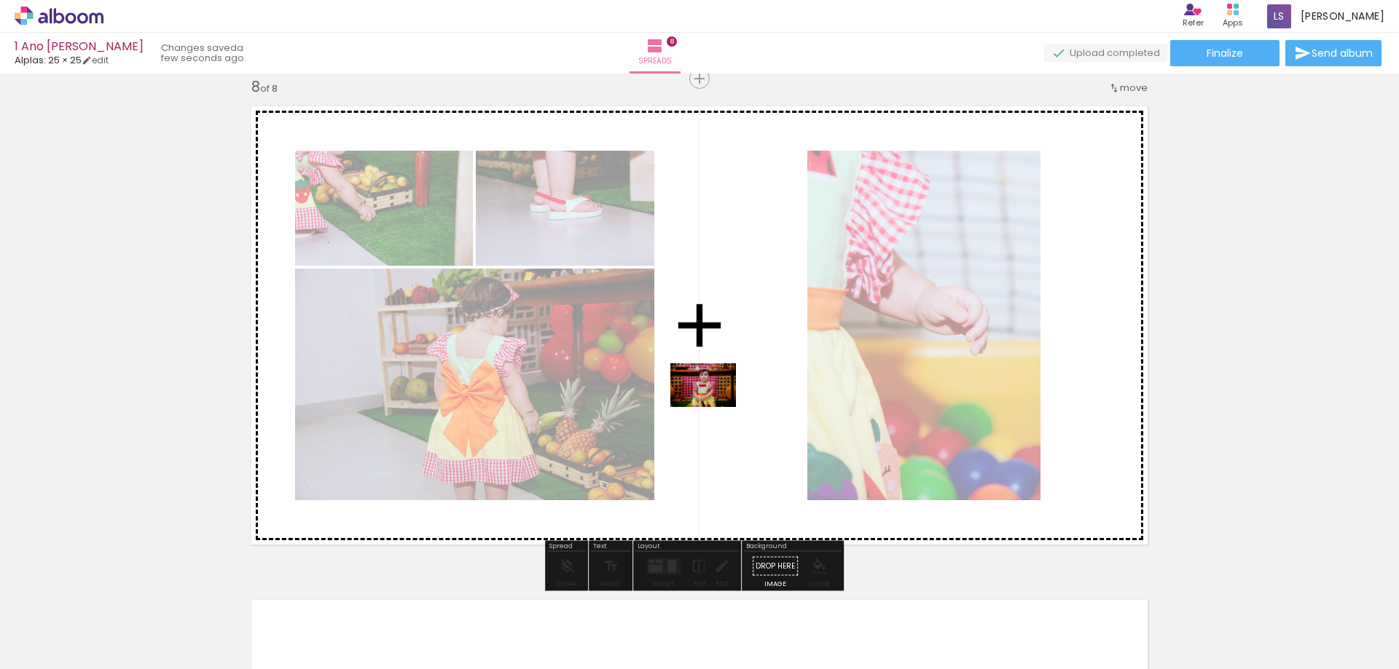
drag, startPoint x: 693, startPoint y: 622, endPoint x: 714, endPoint y: 407, distance: 215.9
click at [714, 407] on quentale-workspace at bounding box center [699, 334] width 1399 height 669
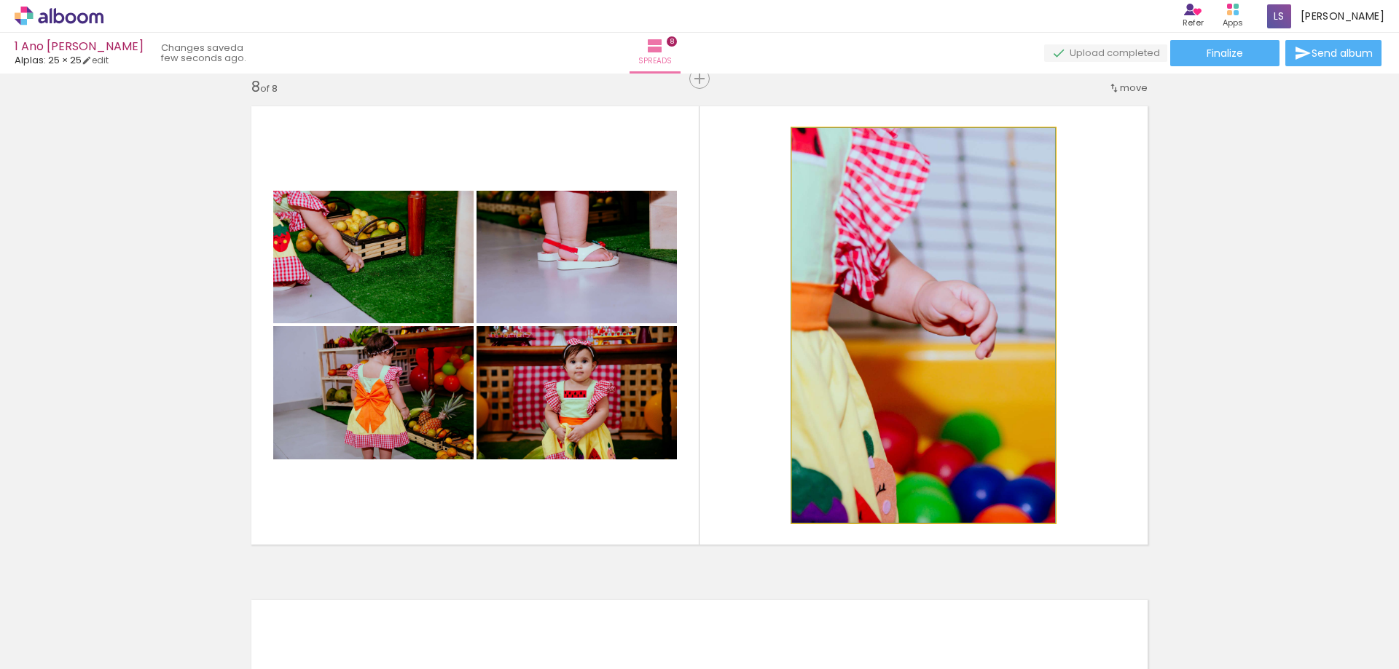
click at [915, 414] on quentale-photo at bounding box center [923, 325] width 263 height 395
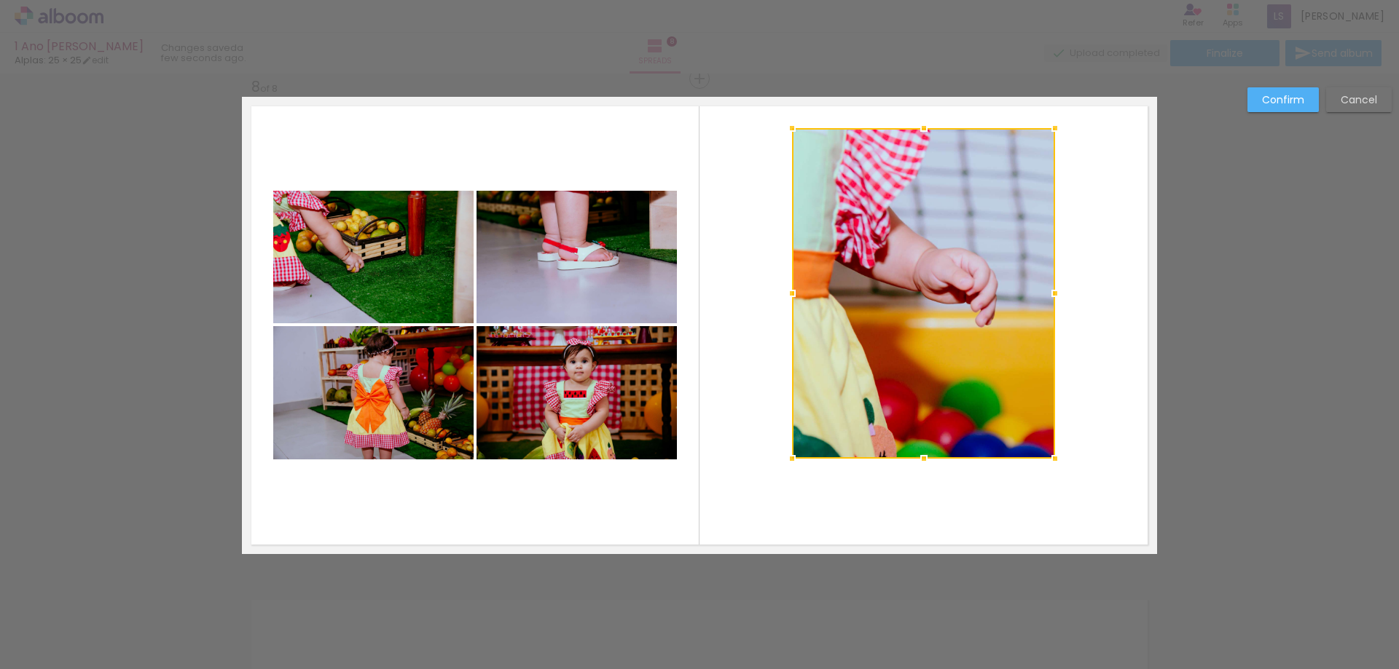
drag, startPoint x: 917, startPoint y: 522, endPoint x: 909, endPoint y: 458, distance: 64.6
click at [909, 458] on div at bounding box center [923, 458] width 29 height 29
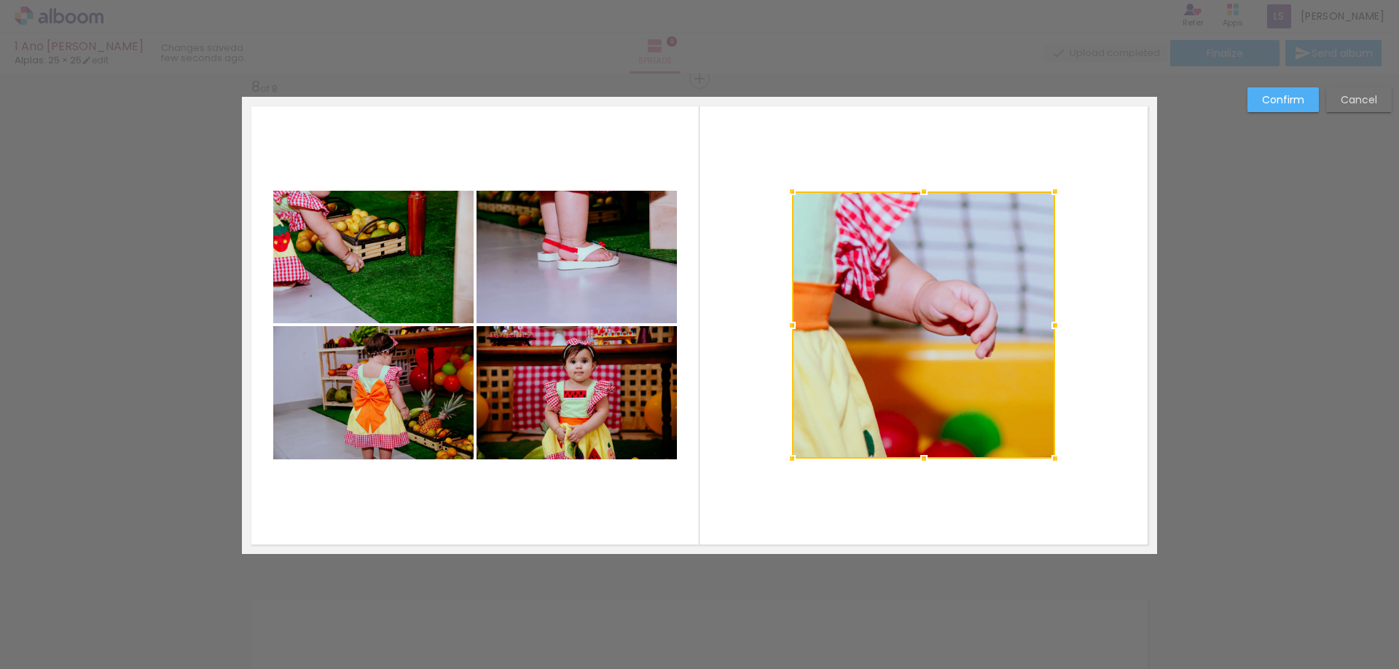
drag, startPoint x: 919, startPoint y: 131, endPoint x: 915, endPoint y: 194, distance: 63.5
click at [915, 194] on div at bounding box center [923, 191] width 29 height 29
click at [1108, 321] on quentale-layouter at bounding box center [699, 325] width 915 height 457
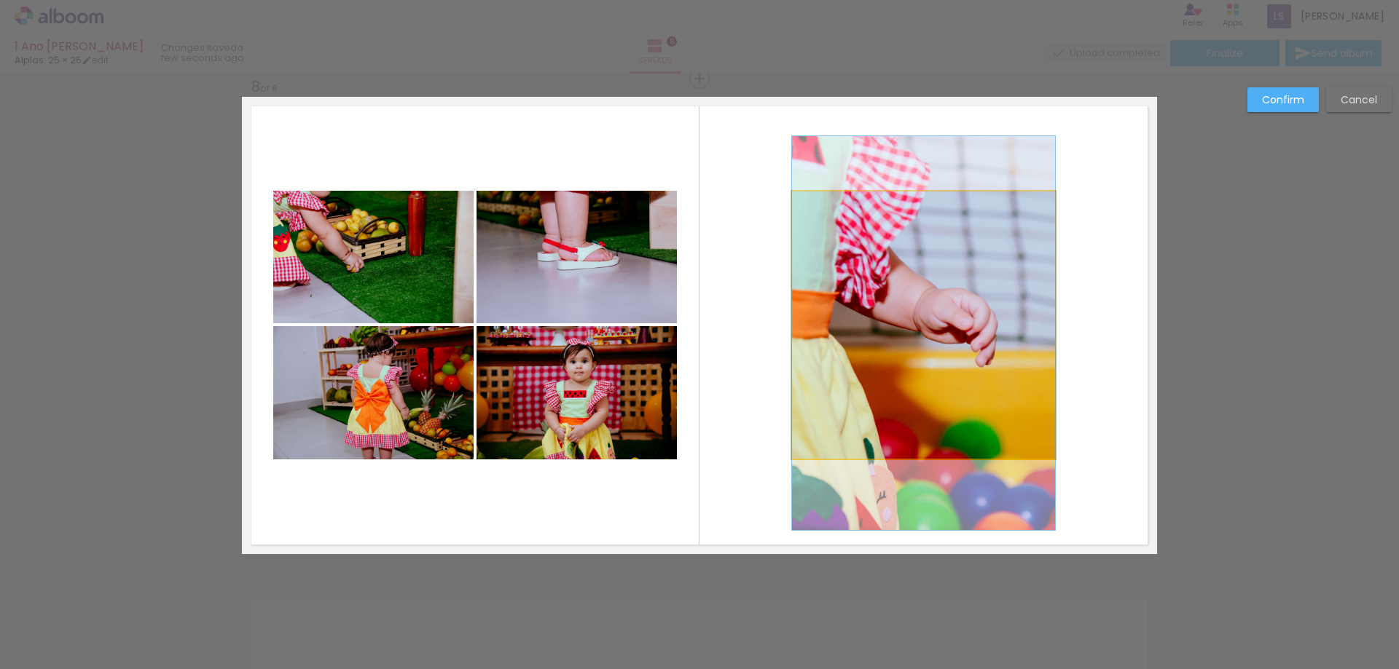
drag, startPoint x: 892, startPoint y: 315, endPoint x: 843, endPoint y: 323, distance: 50.2
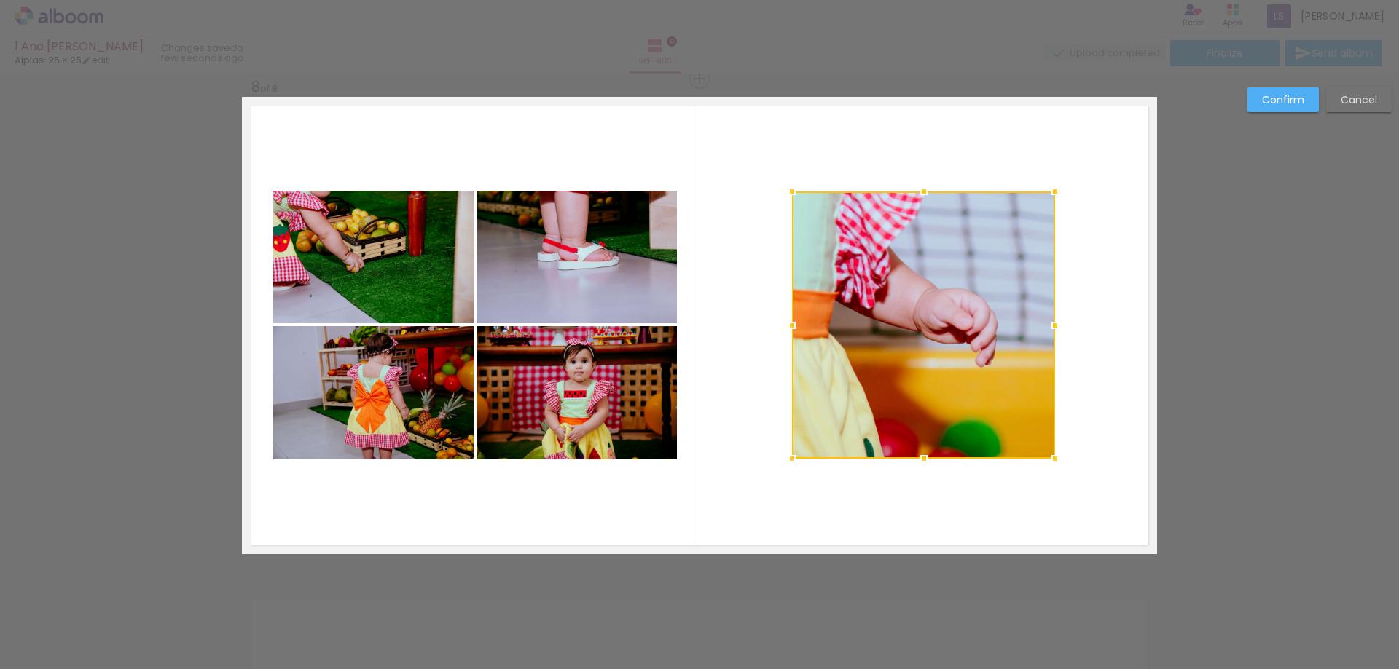
click at [1103, 318] on quentale-layouter at bounding box center [699, 325] width 915 height 457
click at [0, 0] on slot "Confirm" at bounding box center [0, 0] width 0 height 0
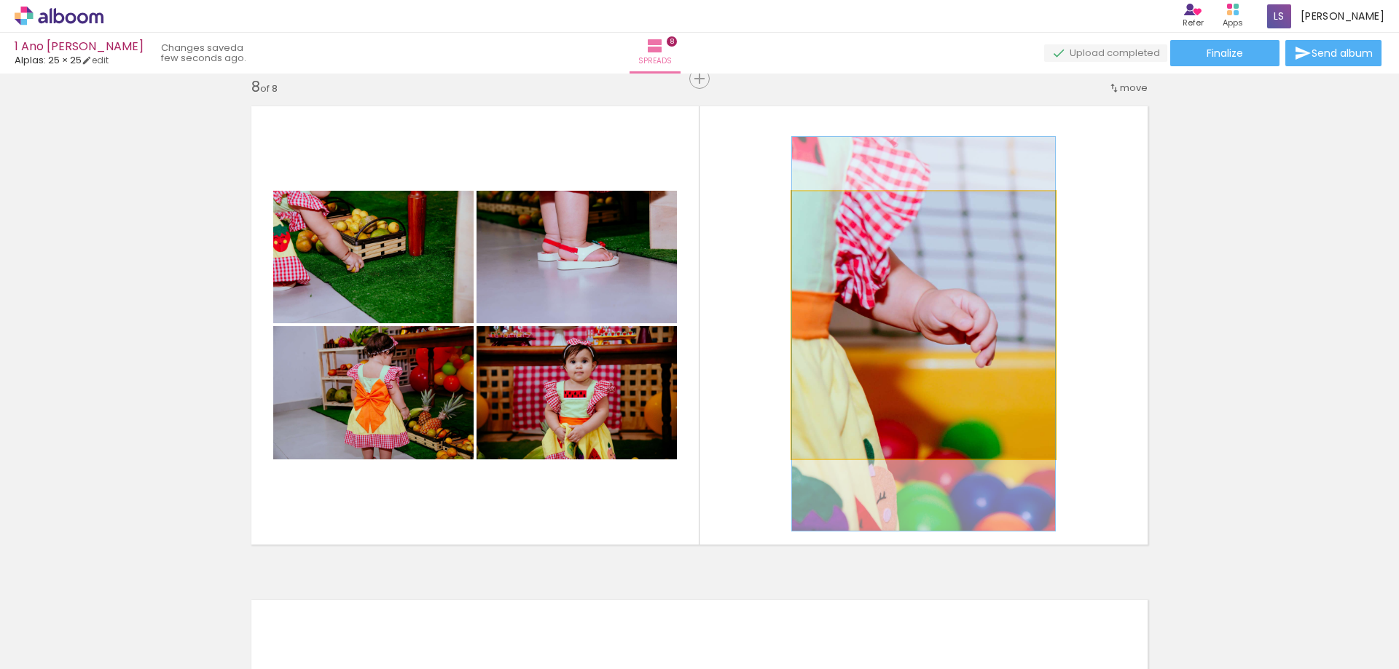
drag, startPoint x: 886, startPoint y: 345, endPoint x: 823, endPoint y: 346, distance: 62.7
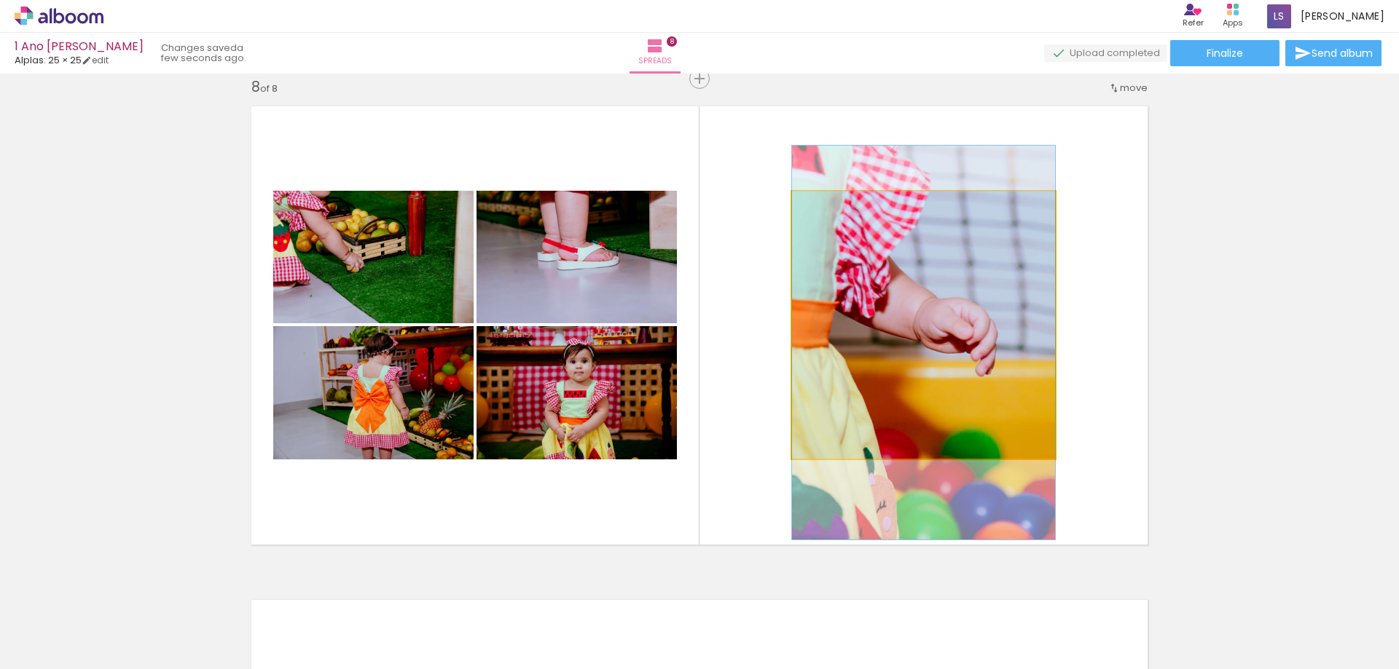
drag, startPoint x: 1014, startPoint y: 311, endPoint x: 922, endPoint y: 320, distance: 92.2
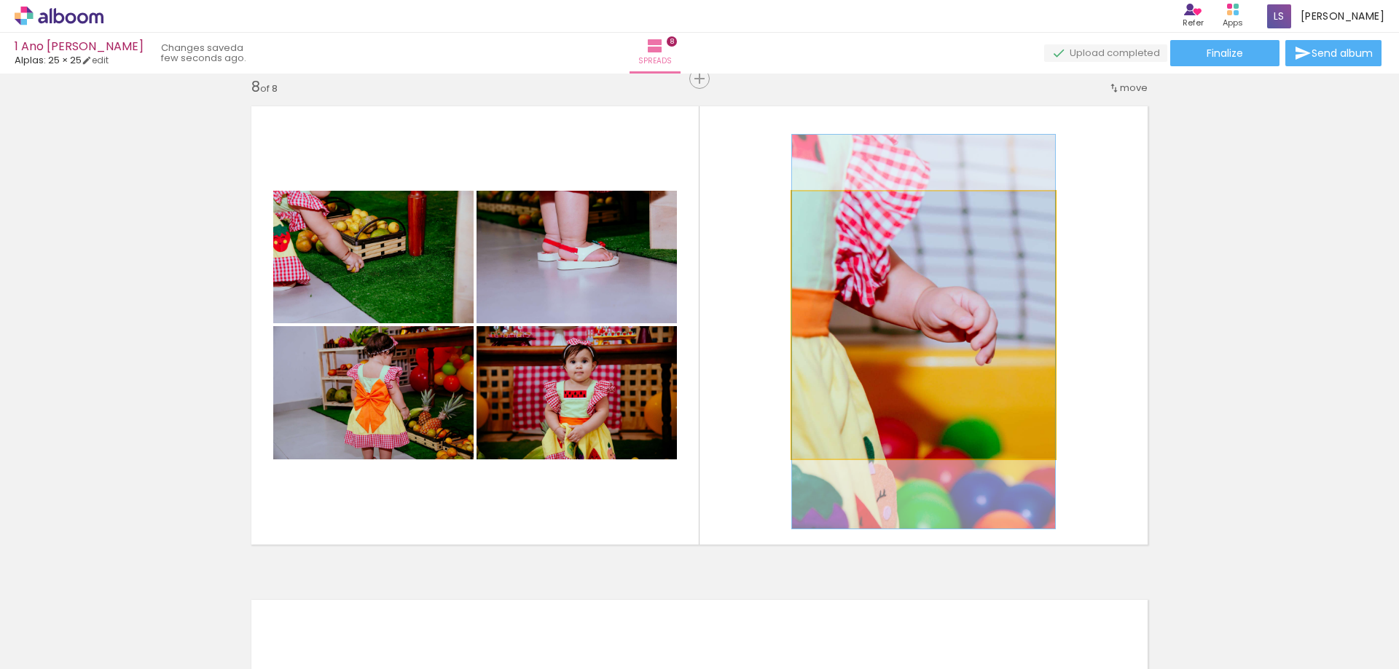
drag, startPoint x: 953, startPoint y: 337, endPoint x: 951, endPoint y: 326, distance: 11.1
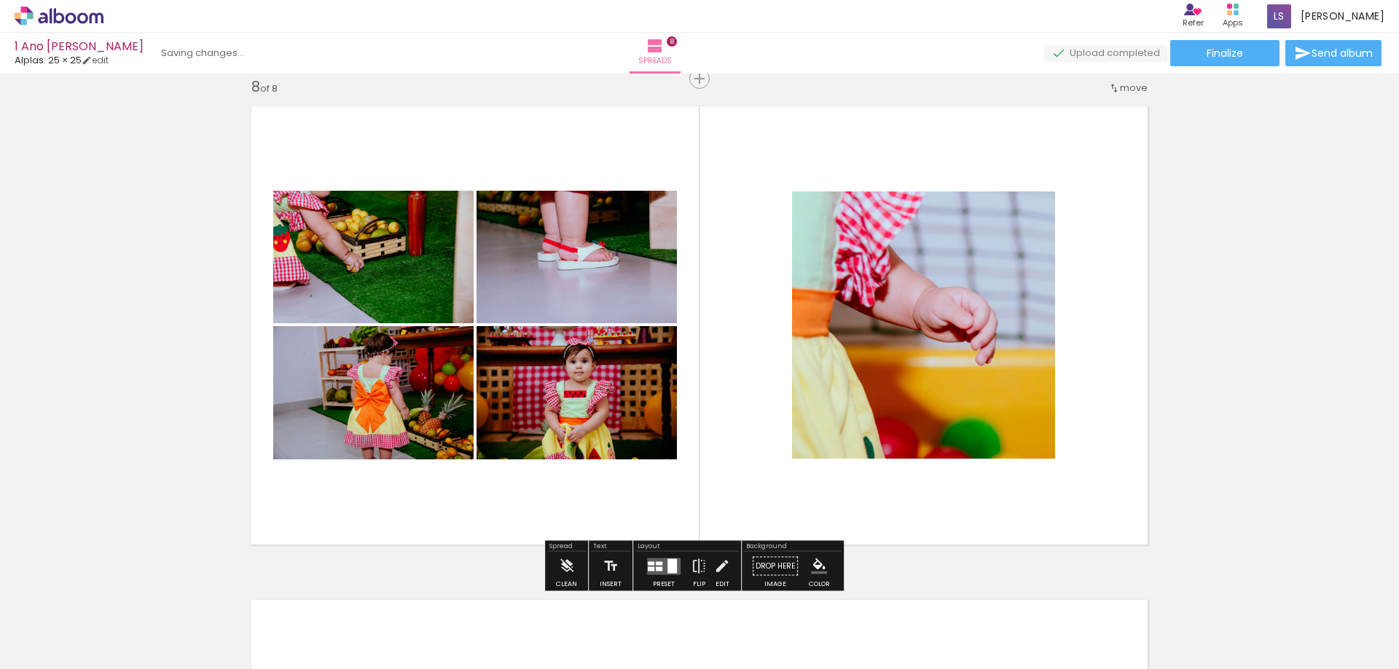
click at [1084, 304] on quentale-layouter at bounding box center [699, 325] width 915 height 457
click at [573, 394] on quentale-photo at bounding box center [576, 392] width 200 height 133
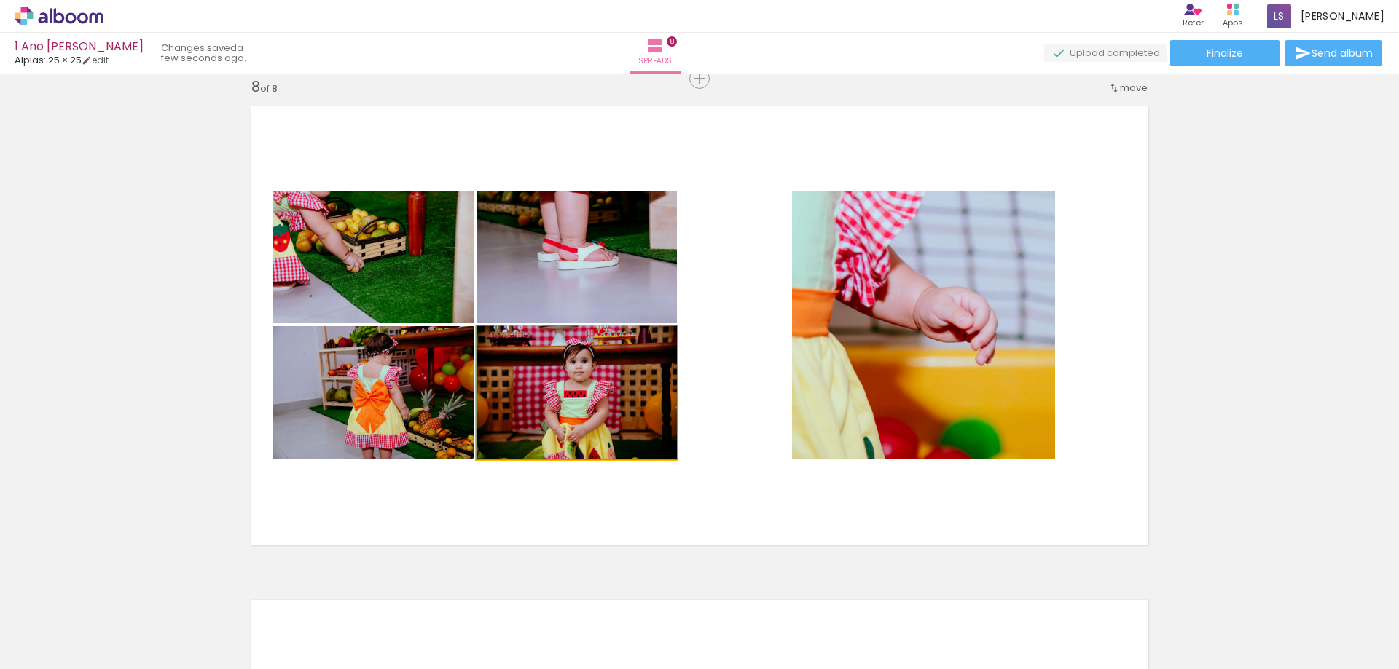
click at [573, 394] on quentale-photo at bounding box center [576, 392] width 200 height 133
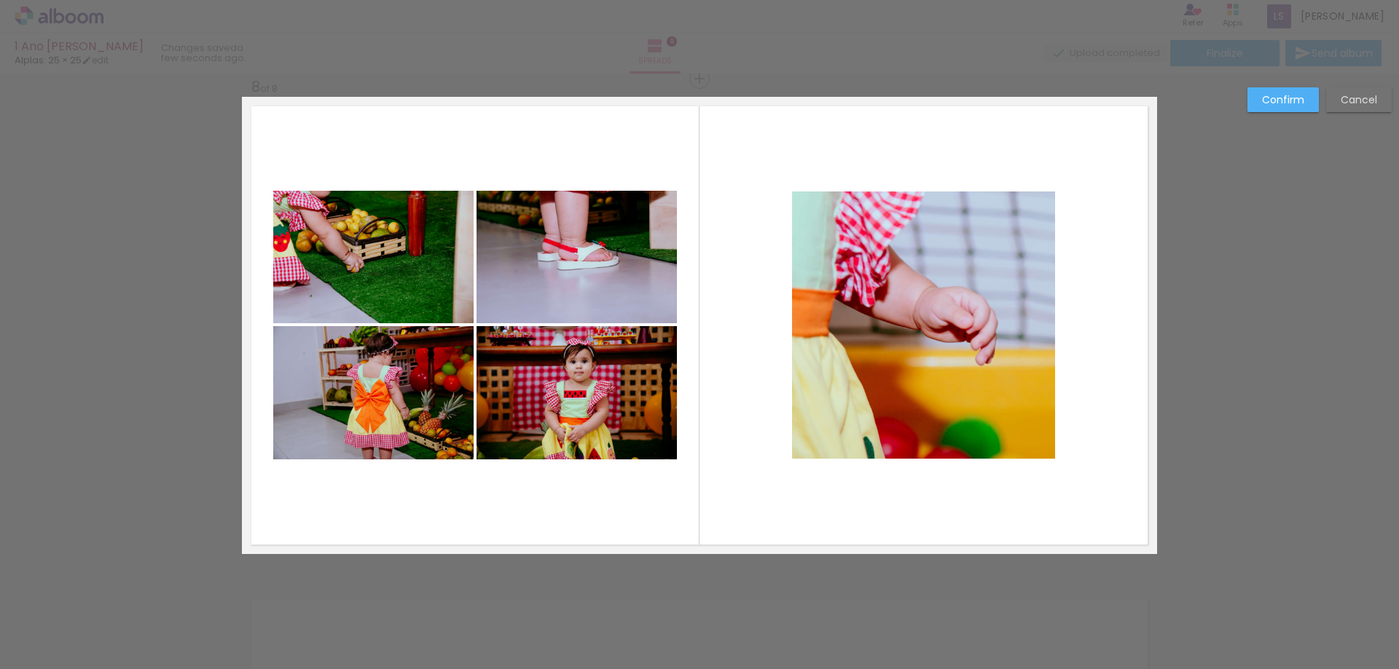
click at [615, 405] on quentale-photo at bounding box center [576, 392] width 200 height 133
click at [723, 479] on quentale-layouter at bounding box center [699, 325] width 915 height 457
click at [0, 0] on slot "Confirm" at bounding box center [0, 0] width 0 height 0
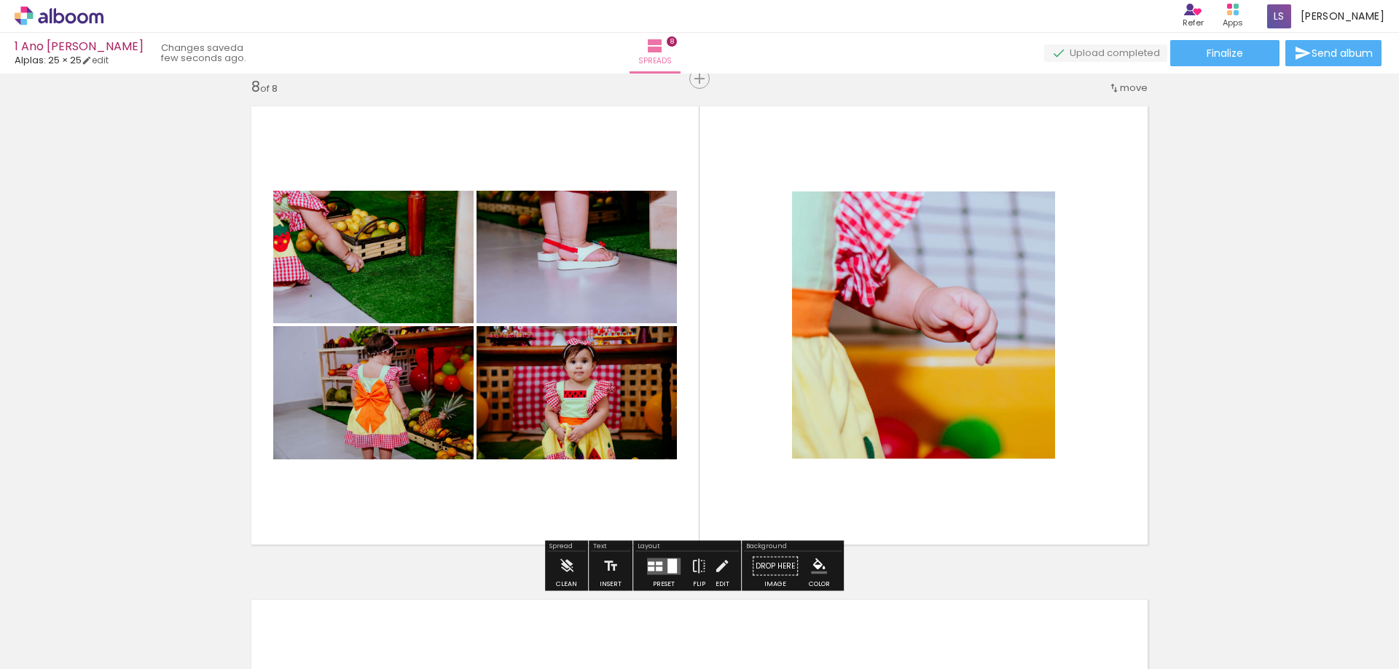
click at [639, 414] on quentale-photo at bounding box center [576, 392] width 200 height 133
click at [626, 391] on quentale-photo at bounding box center [576, 392] width 200 height 133
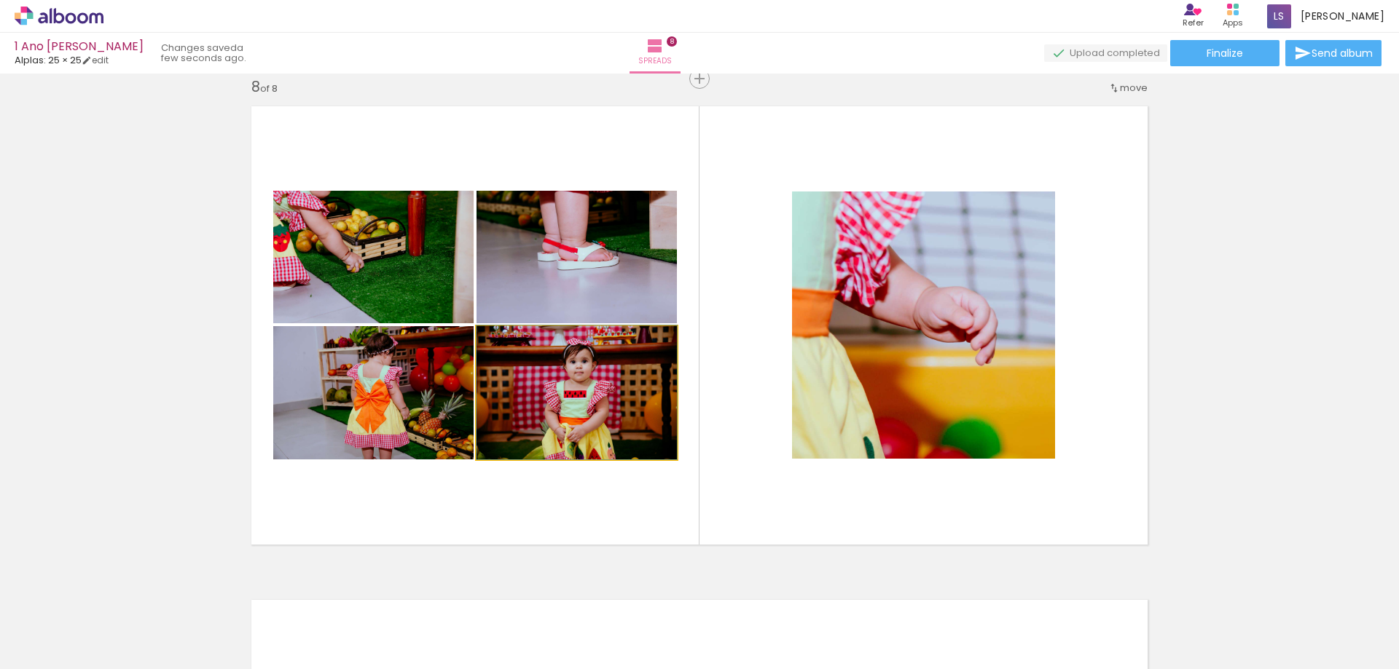
click at [626, 391] on quentale-photo at bounding box center [576, 392] width 200 height 133
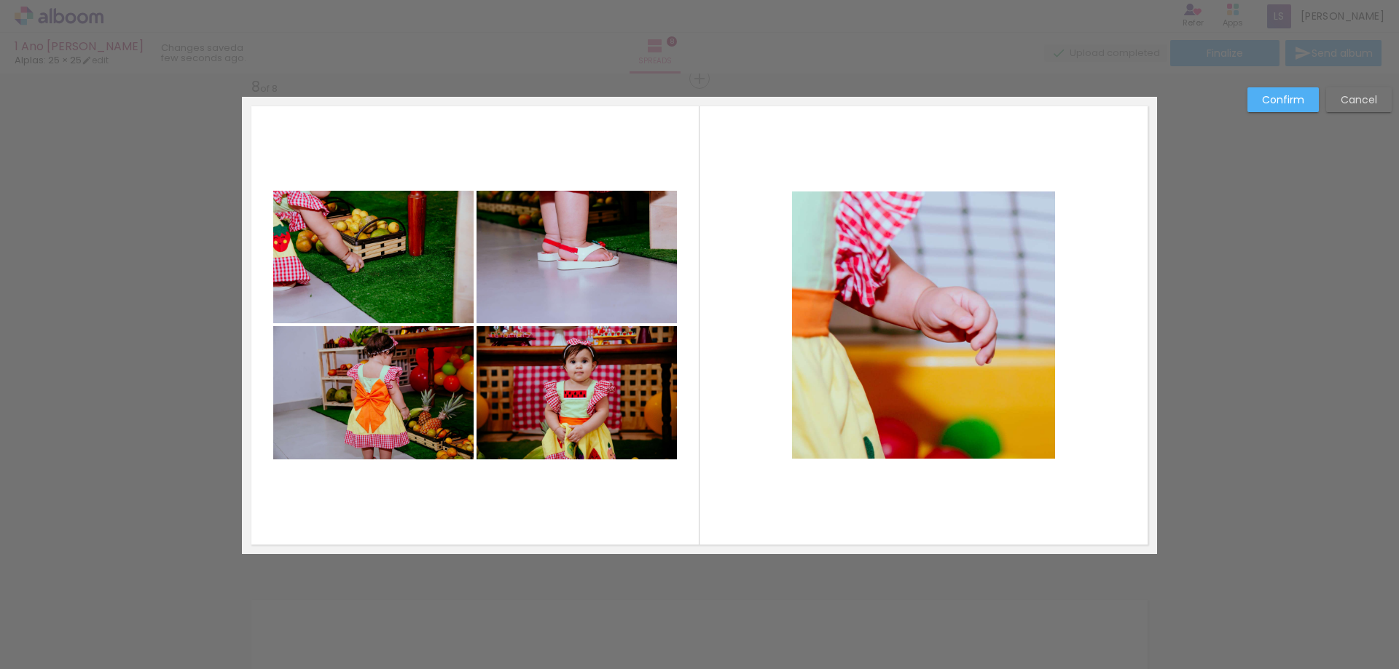
click at [659, 434] on quentale-photo at bounding box center [576, 392] width 200 height 133
click at [659, 434] on div at bounding box center [576, 392] width 200 height 133
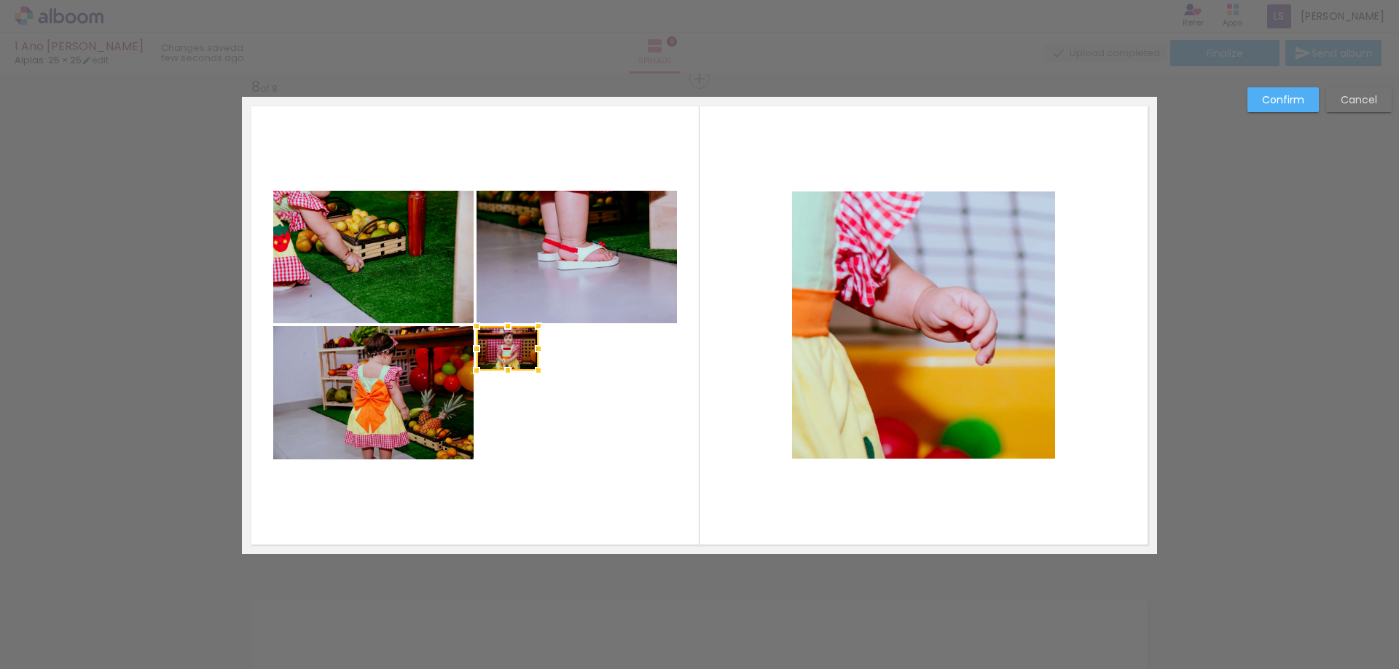
drag, startPoint x: 670, startPoint y: 457, endPoint x: 532, endPoint y: 369, distance: 164.5
click at [532, 369] on div at bounding box center [538, 370] width 29 height 29
click at [0, 0] on slot "Confirm" at bounding box center [0, 0] width 0 height 0
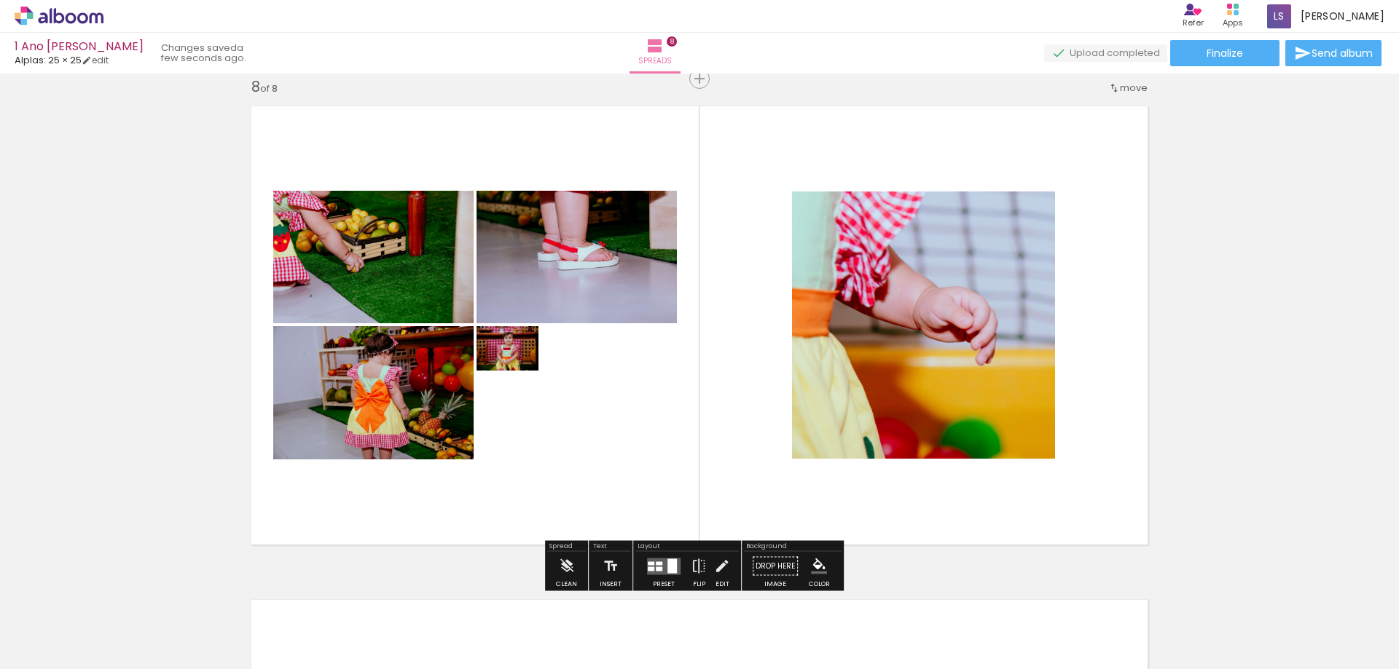
click at [500, 351] on div at bounding box center [503, 341] width 23 height 23
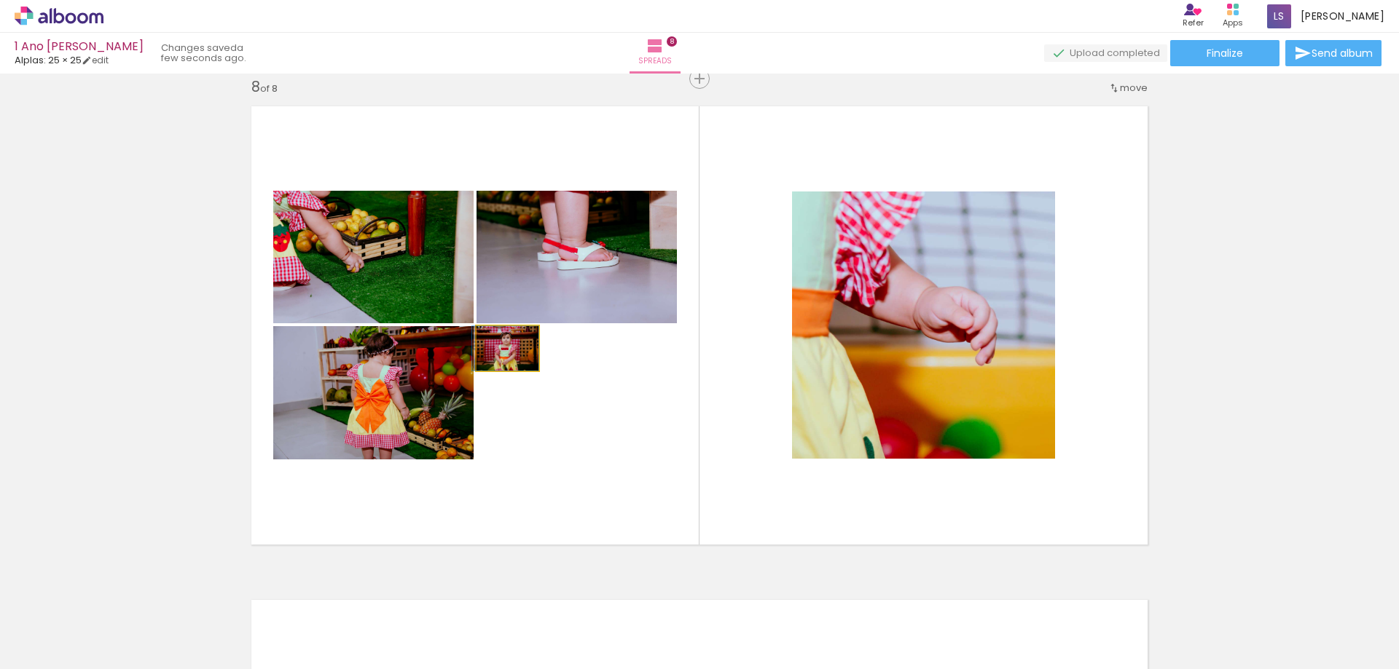
drag, startPoint x: 532, startPoint y: 361, endPoint x: 505, endPoint y: 359, distance: 27.8
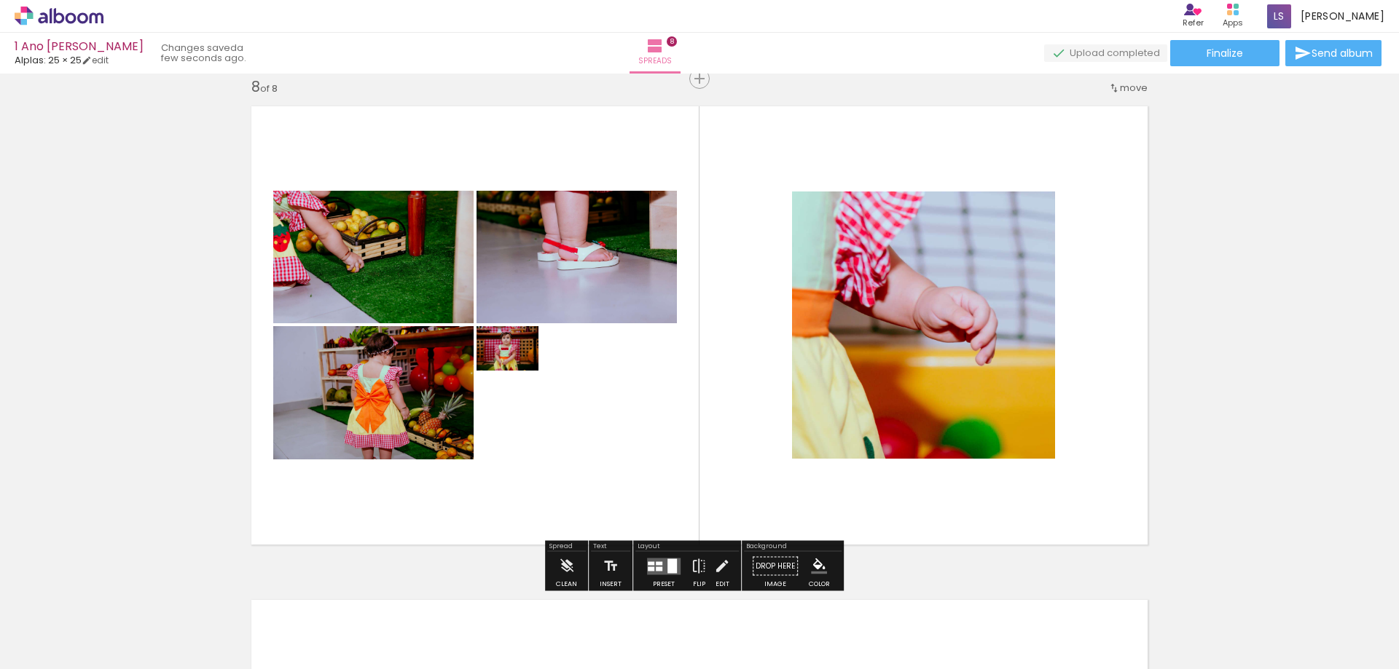
click at [631, 420] on quentale-layouter at bounding box center [699, 325] width 915 height 457
click at [590, 359] on quentale-layouter at bounding box center [699, 325] width 915 height 457
click at [592, 350] on quentale-layouter at bounding box center [699, 325] width 915 height 457
type paper-slider "196"
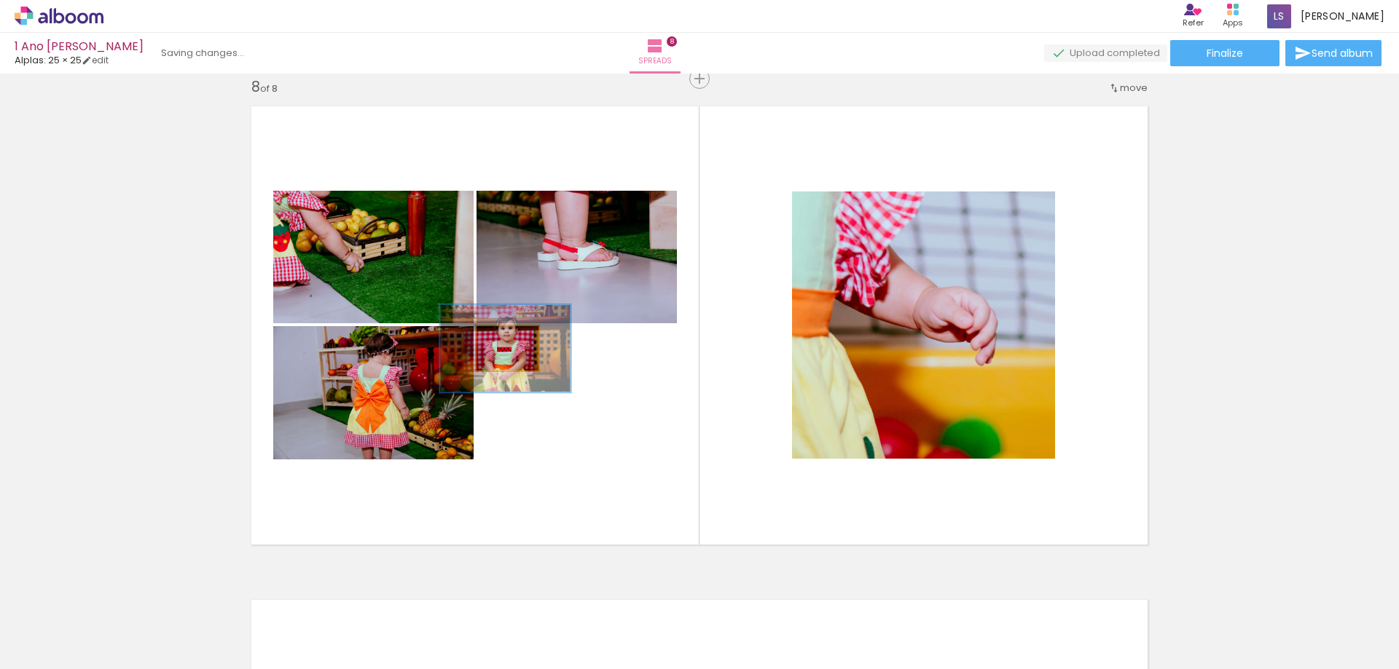
click at [515, 350] on div at bounding box center [511, 341] width 17 height 23
click at [530, 332] on quentale-photo at bounding box center [507, 348] width 62 height 44
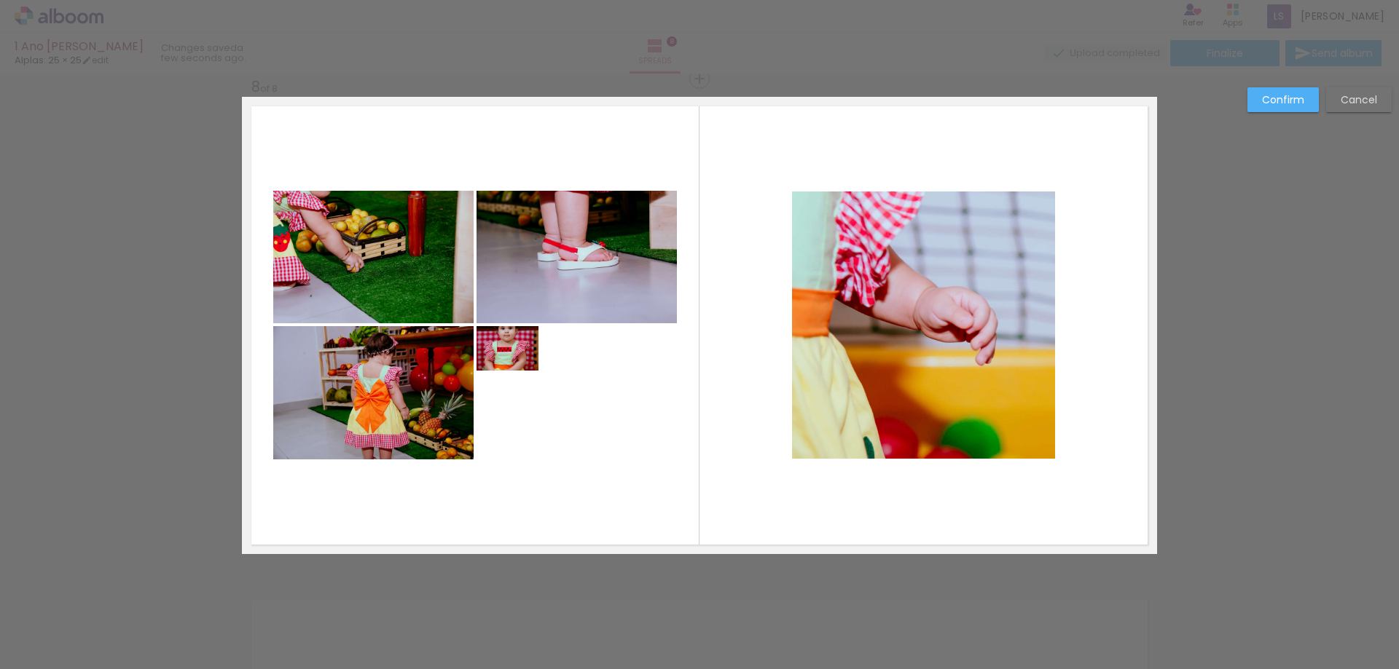
click at [522, 354] on quentale-photo at bounding box center [507, 348] width 62 height 44
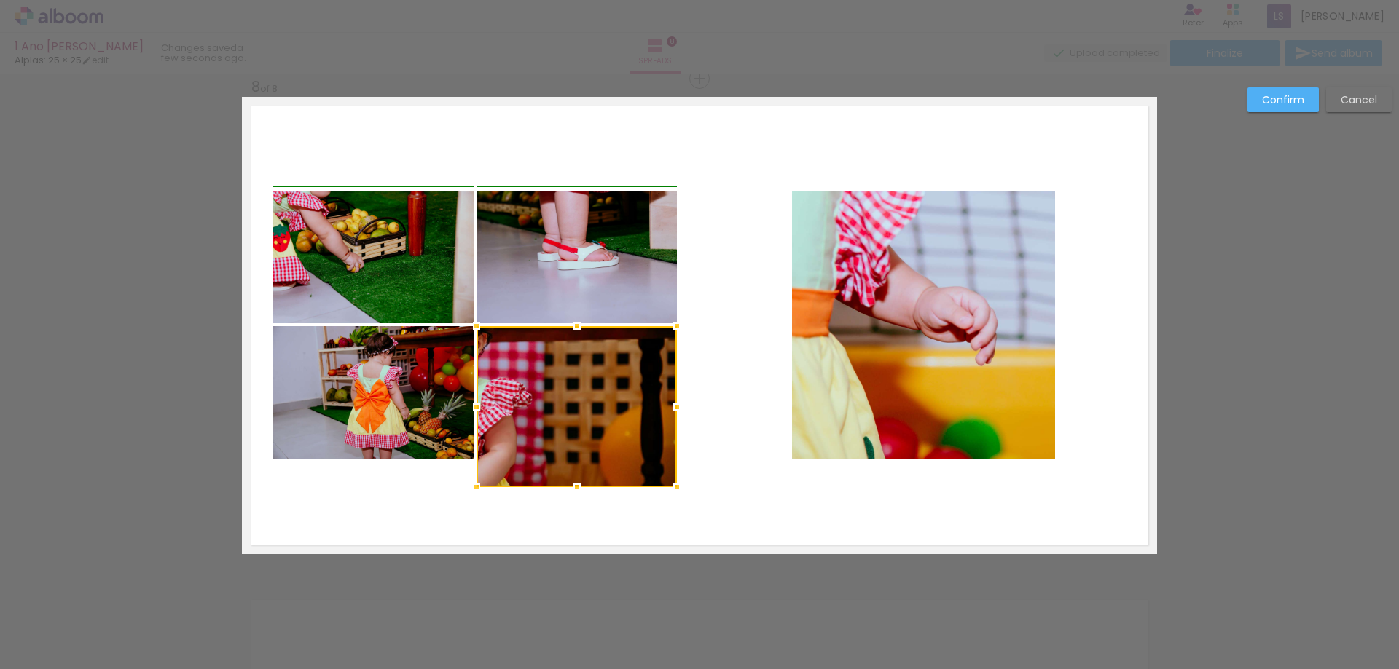
drag, startPoint x: 531, startPoint y: 368, endPoint x: 668, endPoint y: 484, distance: 179.8
click at [668, 484] on div at bounding box center [676, 487] width 29 height 29
click at [516, 413] on div at bounding box center [576, 407] width 200 height 161
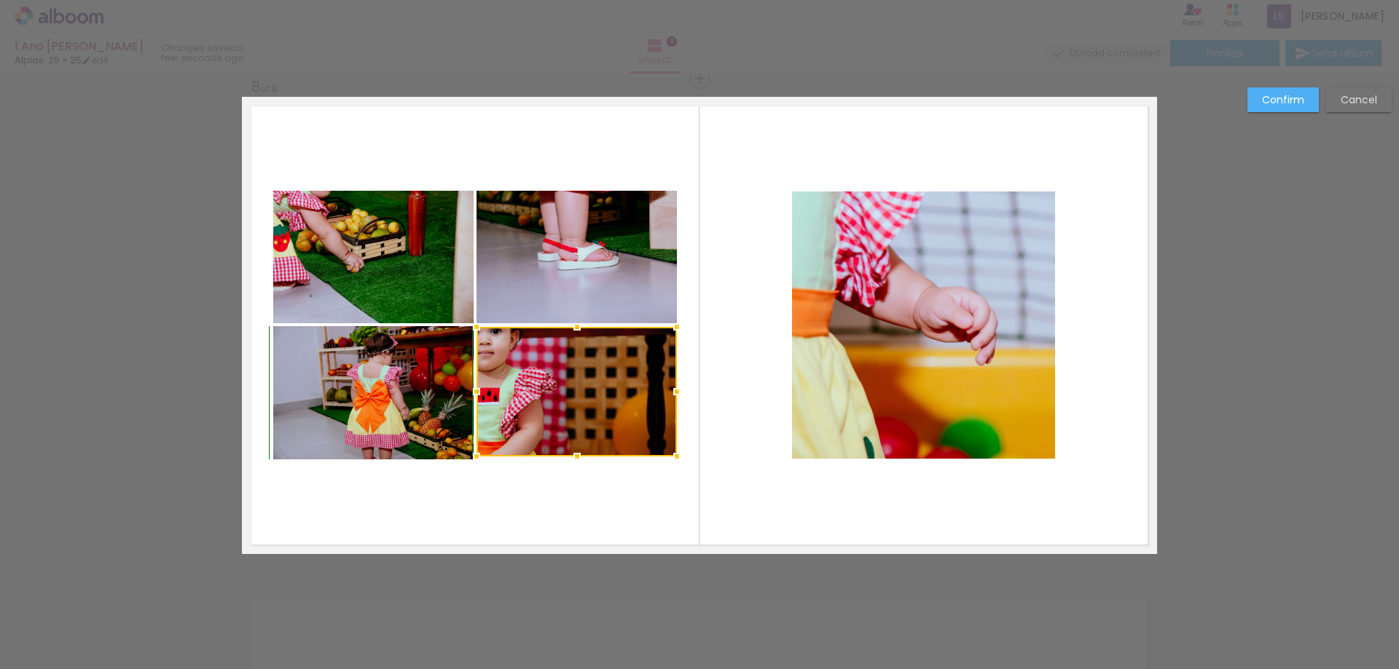
drag, startPoint x: 571, startPoint y: 485, endPoint x: 567, endPoint y: 462, distance: 23.6
click at [567, 462] on div at bounding box center [576, 456] width 29 height 29
click at [532, 401] on quentale-photo at bounding box center [576, 392] width 200 height 130
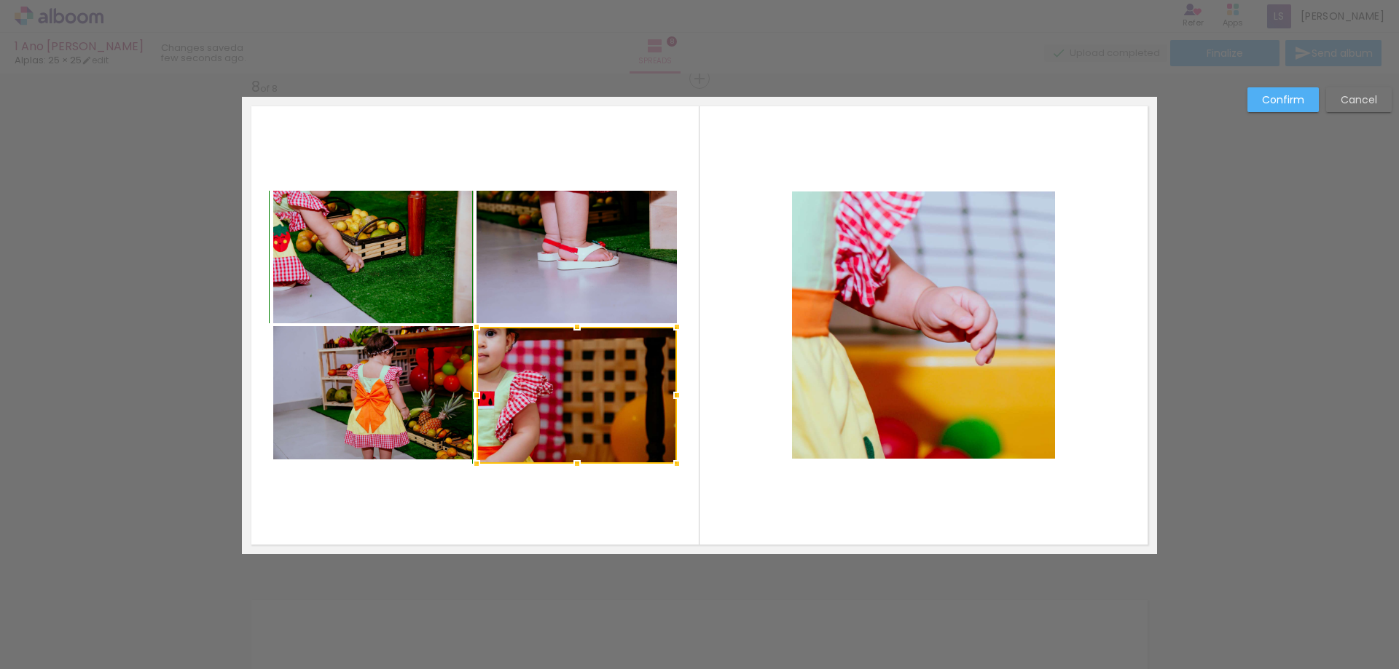
click at [573, 457] on div at bounding box center [576, 463] width 29 height 29
click at [726, 413] on quentale-layouter at bounding box center [699, 325] width 915 height 457
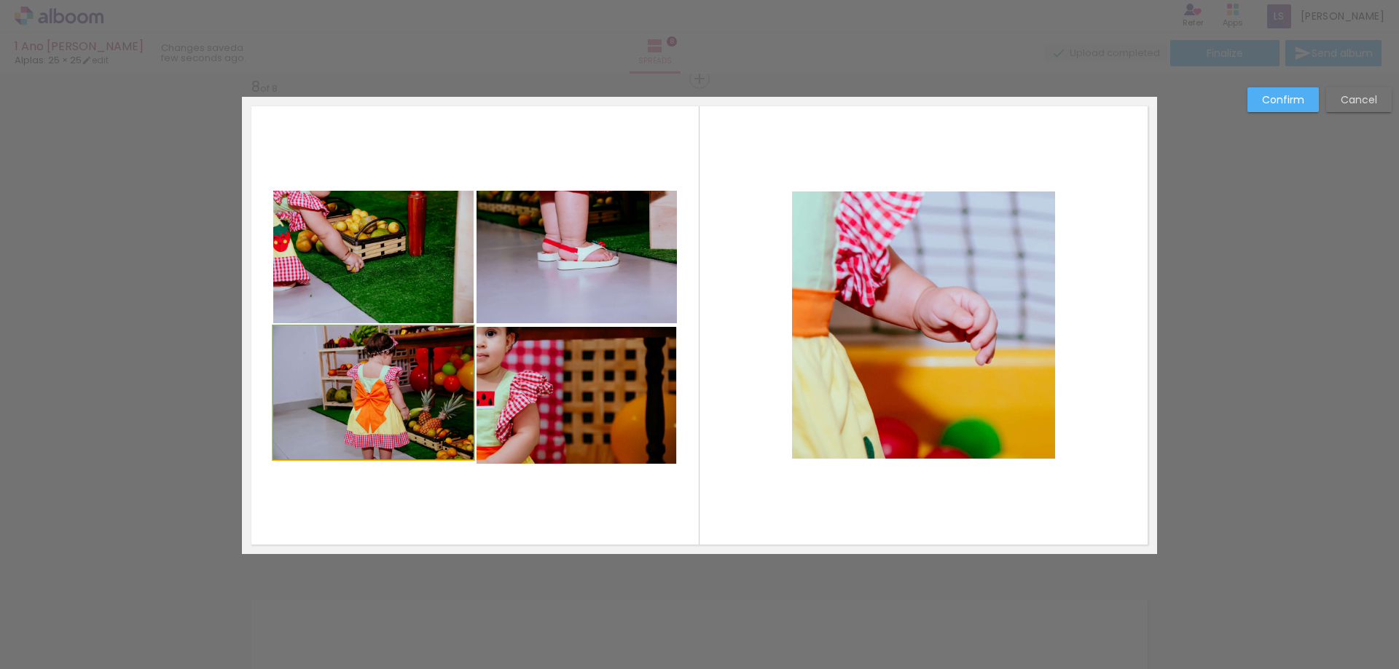
click at [401, 442] on quentale-photo at bounding box center [373, 392] width 200 height 133
drag, startPoint x: 365, startPoint y: 461, endPoint x: 374, endPoint y: 469, distance: 12.4
click at [374, 469] on div at bounding box center [373, 461] width 29 height 29
click at [490, 489] on quentale-layouter at bounding box center [699, 325] width 915 height 457
click at [544, 396] on quentale-photo at bounding box center [576, 395] width 200 height 137
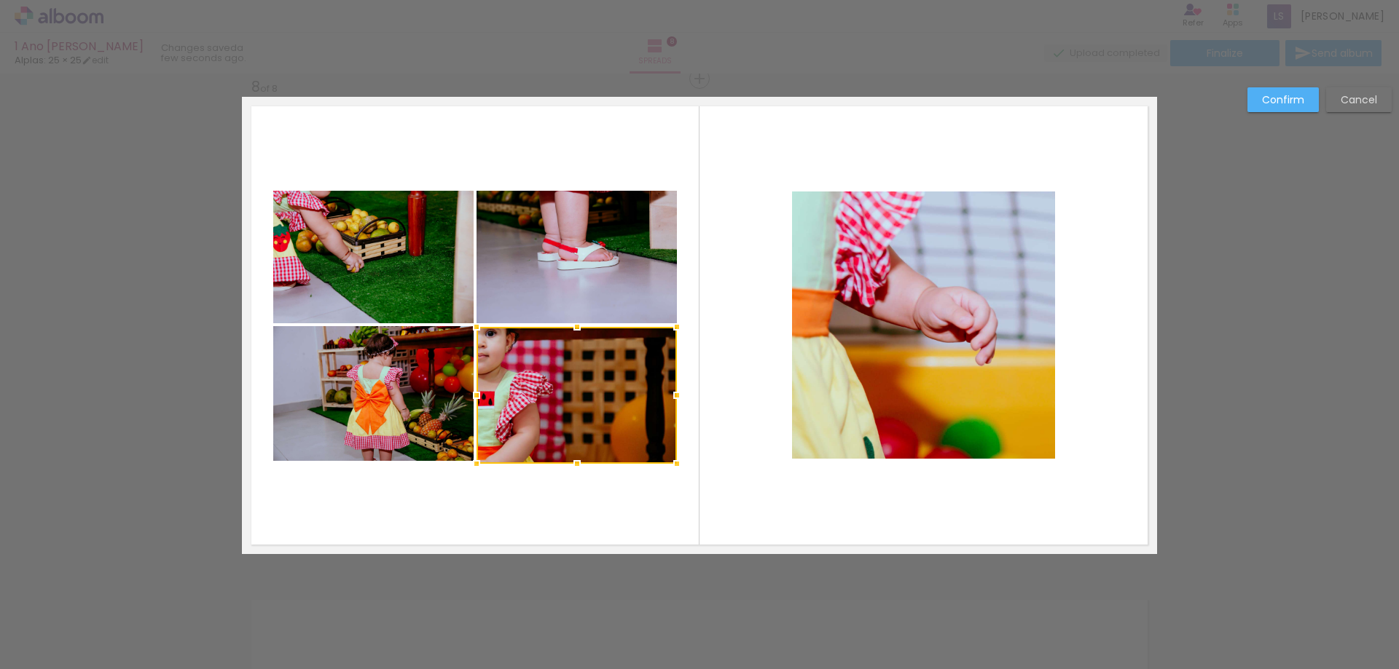
click at [675, 411] on quentale-layouter at bounding box center [699, 325] width 915 height 457
click at [734, 409] on quentale-layouter at bounding box center [699, 325] width 915 height 457
click at [0, 0] on slot "Confirm" at bounding box center [0, 0] width 0 height 0
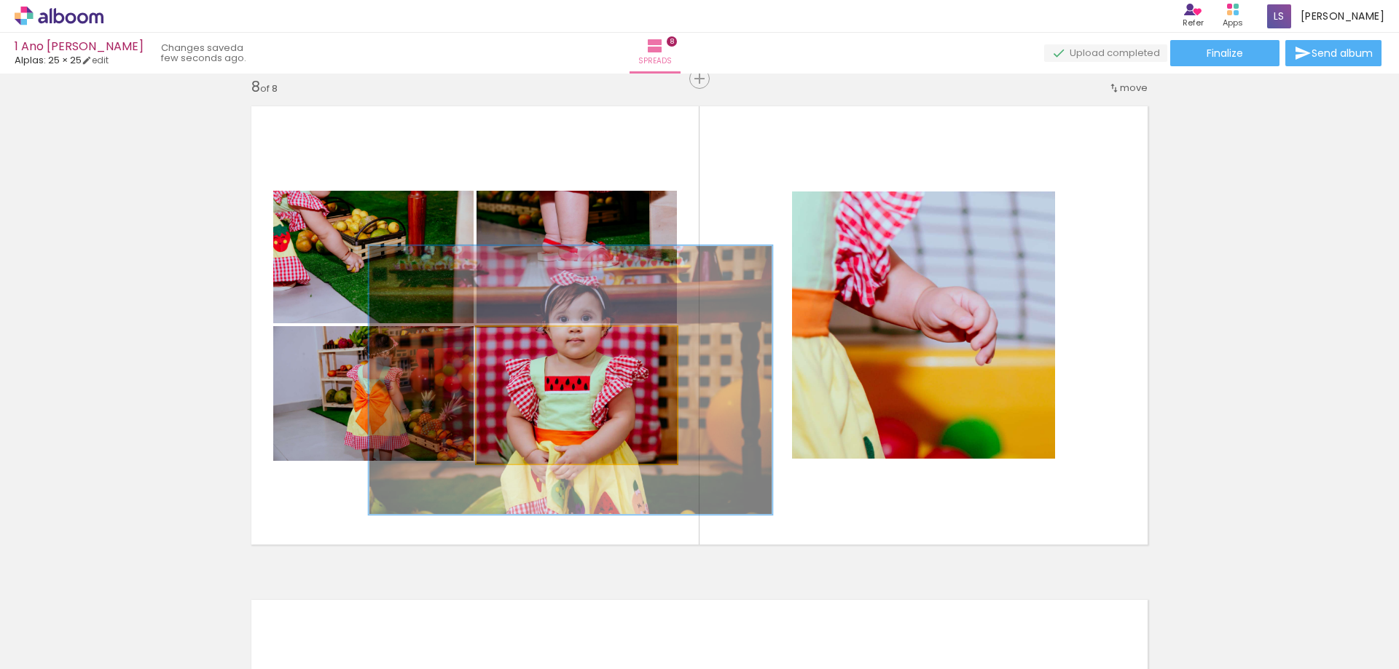
drag, startPoint x: 528, startPoint y: 396, endPoint x: 624, endPoint y: 380, distance: 96.6
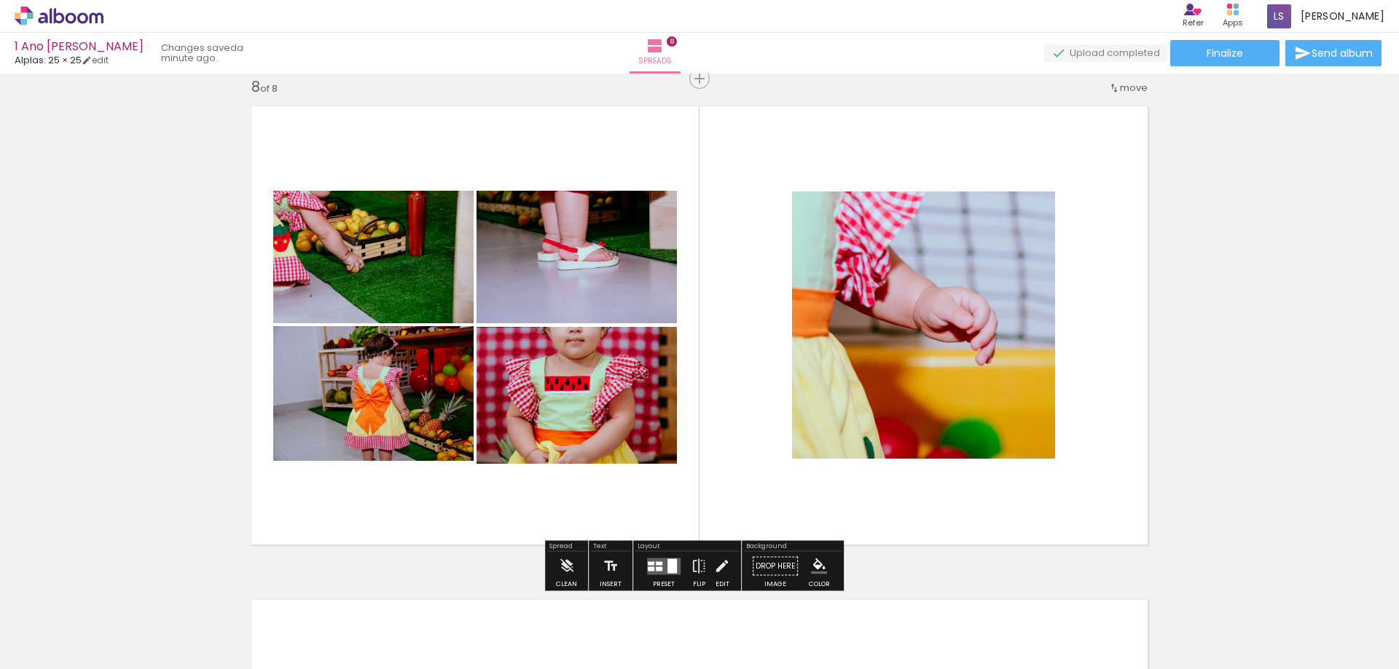
click at [769, 458] on quentale-layouter at bounding box center [699, 325] width 915 height 457
click at [545, 420] on quentale-photo at bounding box center [576, 395] width 200 height 137
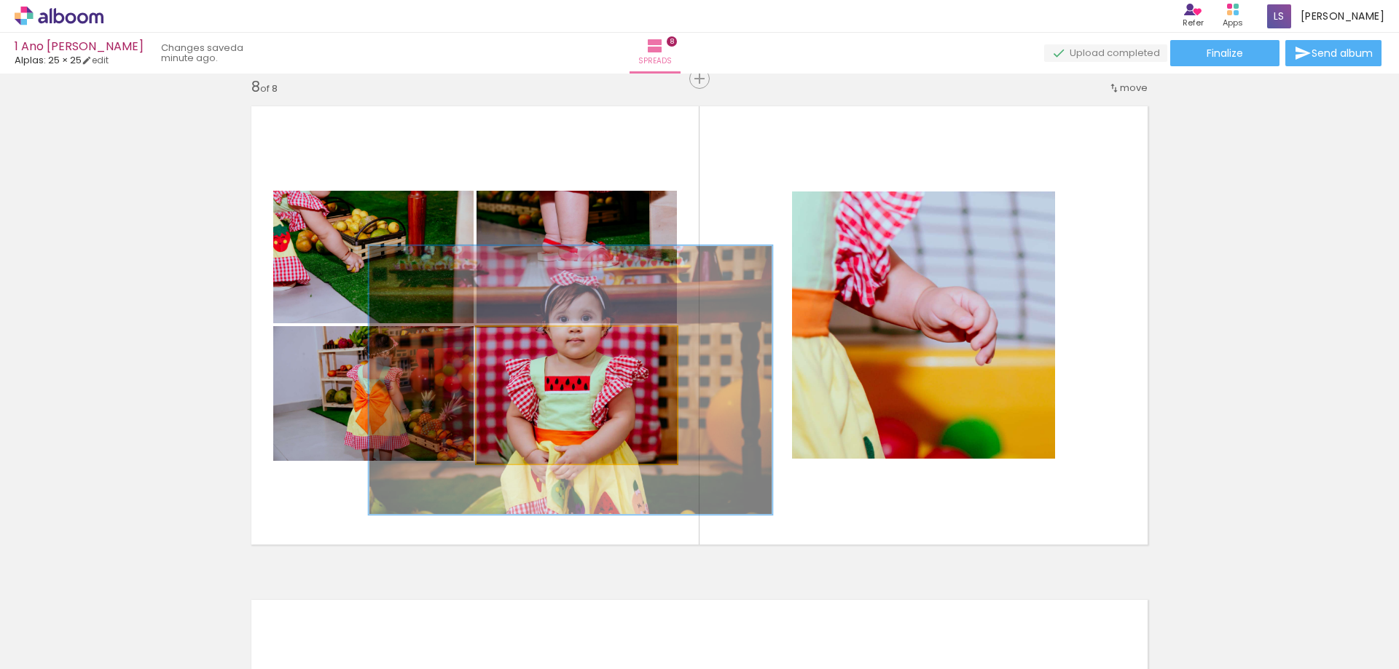
click at [578, 424] on quentale-photo at bounding box center [576, 395] width 200 height 137
click at [551, 429] on quentale-photo at bounding box center [576, 395] width 200 height 137
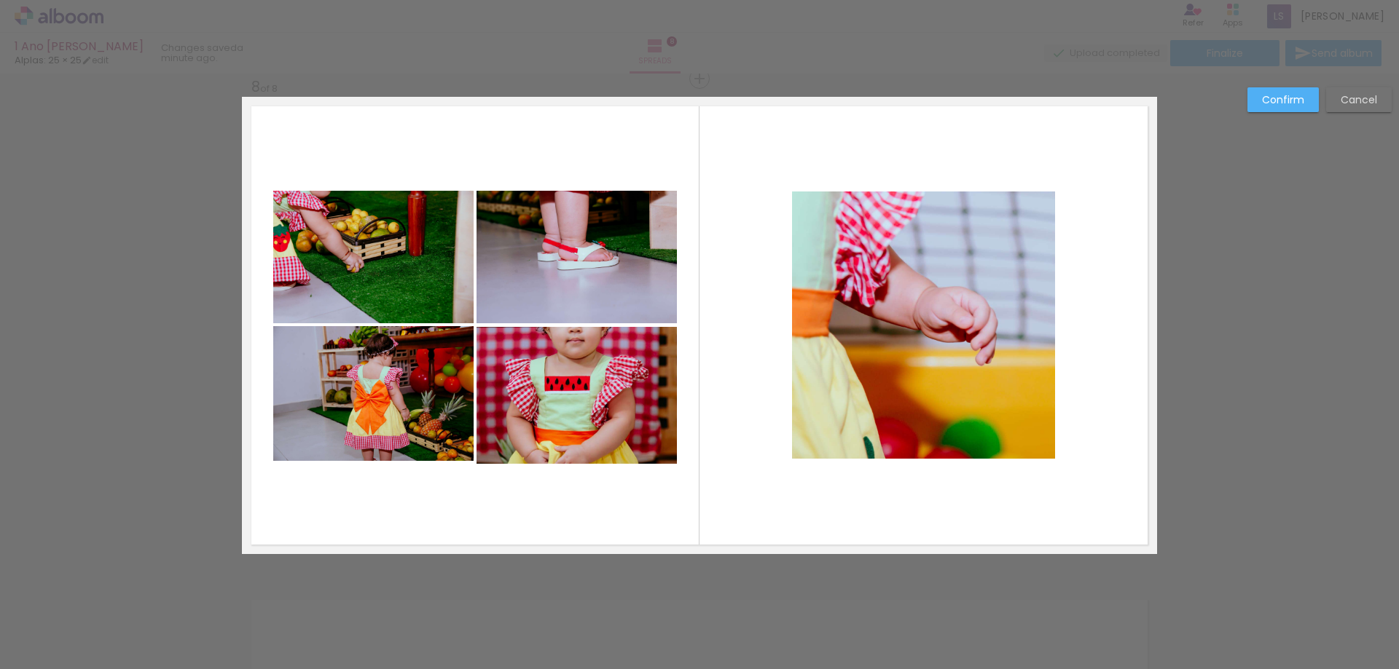
click at [587, 425] on quentale-photo at bounding box center [576, 395] width 200 height 137
click at [587, 425] on div at bounding box center [576, 395] width 200 height 137
drag, startPoint x: 573, startPoint y: 463, endPoint x: 577, endPoint y: 455, distance: 9.8
click at [577, 455] on div at bounding box center [576, 463] width 29 height 29
click at [399, 441] on quentale-photo at bounding box center [373, 393] width 200 height 135
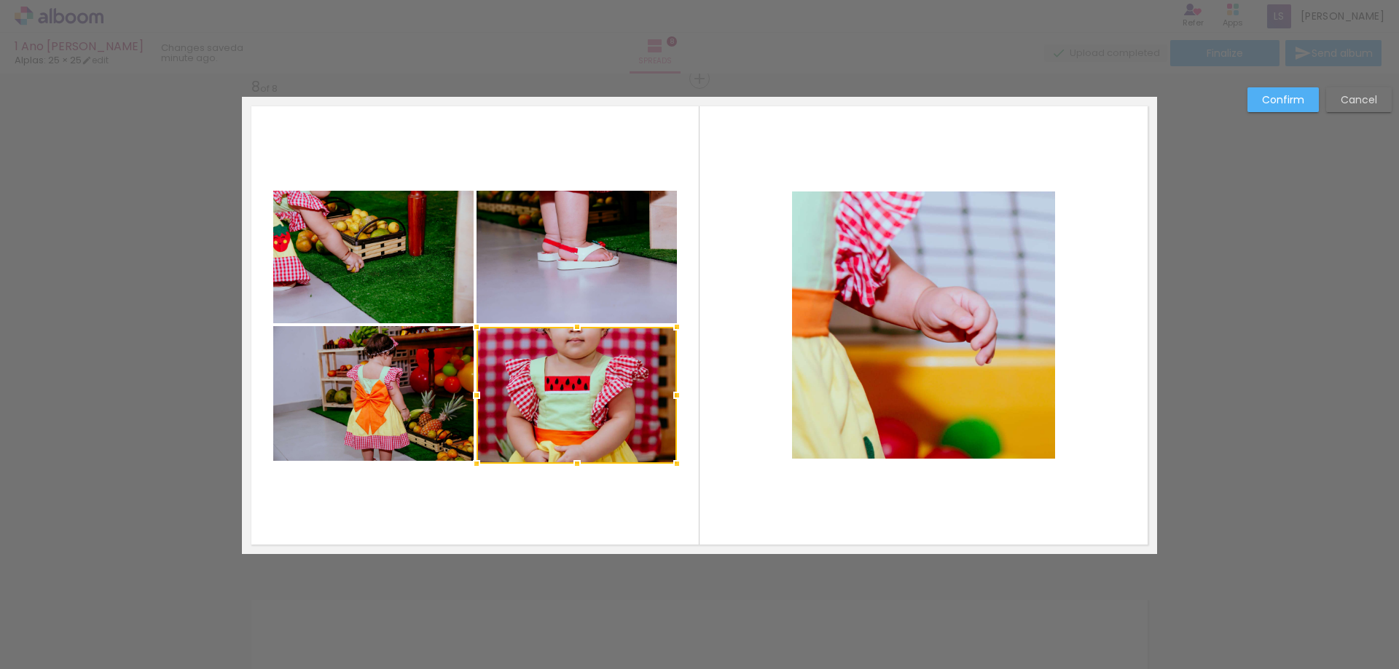
click at [476, 441] on div at bounding box center [576, 395] width 200 height 137
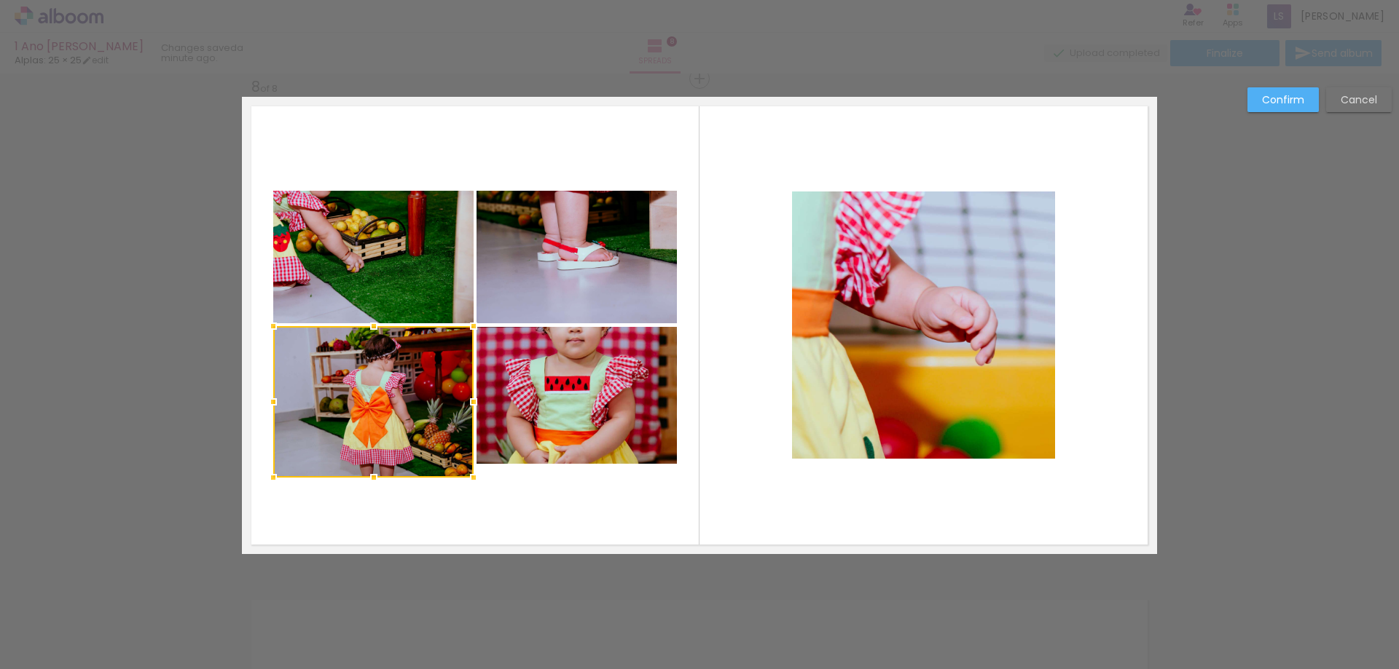
drag, startPoint x: 368, startPoint y: 460, endPoint x: 375, endPoint y: 481, distance: 22.3
click at [375, 481] on div at bounding box center [373, 477] width 29 height 29
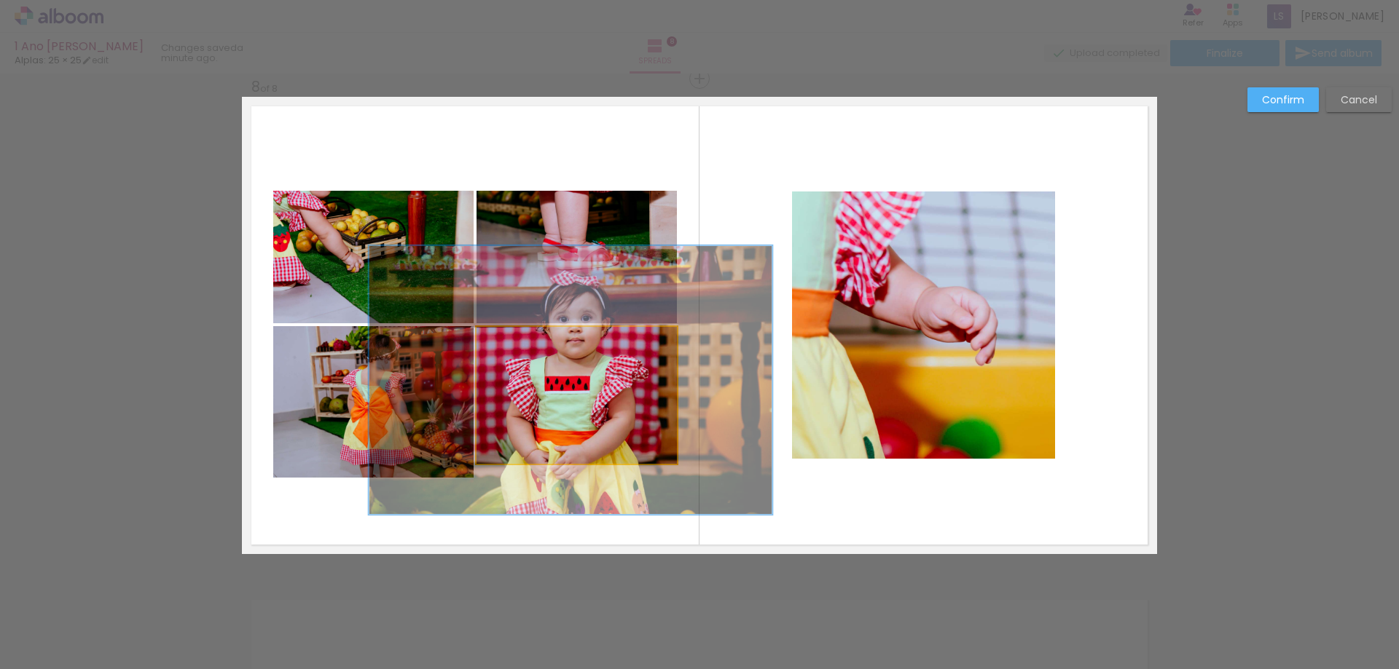
click at [552, 418] on quentale-photo at bounding box center [576, 395] width 200 height 137
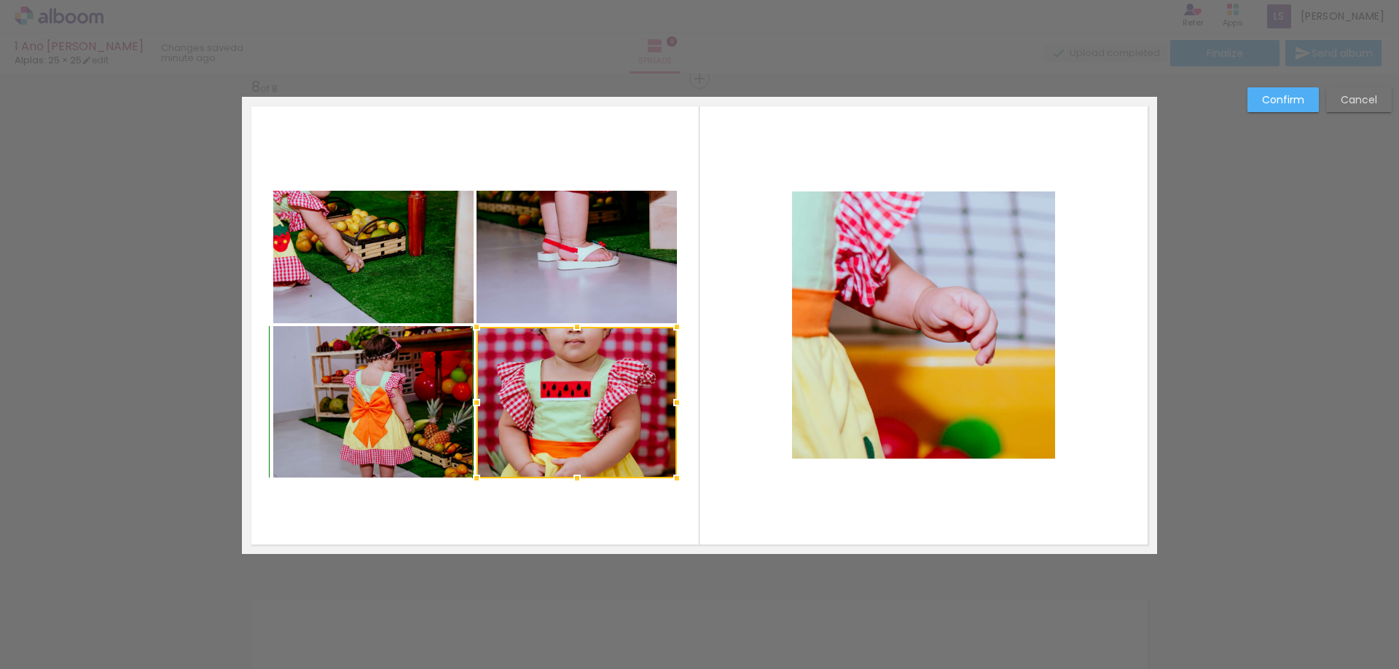
drag, startPoint x: 570, startPoint y: 463, endPoint x: 571, endPoint y: 475, distance: 12.4
click at [571, 475] on div at bounding box center [576, 478] width 29 height 29
click at [586, 520] on quentale-layouter at bounding box center [699, 325] width 915 height 457
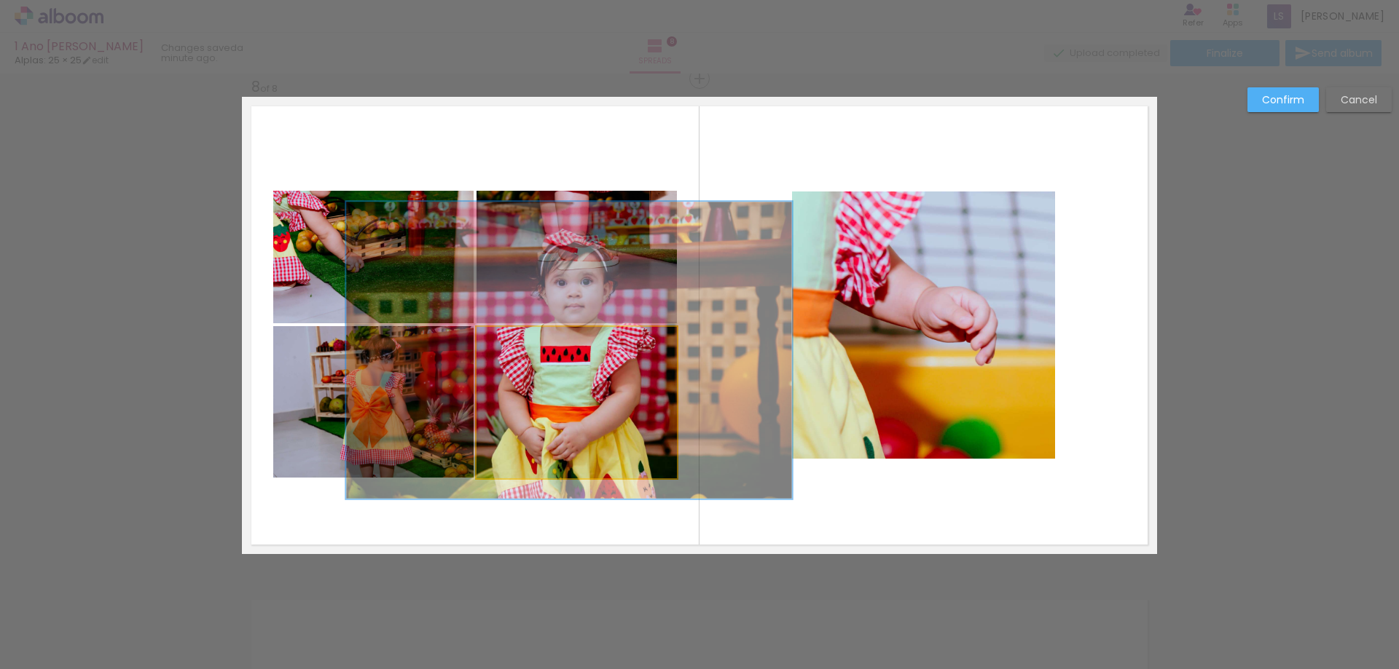
drag, startPoint x: 573, startPoint y: 430, endPoint x: 573, endPoint y: 394, distance: 35.7
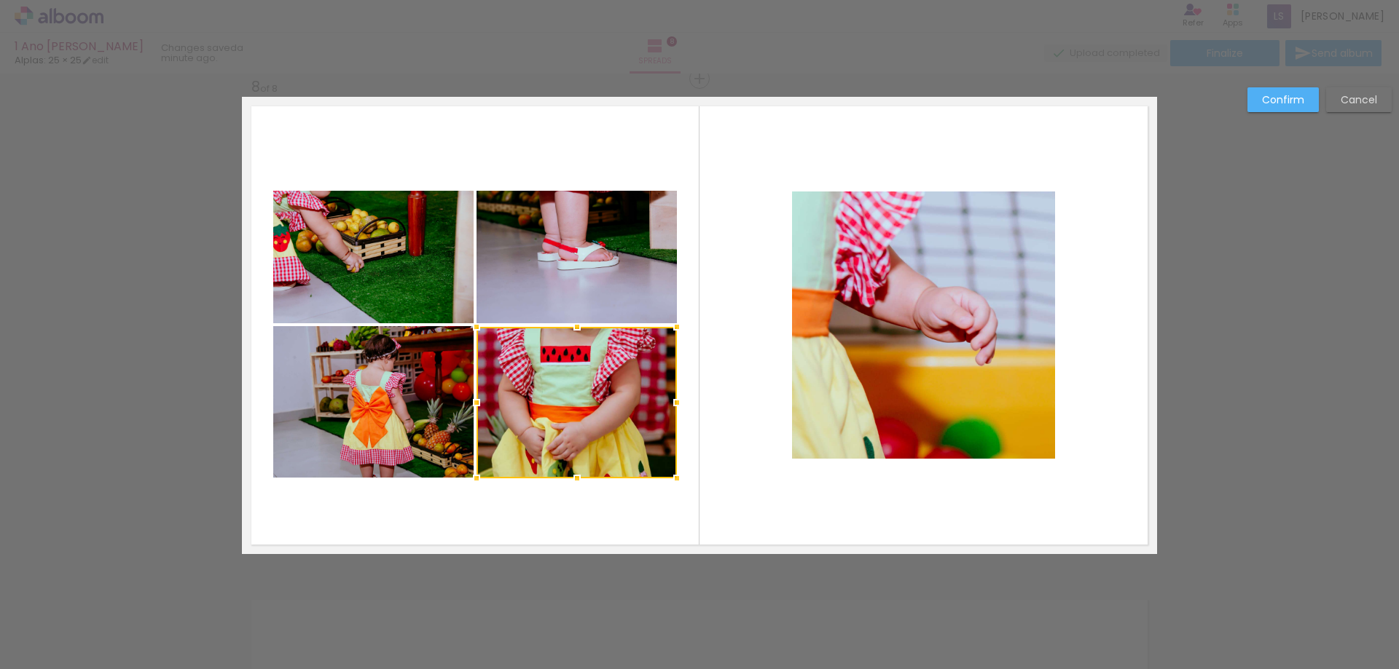
click at [817, 500] on quentale-layouter at bounding box center [699, 325] width 915 height 457
click at [561, 386] on quentale-photo at bounding box center [576, 403] width 200 height 152
click at [561, 386] on div at bounding box center [576, 403] width 200 height 152
click at [708, 425] on quentale-layouter at bounding box center [699, 325] width 915 height 457
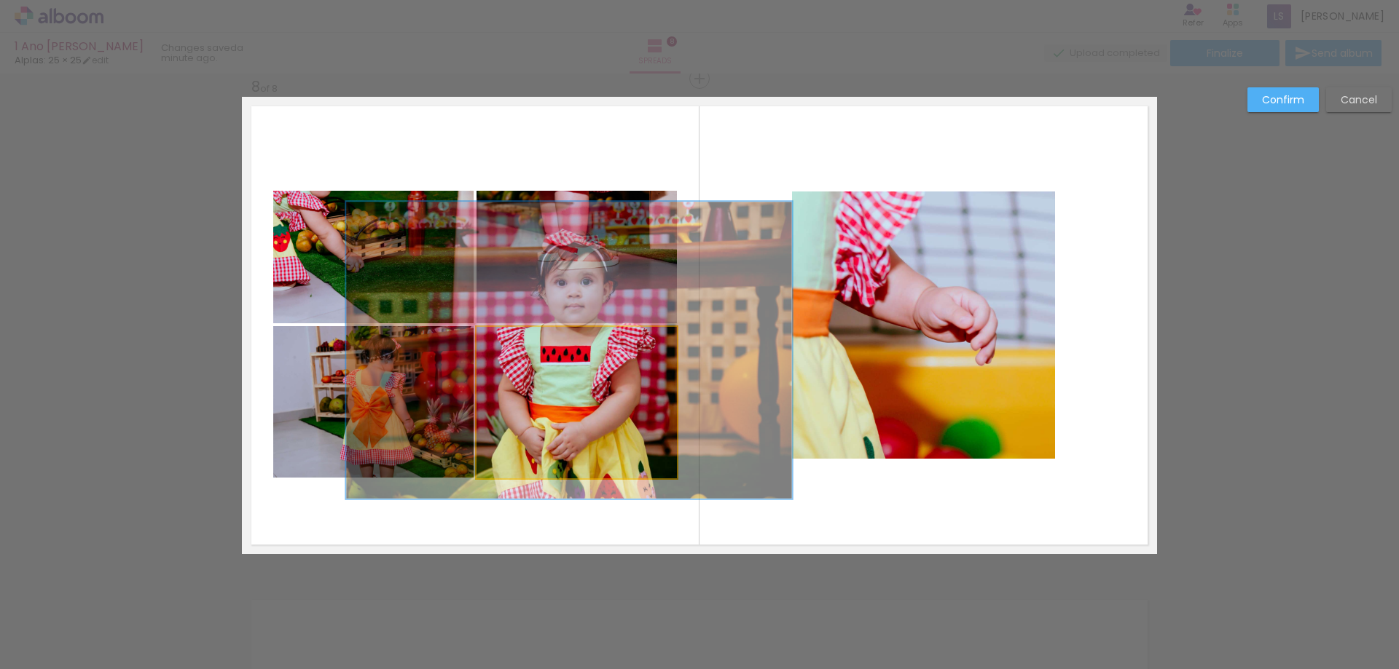
click at [554, 404] on quentale-photo at bounding box center [576, 403] width 200 height 152
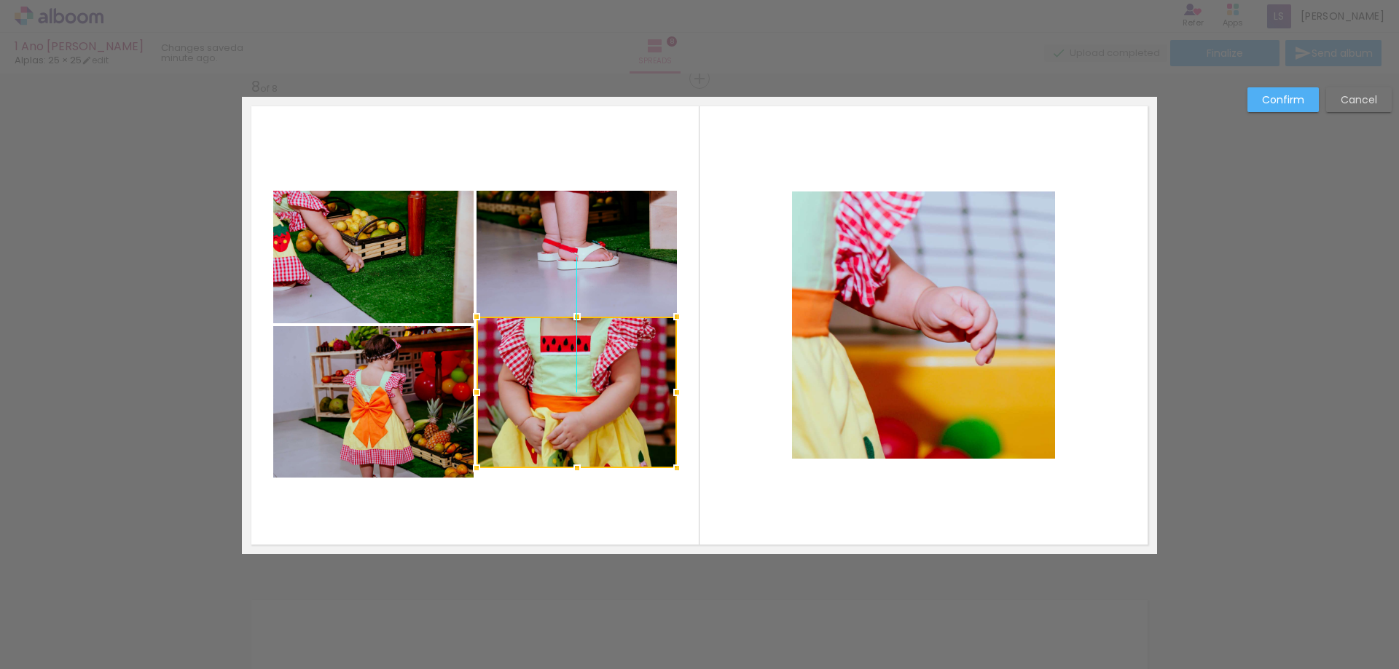
drag, startPoint x: 563, startPoint y: 415, endPoint x: 563, endPoint y: 405, distance: 10.2
click at [563, 405] on div at bounding box center [576, 393] width 200 height 152
click at [732, 435] on quentale-layouter at bounding box center [699, 325] width 915 height 457
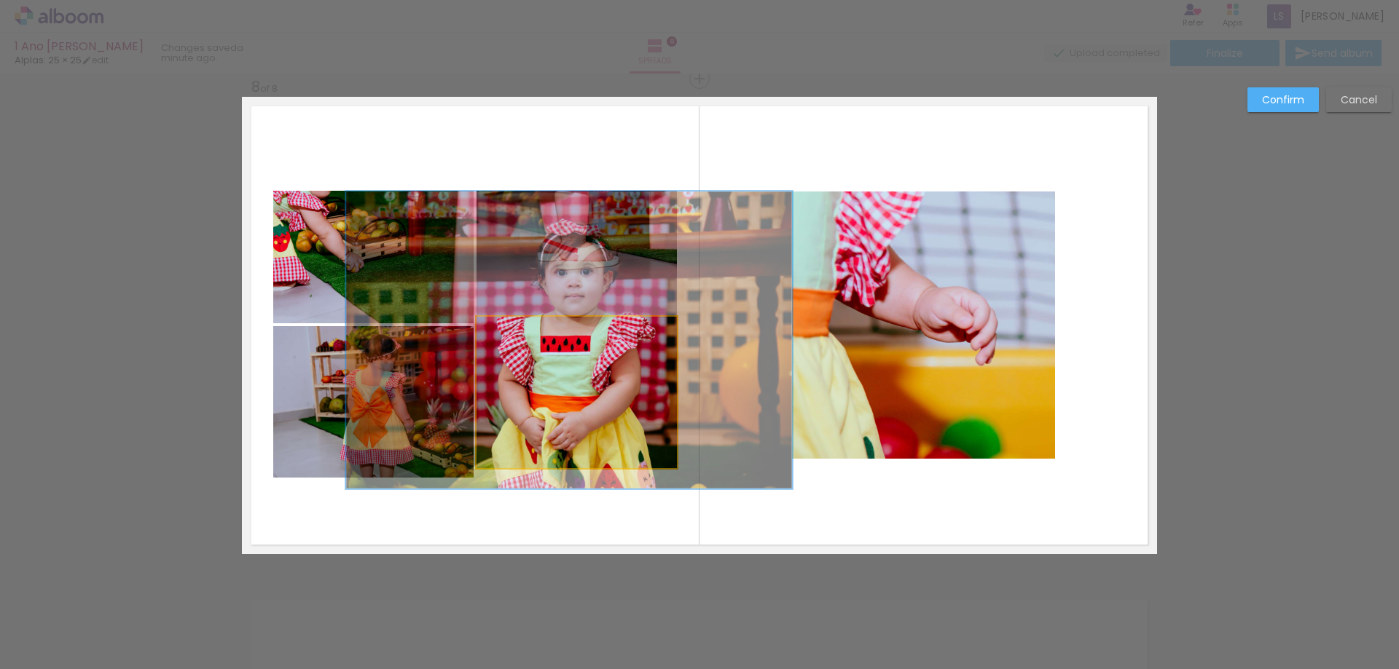
click at [620, 410] on quentale-photo at bounding box center [576, 393] width 200 height 152
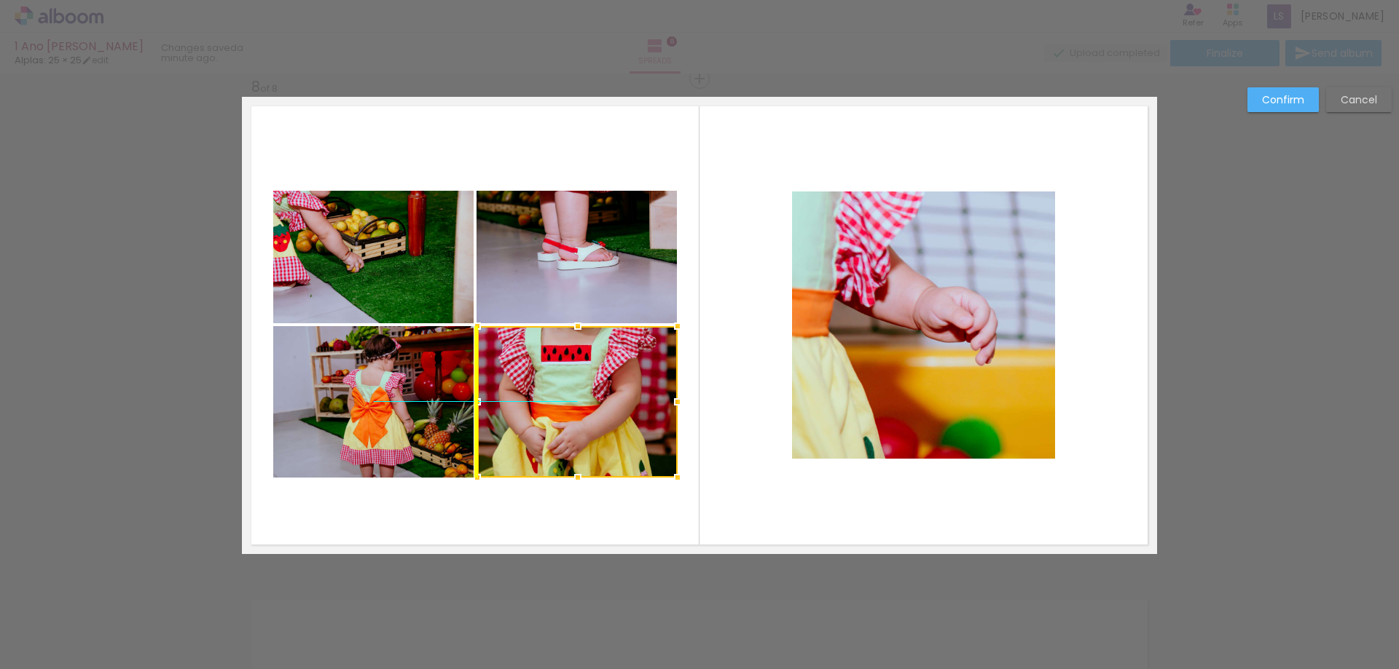
drag, startPoint x: 594, startPoint y: 412, endPoint x: 596, endPoint y: 420, distance: 8.9
click at [596, 420] on div at bounding box center [577, 402] width 200 height 152
click at [742, 416] on quentale-layouter at bounding box center [699, 325] width 915 height 457
click at [557, 404] on quentale-photo at bounding box center [577, 402] width 200 height 152
click at [557, 404] on div at bounding box center [577, 402] width 200 height 152
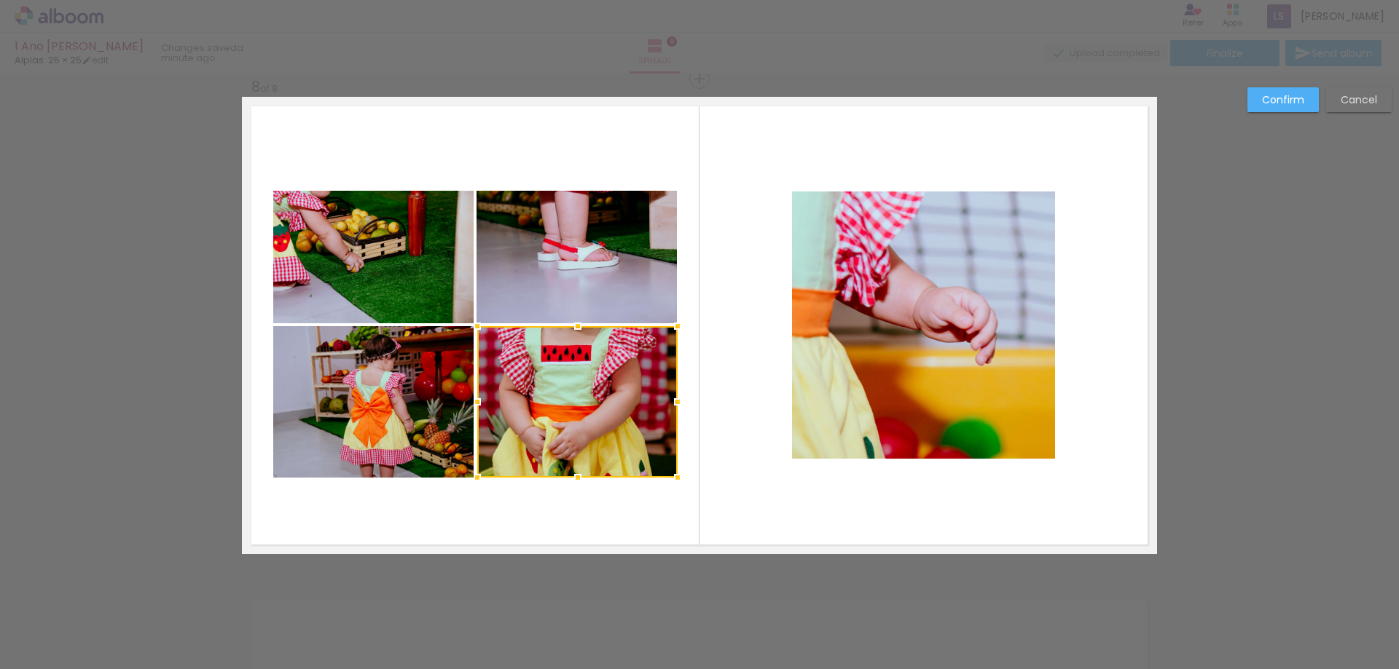
click at [725, 400] on quentale-layouter at bounding box center [699, 325] width 915 height 457
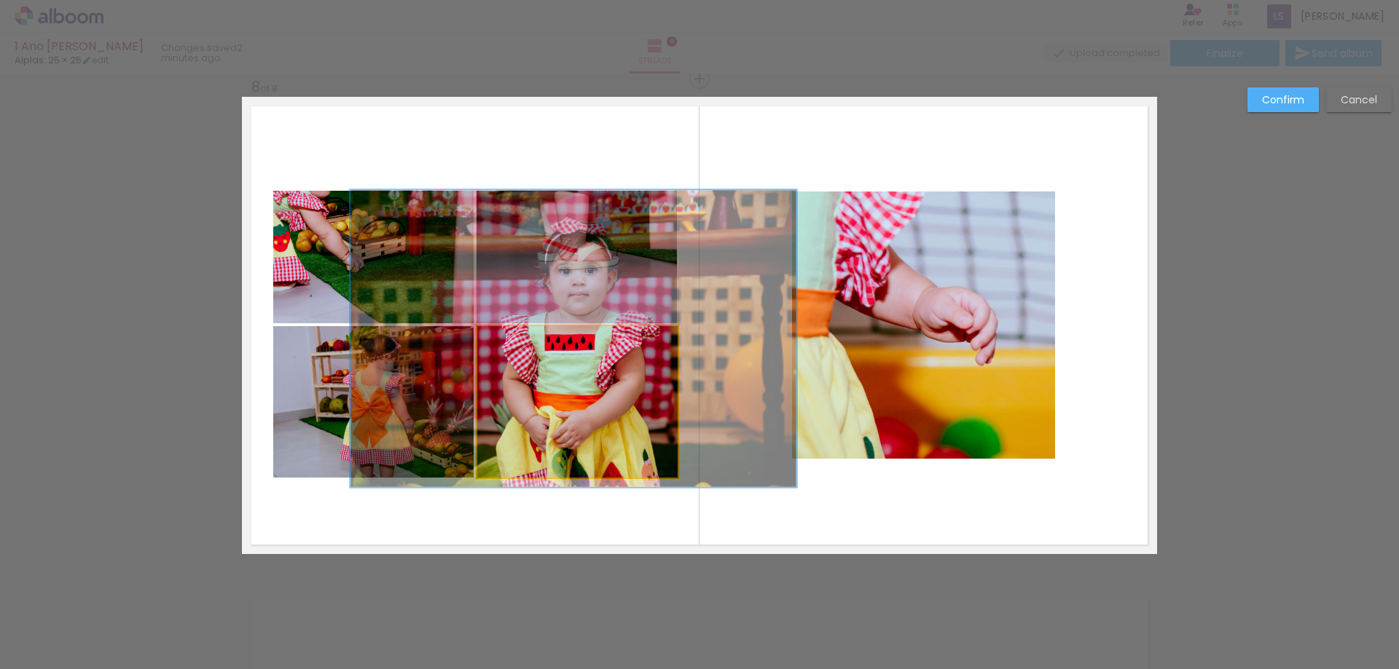
drag, startPoint x: 578, startPoint y: 422, endPoint x: 582, endPoint y: 411, distance: 11.5
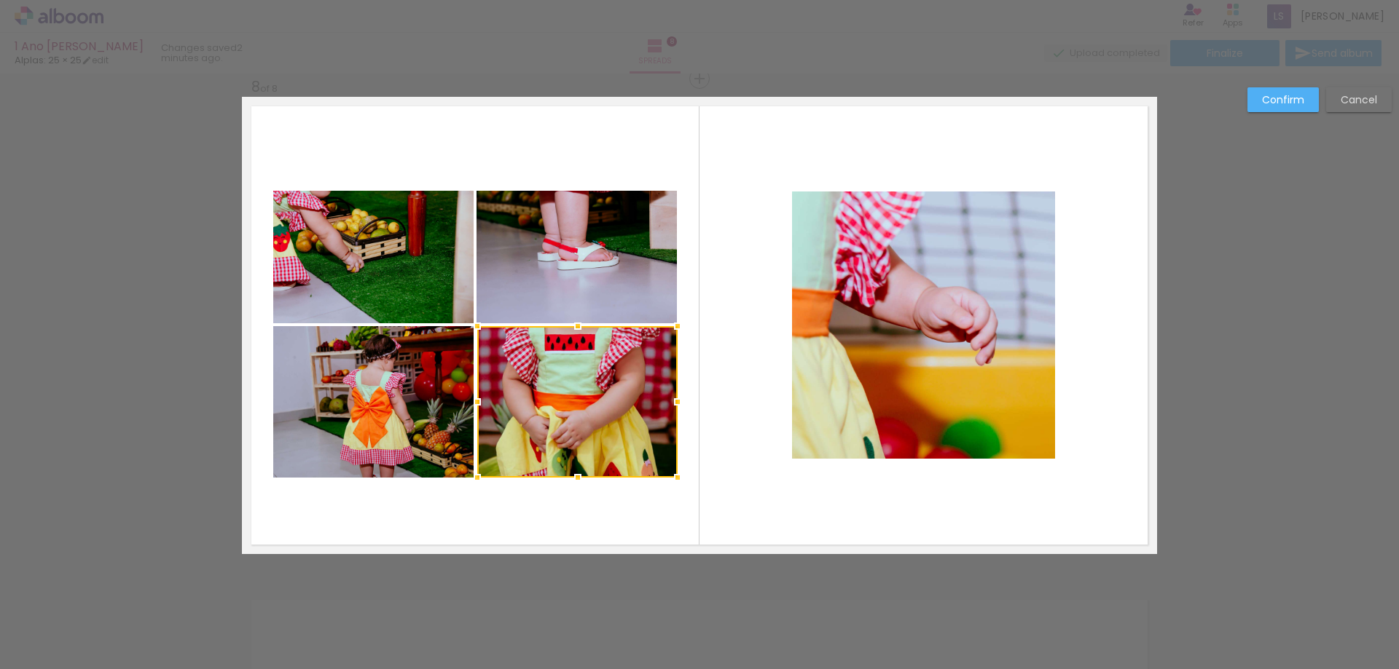
click at [757, 500] on quentale-layouter at bounding box center [699, 325] width 915 height 457
click at [553, 252] on quentale-photo at bounding box center [576, 257] width 200 height 133
click at [734, 262] on quentale-layouter at bounding box center [699, 325] width 915 height 457
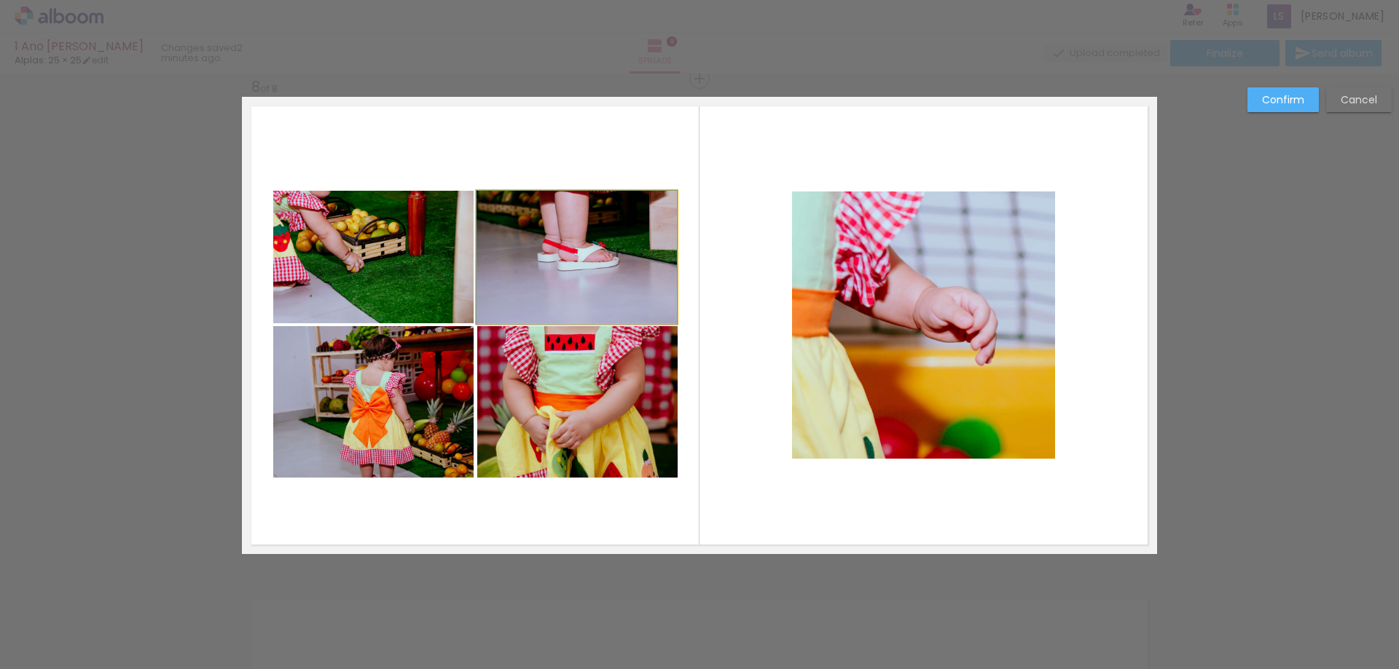
drag, startPoint x: 573, startPoint y: 249, endPoint x: 573, endPoint y: 262, distance: 12.4
click at [772, 286] on quentale-layouter at bounding box center [699, 325] width 915 height 457
click at [368, 415] on quentale-photo at bounding box center [373, 402] width 200 height 152
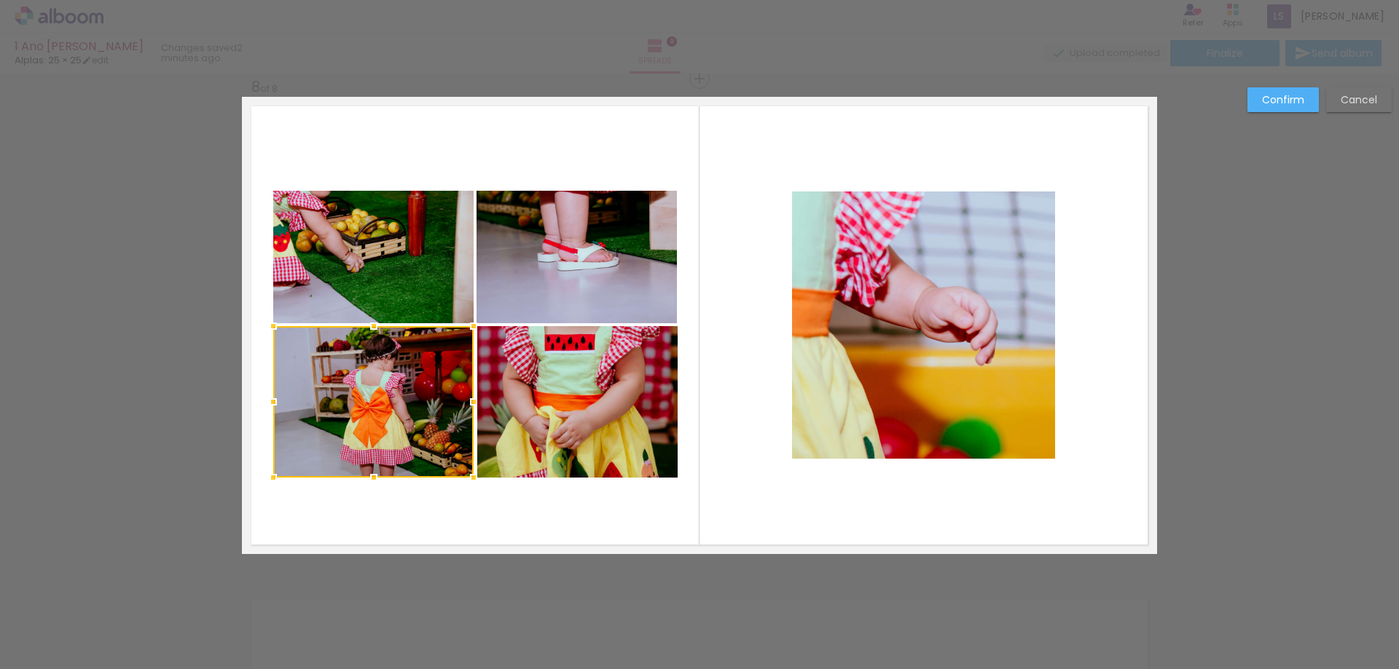
click at [369, 409] on div at bounding box center [373, 402] width 200 height 152
click at [422, 514] on quentale-layouter at bounding box center [699, 325] width 915 height 457
click at [0, 0] on slot "Confirm" at bounding box center [0, 0] width 0 height 0
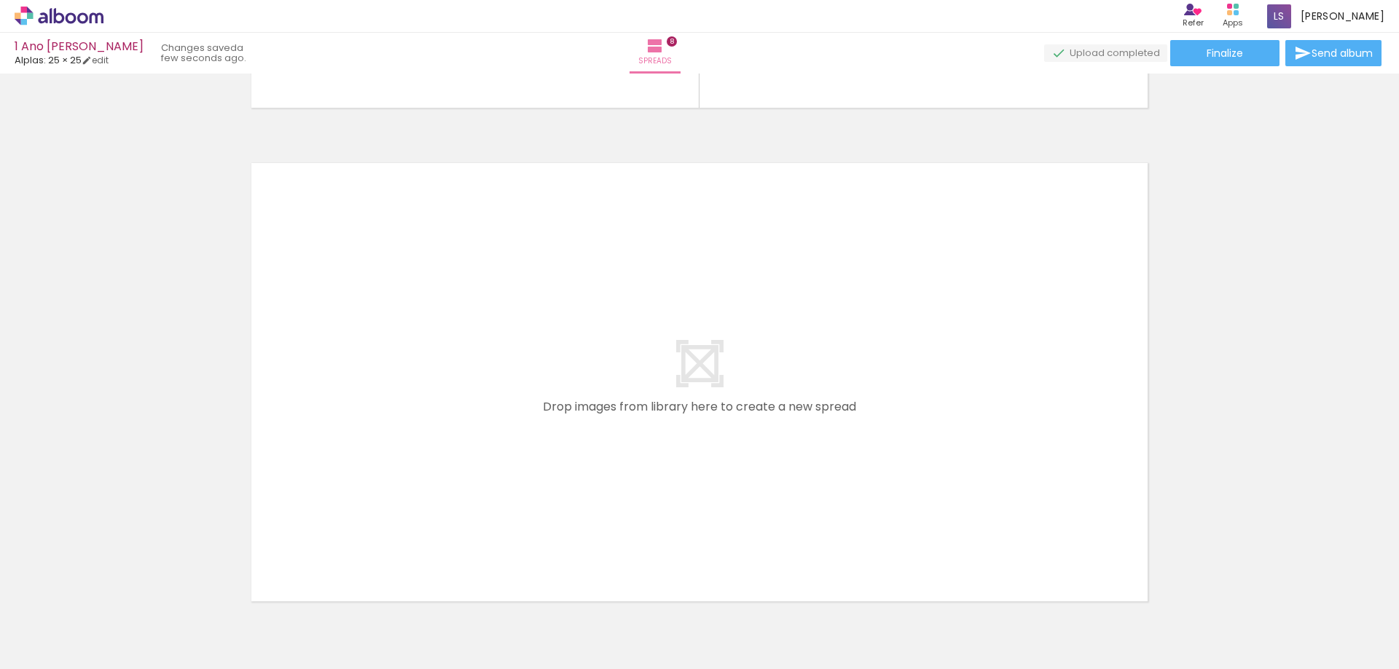
scroll to position [0, 4273]
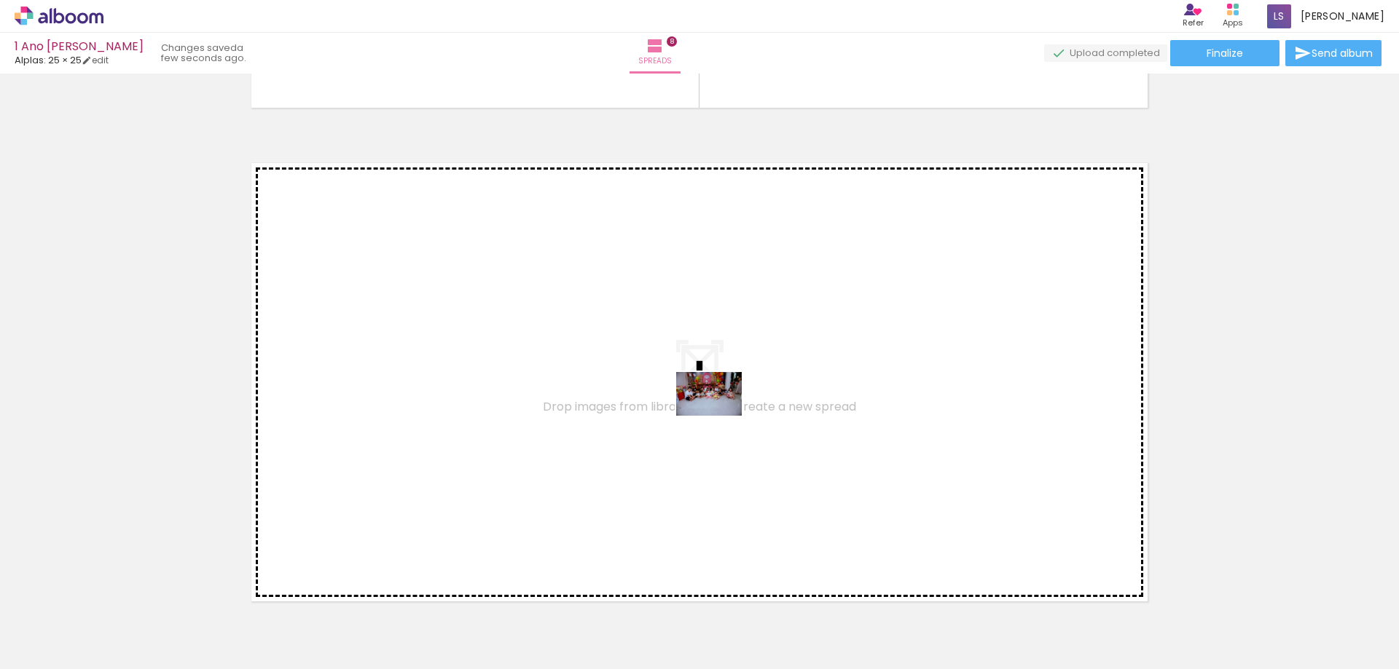
drag, startPoint x: 936, startPoint y: 629, endPoint x: 718, endPoint y: 408, distance: 310.6
click at [718, 408] on quentale-workspace at bounding box center [699, 334] width 1399 height 669
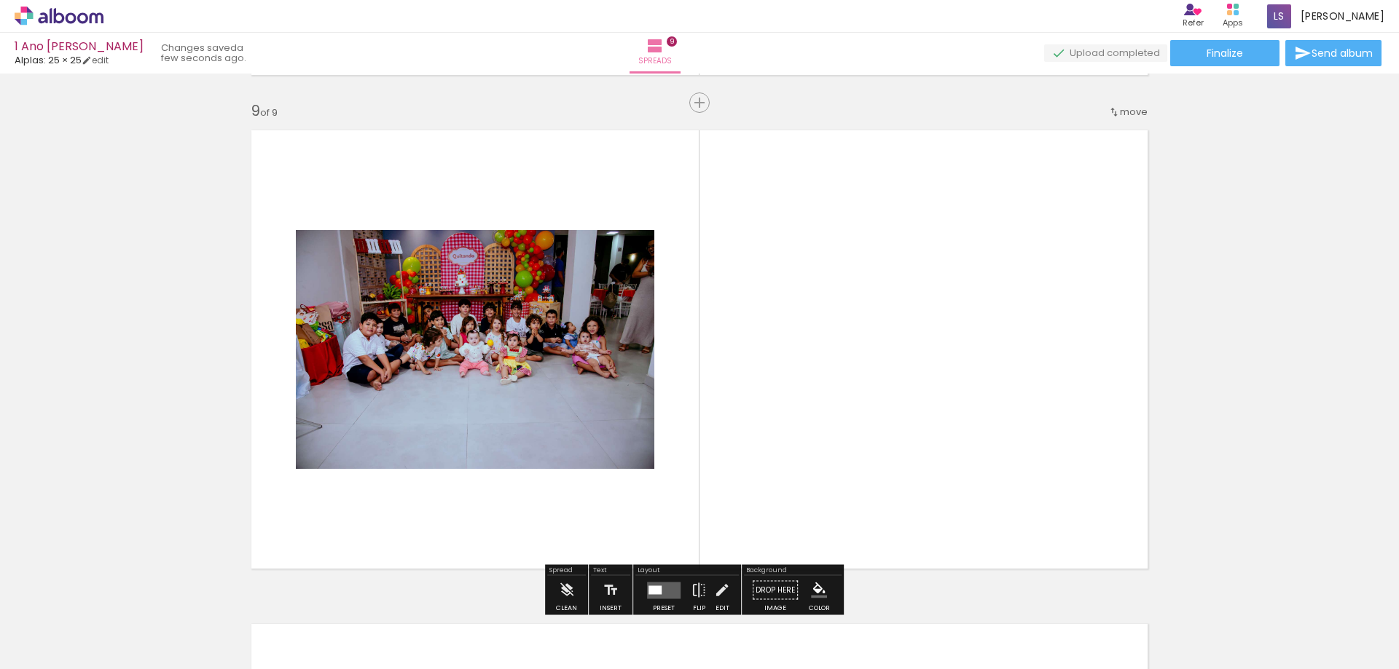
scroll to position [3970, 0]
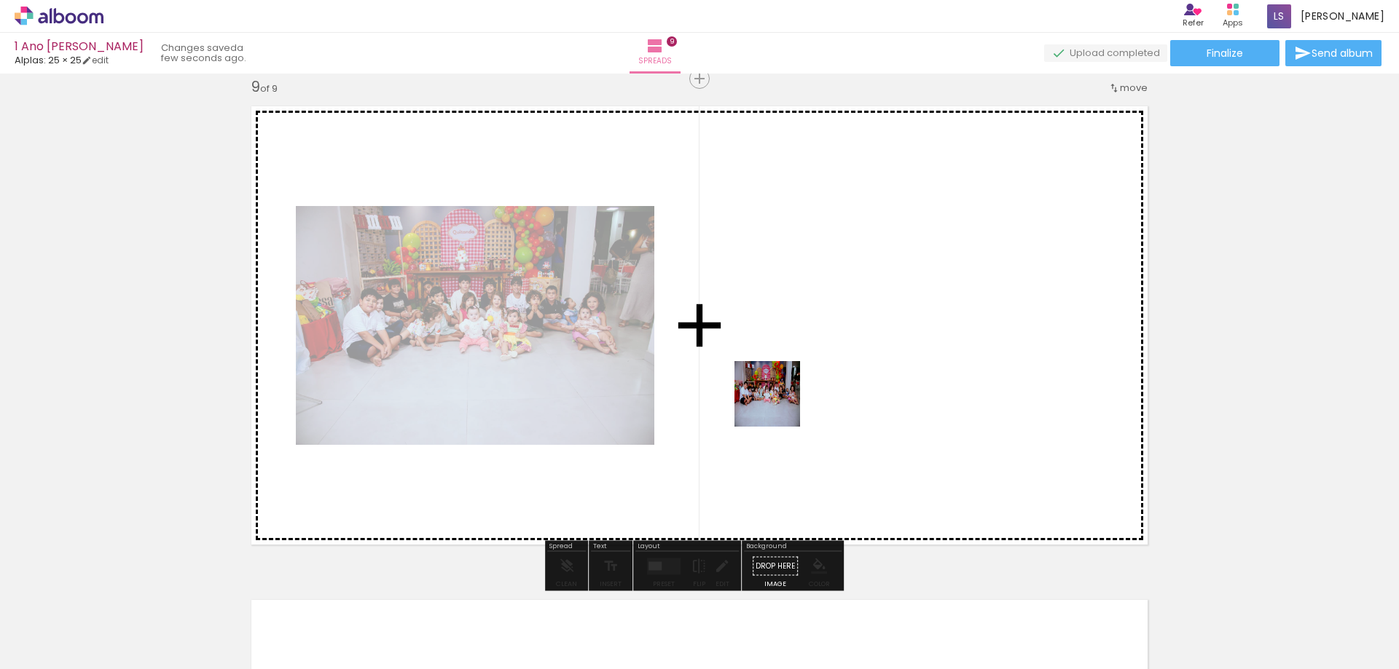
drag, startPoint x: 857, startPoint y: 624, endPoint x: 769, endPoint y: 372, distance: 267.0
click at [769, 372] on quentale-workspace at bounding box center [699, 334] width 1399 height 669
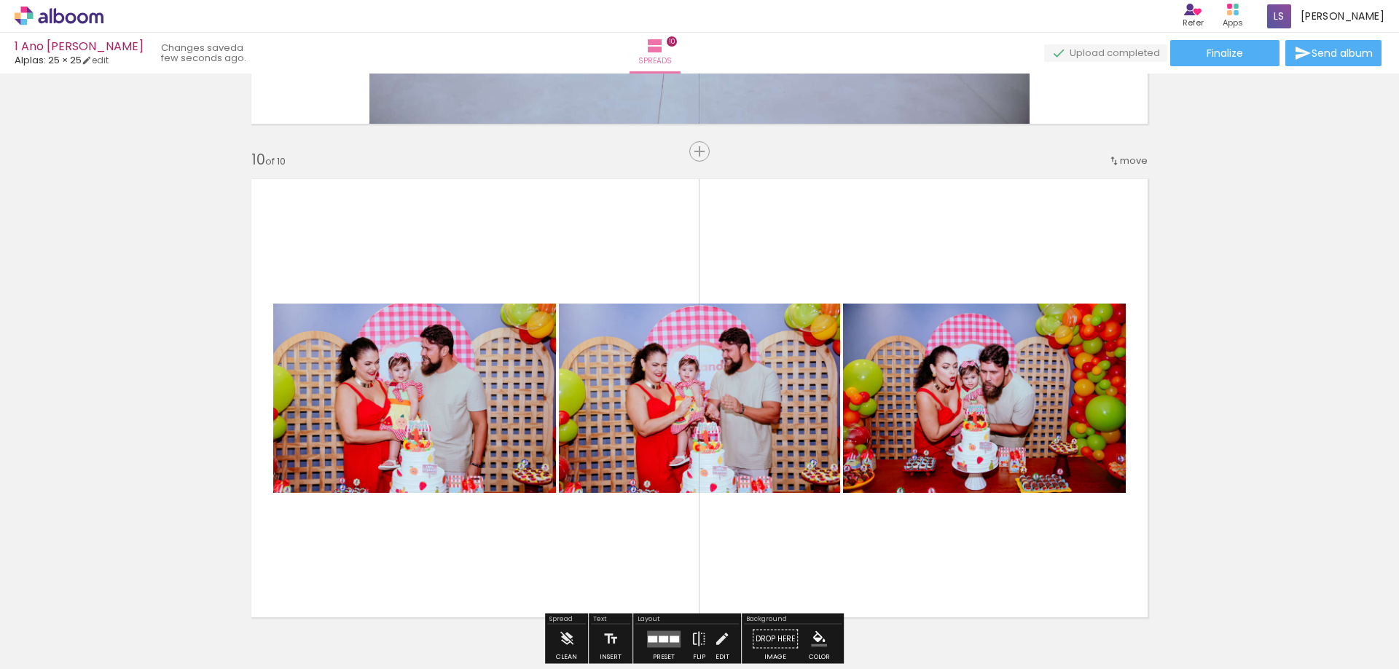
scroll to position [4537, 0]
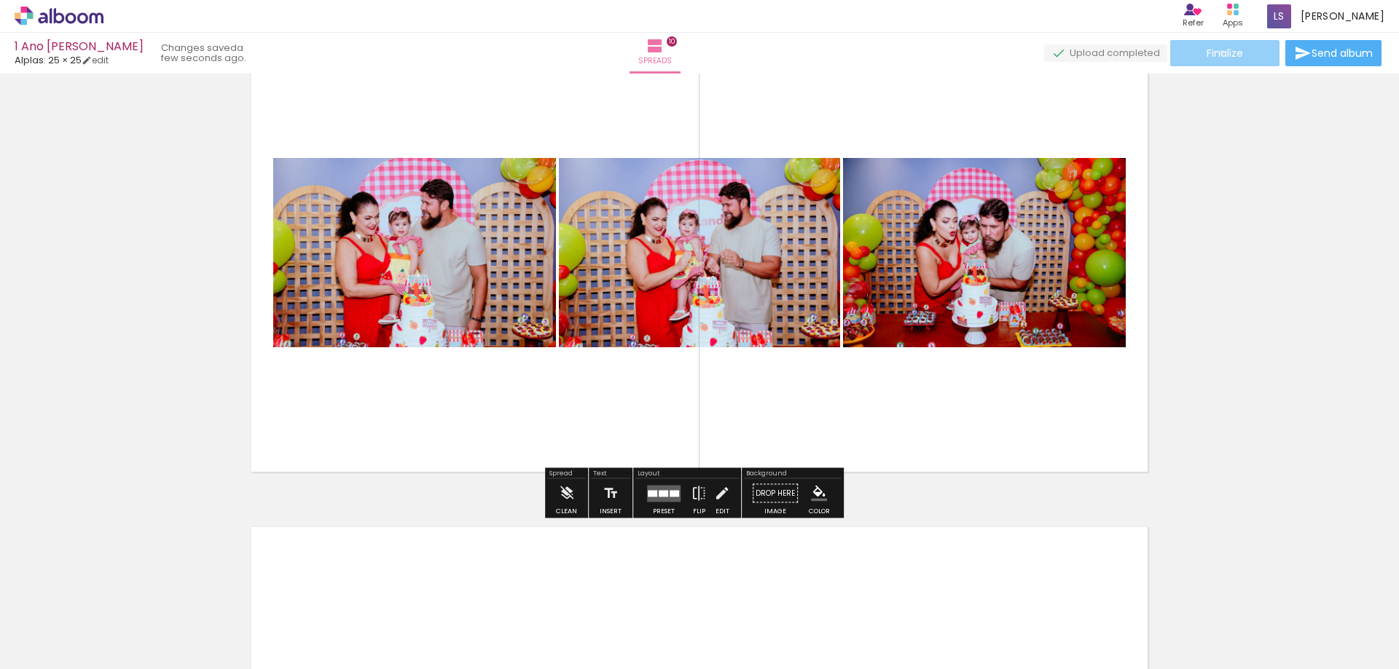
click at [1217, 52] on span "Finalize" at bounding box center [1224, 53] width 36 height 10
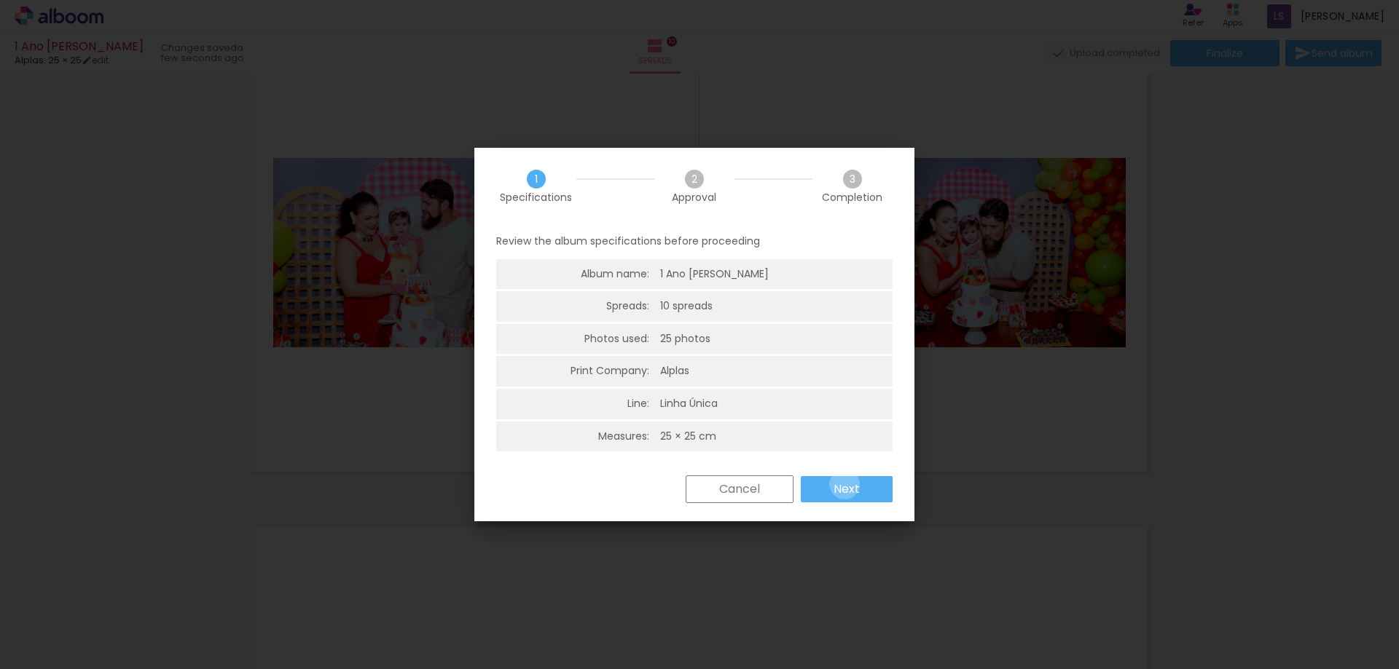
click at [0, 0] on slot "Next" at bounding box center [0, 0] width 0 height 0
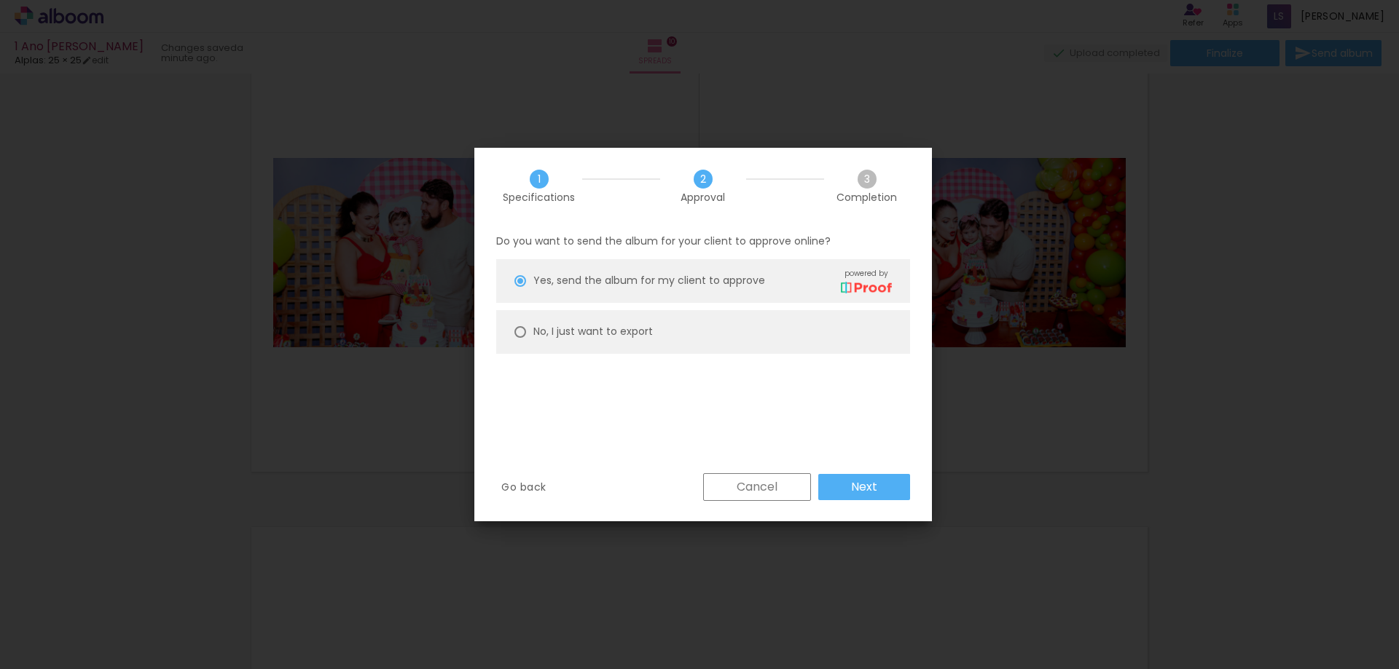
click at [524, 331] on div at bounding box center [520, 332] width 12 height 12
type paper-radio-button "on"
click at [0, 0] on slot "Next" at bounding box center [0, 0] width 0 height 0
type input "High, 300 DPI"
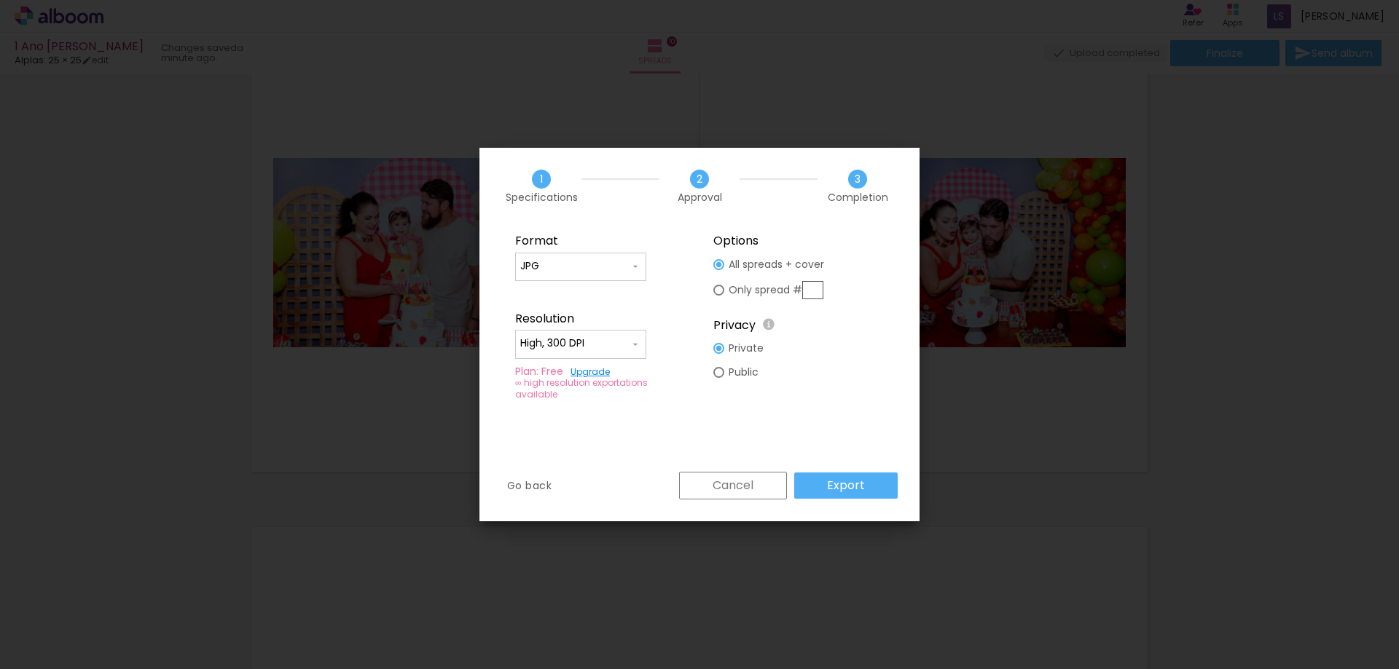
click at [0, 0] on slot "Export" at bounding box center [0, 0] width 0 height 0
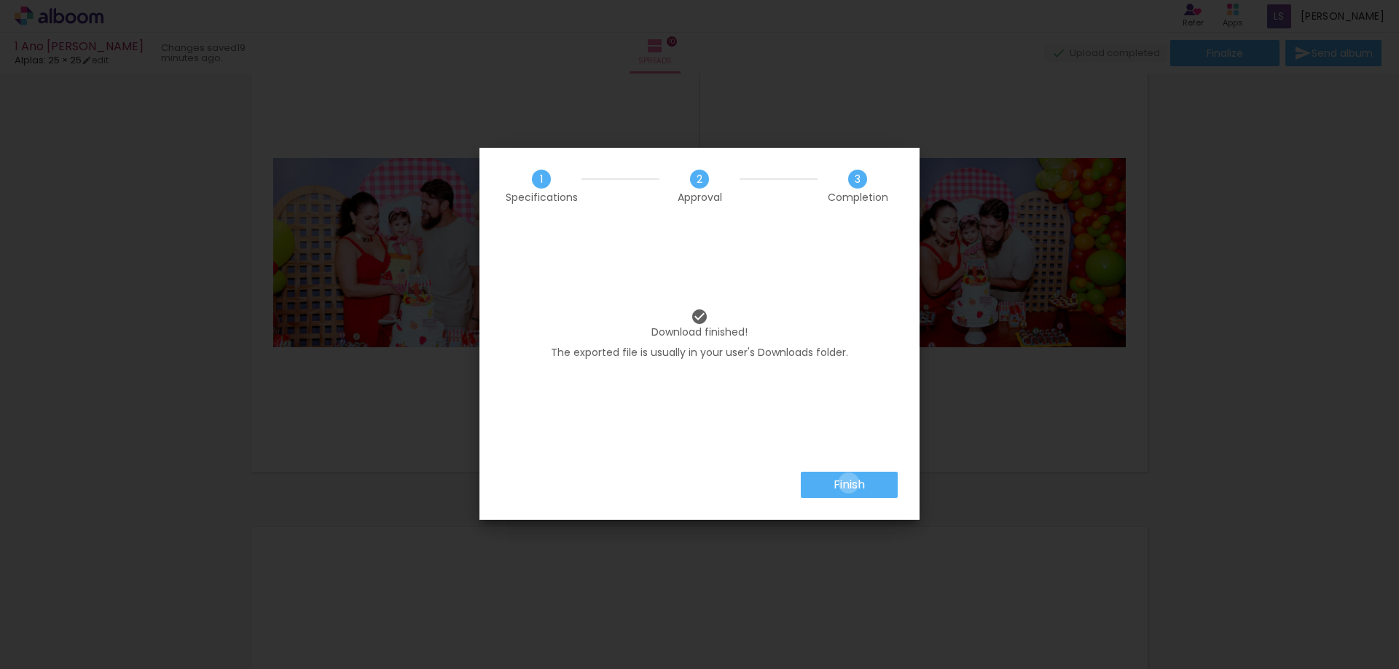
click at [0, 0] on slot "Finish" at bounding box center [0, 0] width 0 height 0
